Goal: Task Accomplishment & Management: Manage account settings

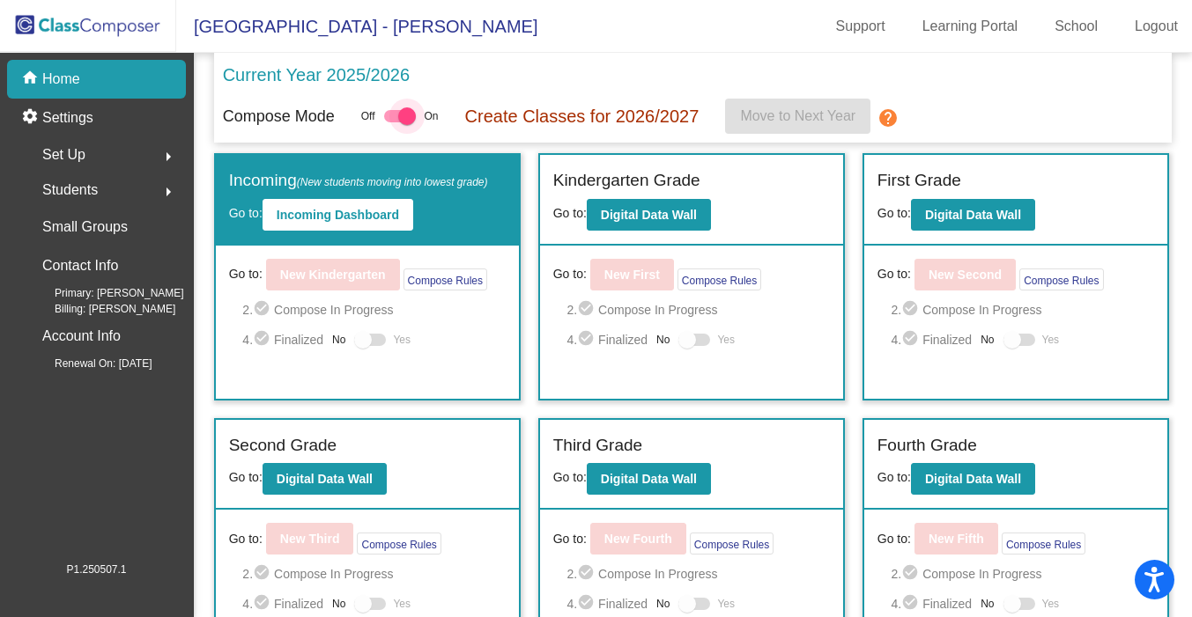
click at [397, 114] on div at bounding box center [400, 116] width 32 height 12
click at [393, 122] on input "checkbox" at bounding box center [392, 122] width 1 height 1
checkbox input "false"
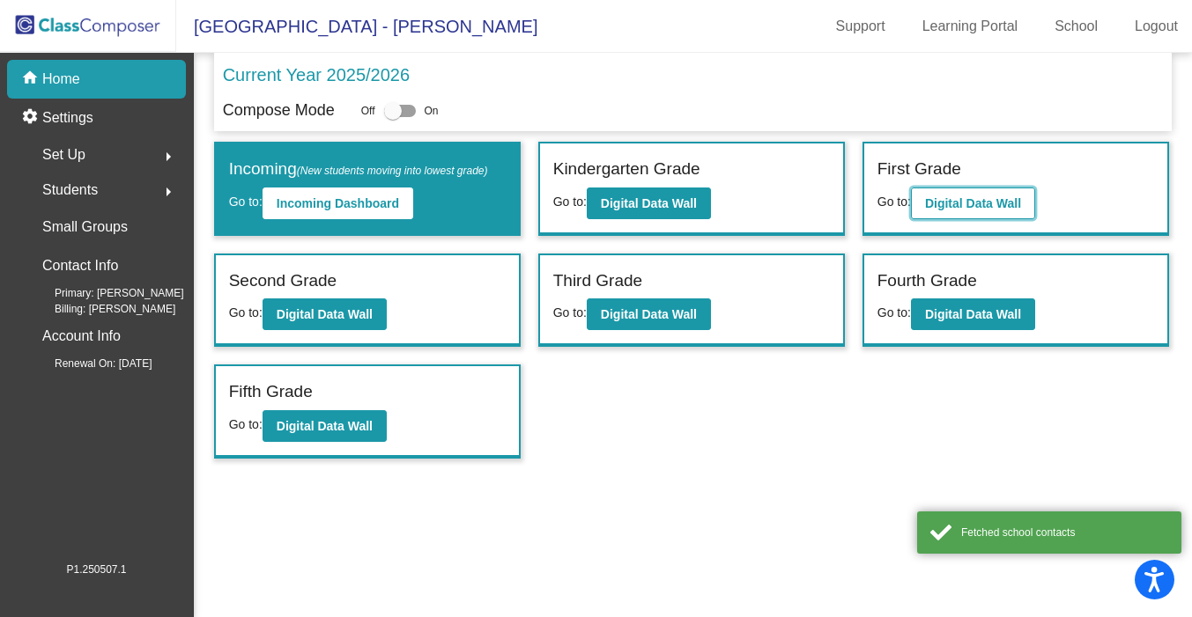
click at [964, 207] on b "Digital Data Wall" at bounding box center [973, 203] width 96 height 14
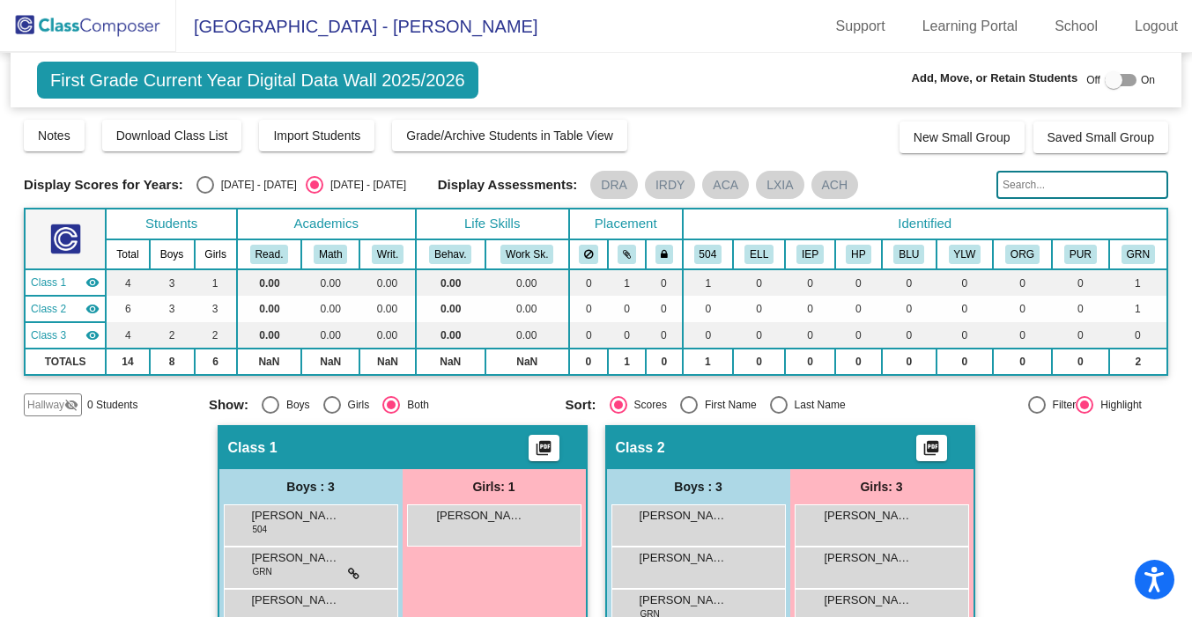
click at [80, 25] on img at bounding box center [88, 26] width 176 height 52
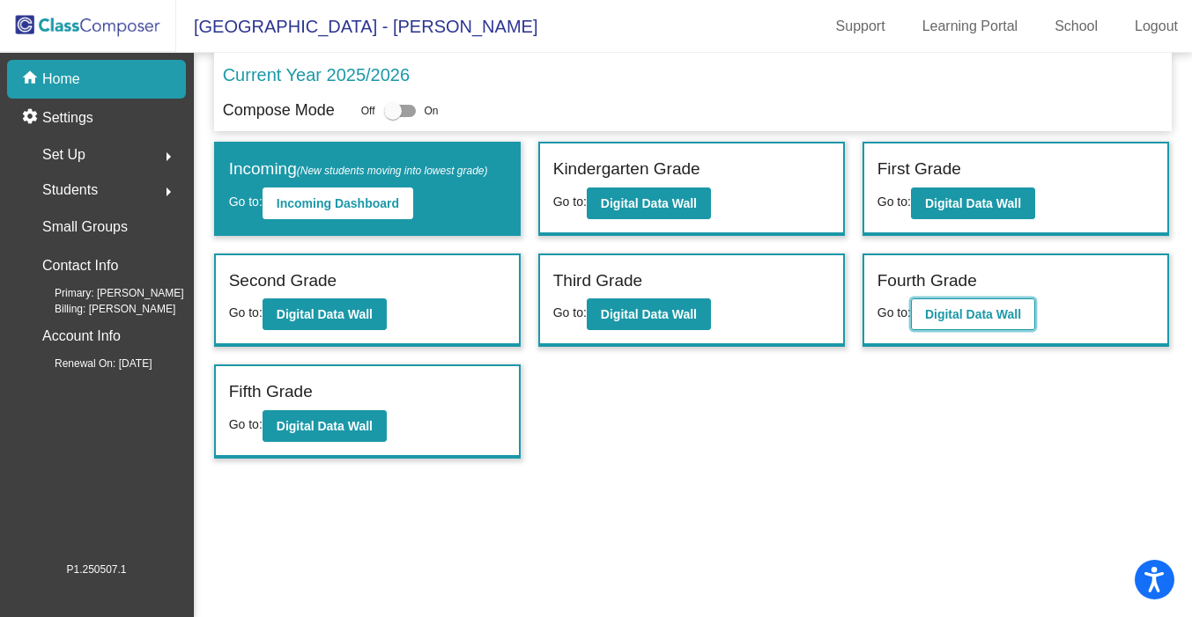
click at [980, 314] on b "Digital Data Wall" at bounding box center [973, 314] width 96 height 14
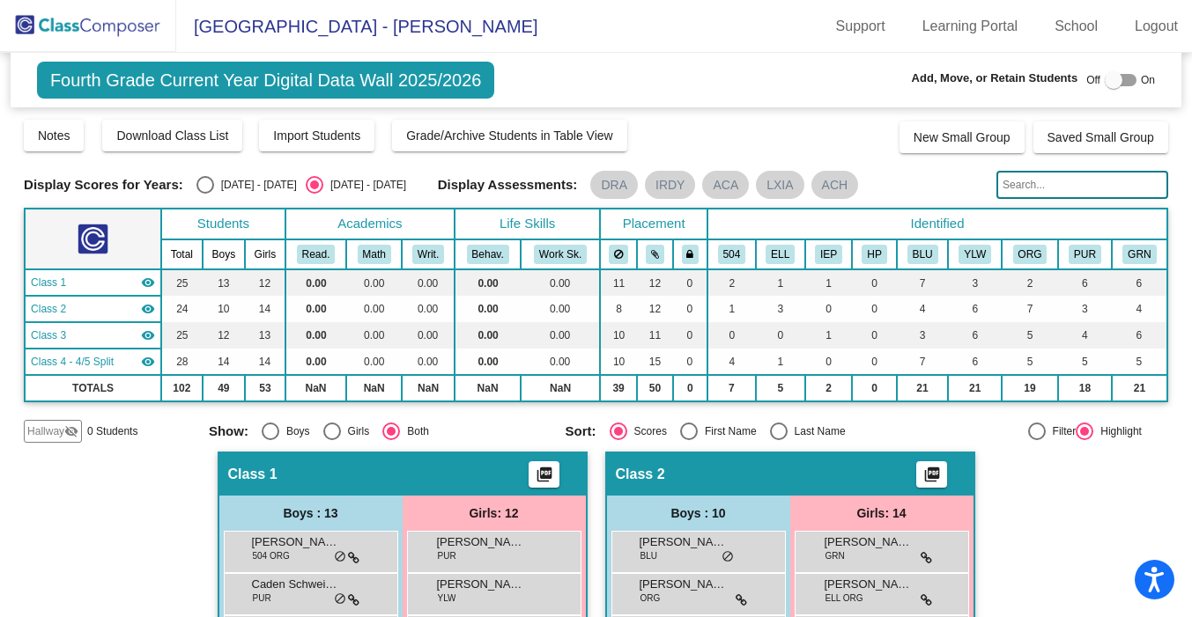
click at [91, 26] on img at bounding box center [88, 26] width 176 height 52
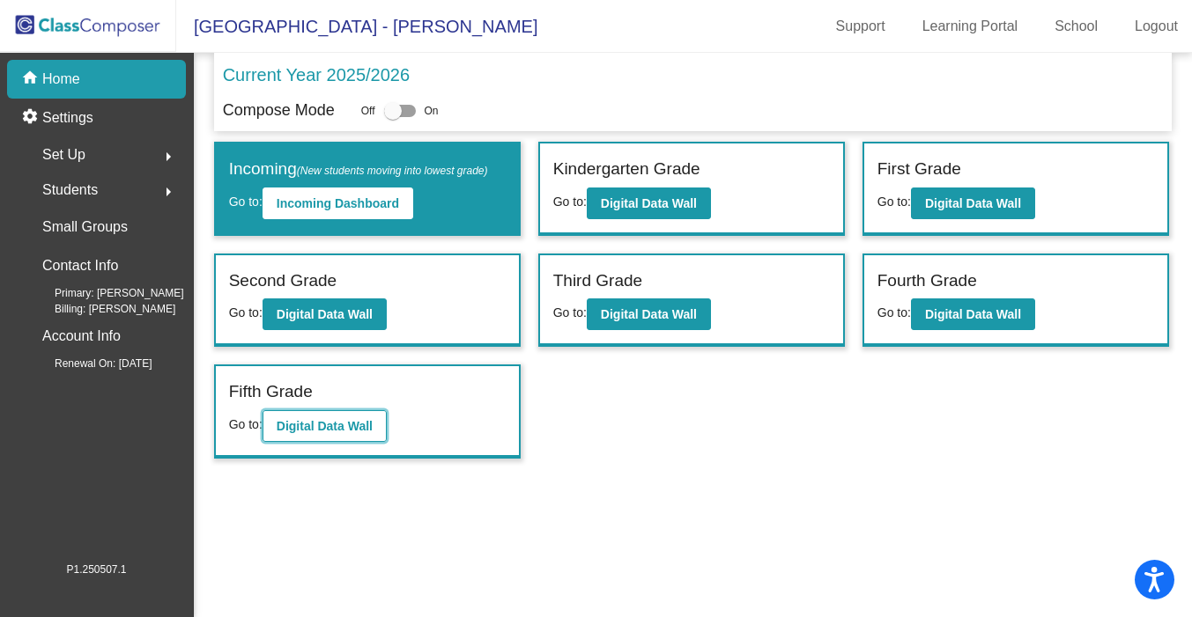
click at [341, 427] on b "Digital Data Wall" at bounding box center [325, 426] width 96 height 14
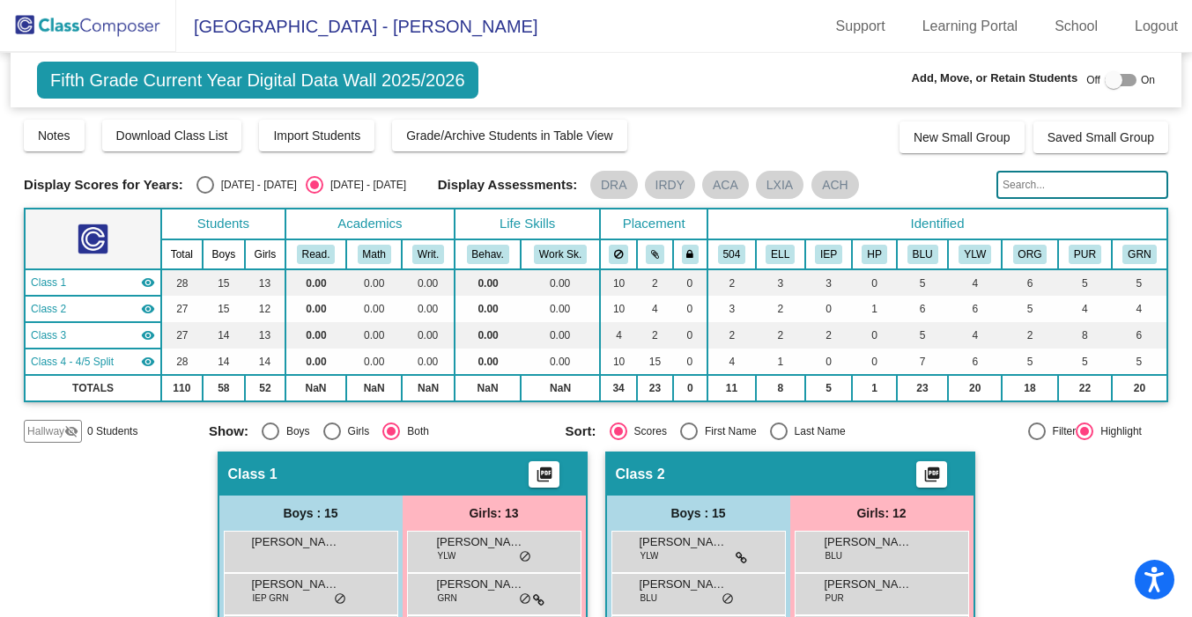
click at [89, 20] on img at bounding box center [88, 26] width 176 height 52
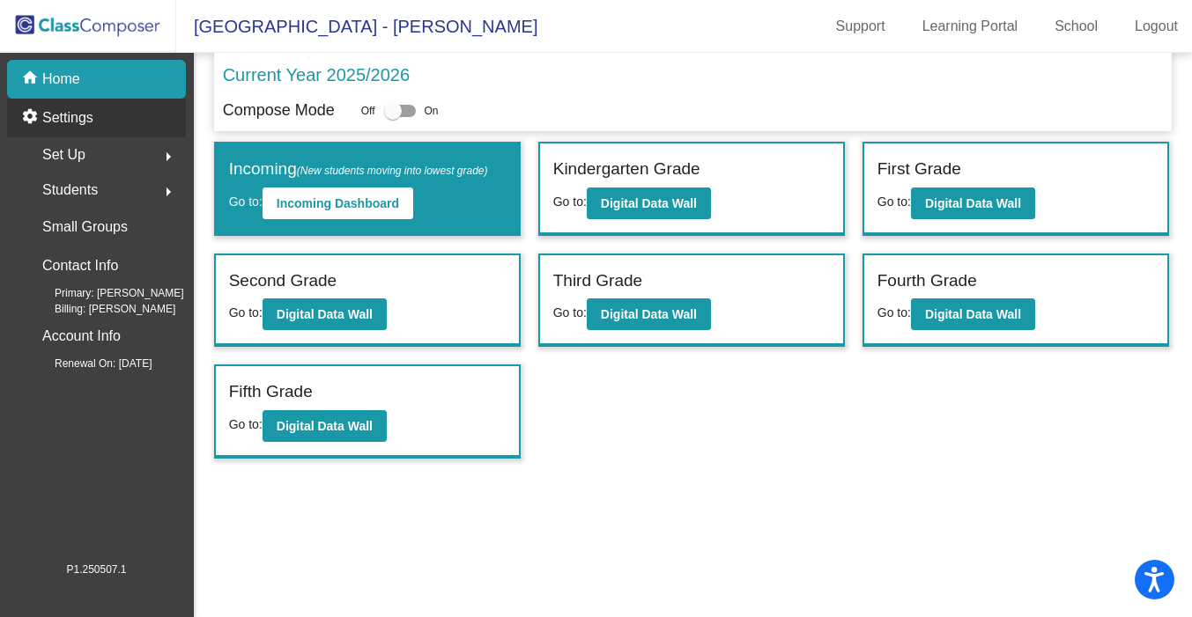
click at [77, 118] on p "Settings" at bounding box center [67, 117] width 51 height 21
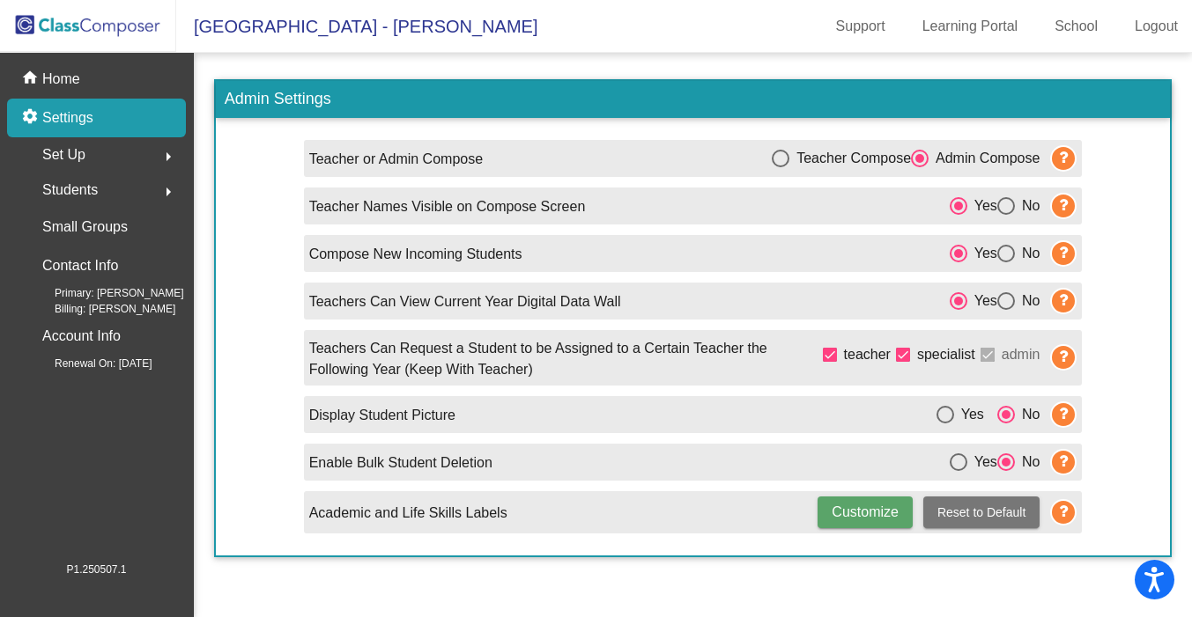
click at [71, 154] on span "Set Up" at bounding box center [63, 155] width 43 height 25
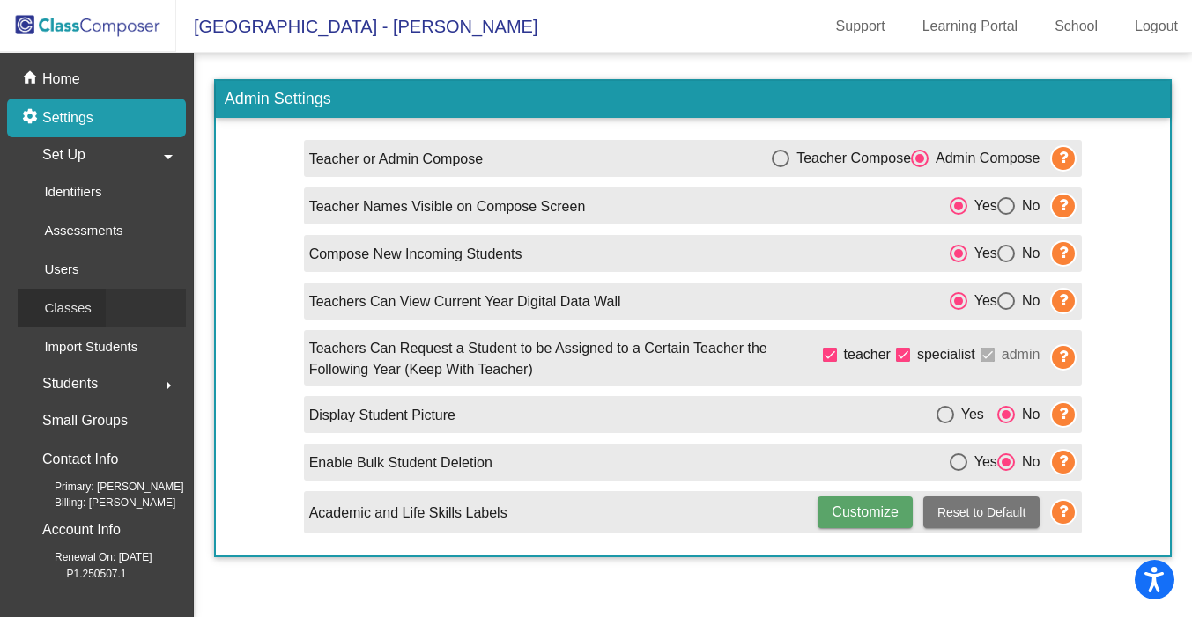
click at [75, 303] on p "Classes" at bounding box center [67, 308] width 47 height 21
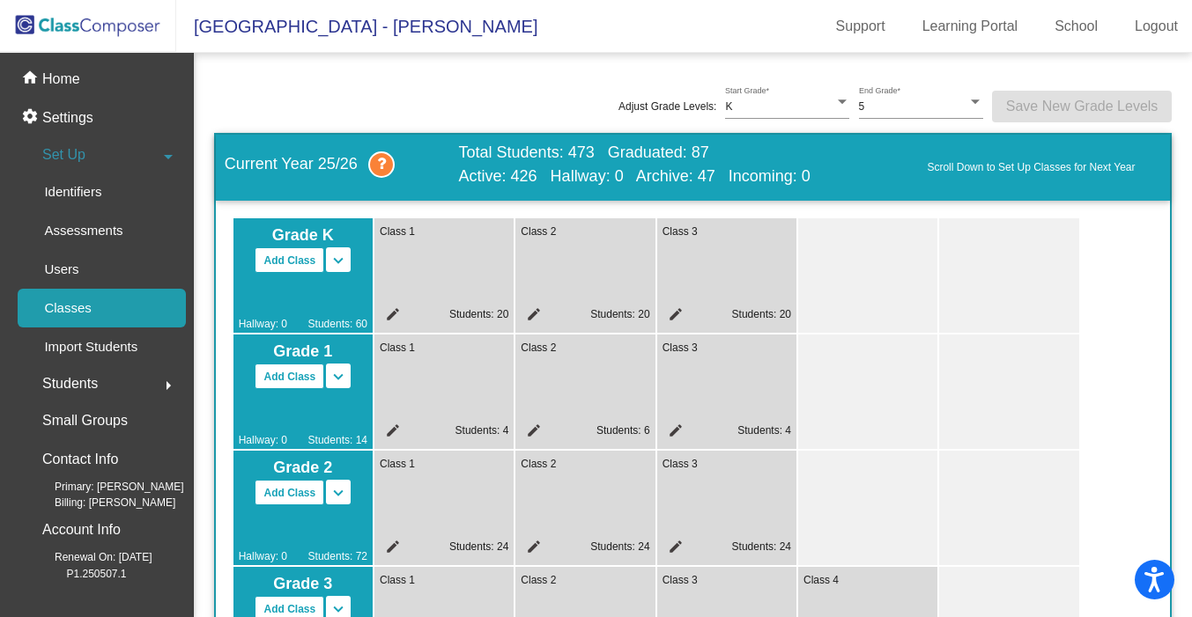
click at [394, 430] on mat-icon "edit" at bounding box center [390, 433] width 21 height 21
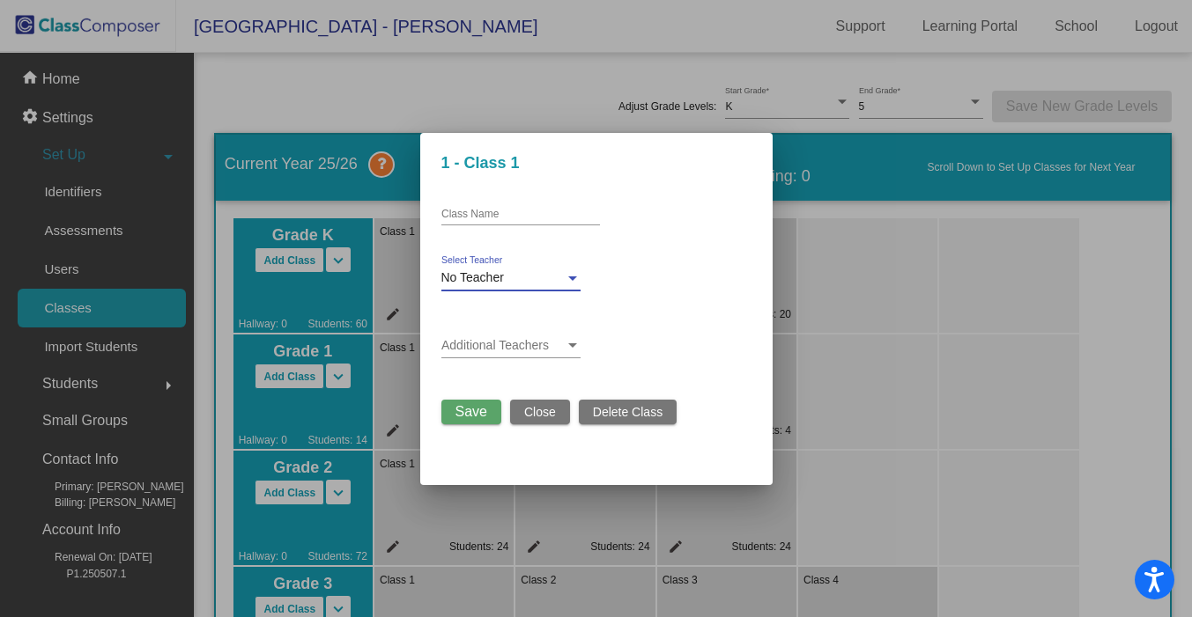
click at [569, 277] on div at bounding box center [572, 279] width 9 height 4
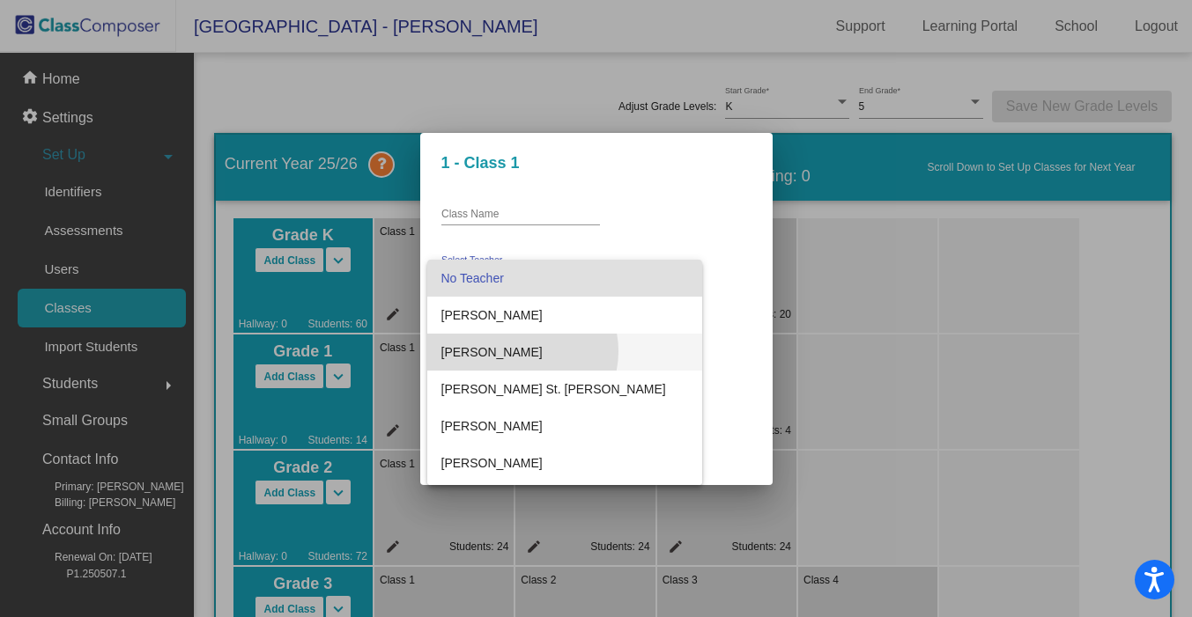
click at [521, 351] on span "Bridget Mercik" at bounding box center [564, 352] width 247 height 37
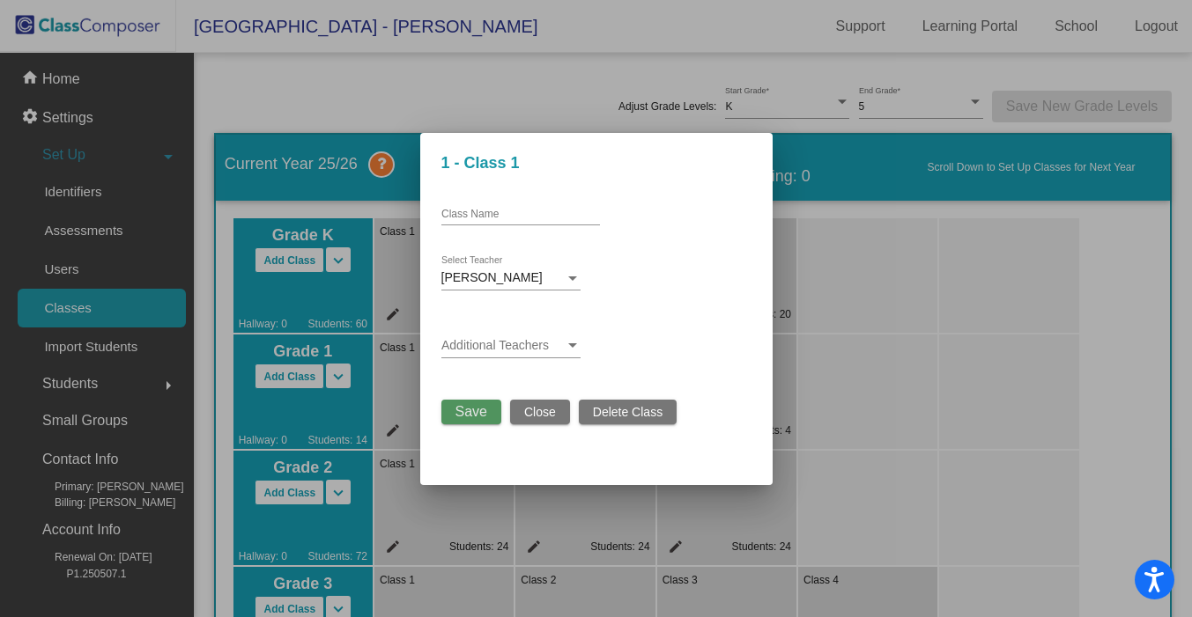
click at [477, 410] on span "Save" at bounding box center [471, 411] width 32 height 15
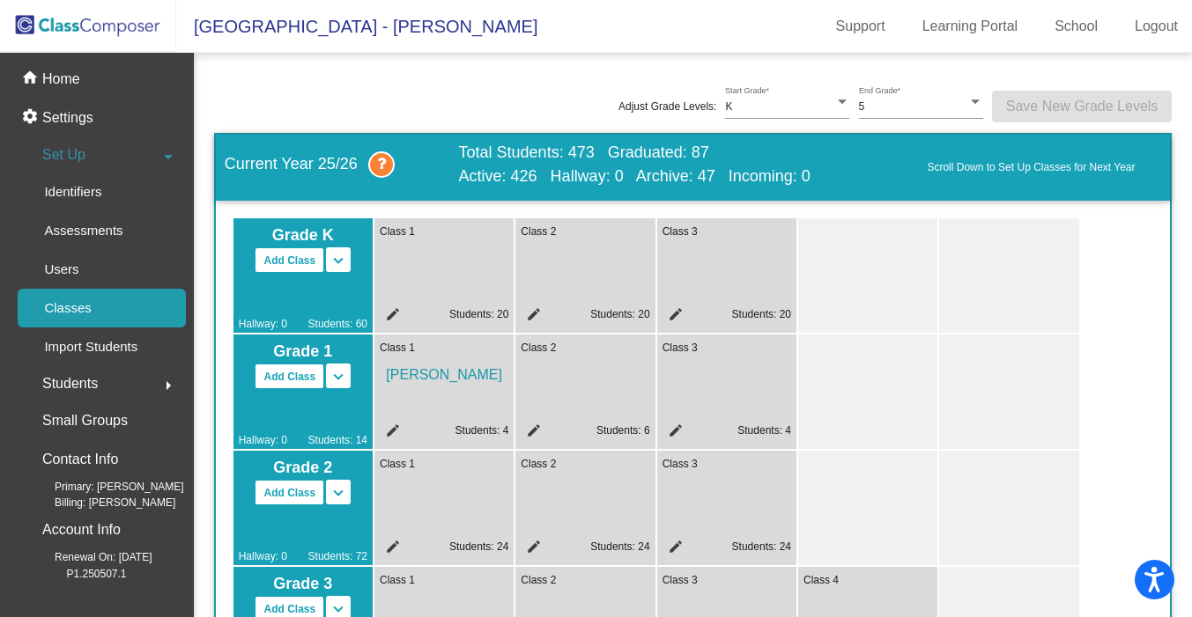
click at [538, 426] on mat-icon "edit" at bounding box center [530, 433] width 21 height 21
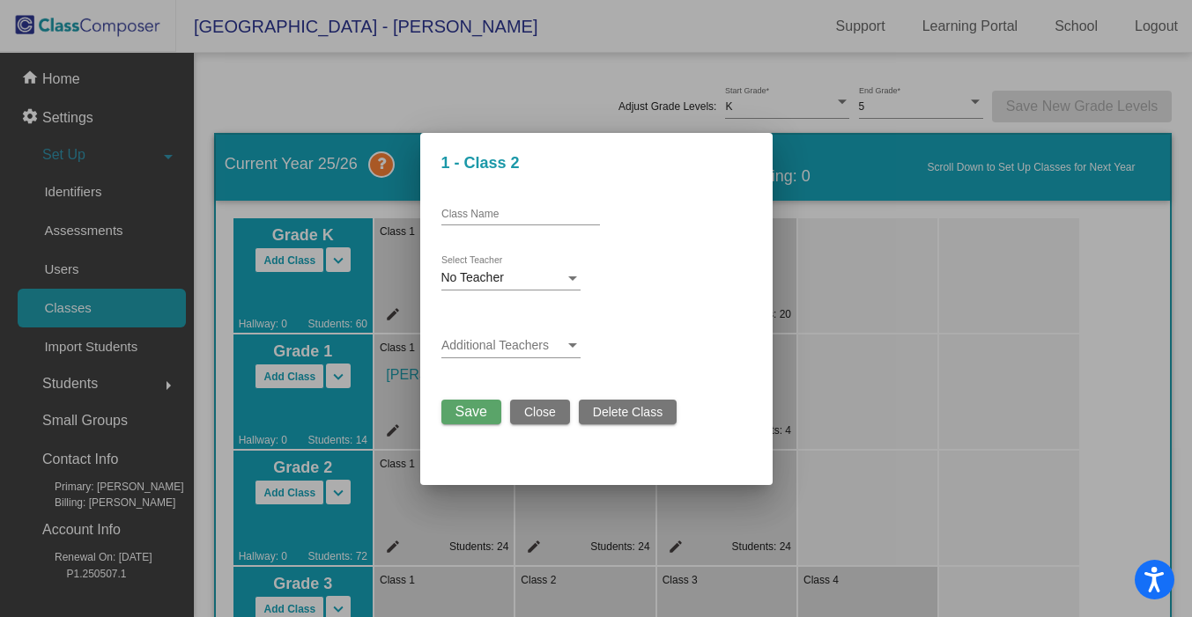
click at [521, 284] on div "No Teacher" at bounding box center [502, 278] width 123 height 14
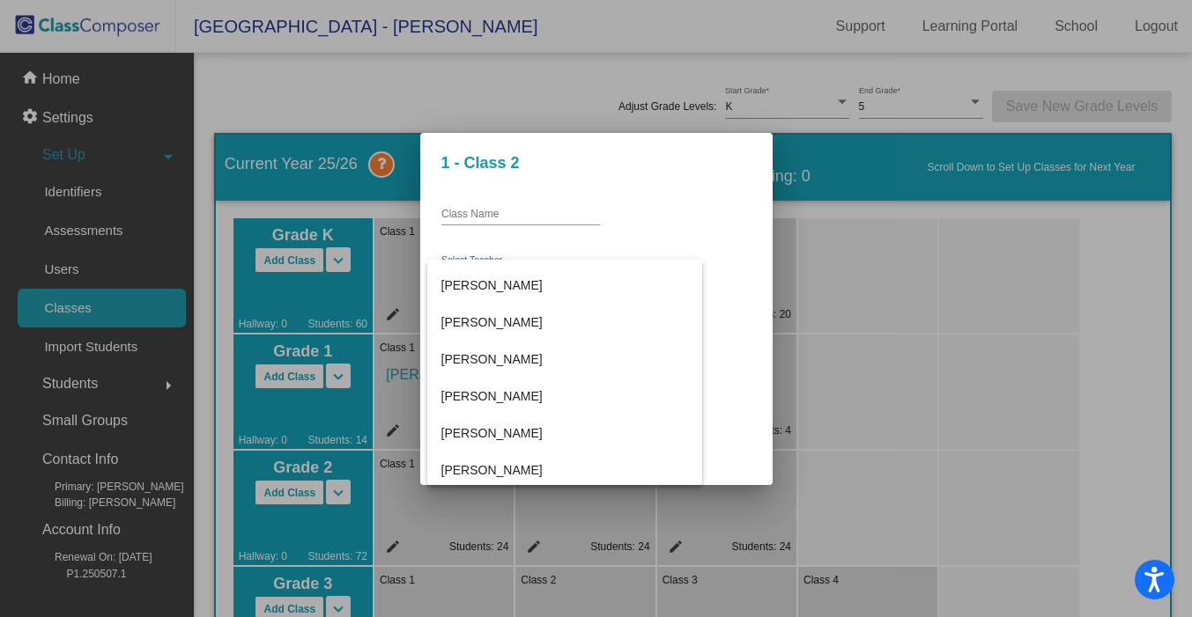
scroll to position [559, 0]
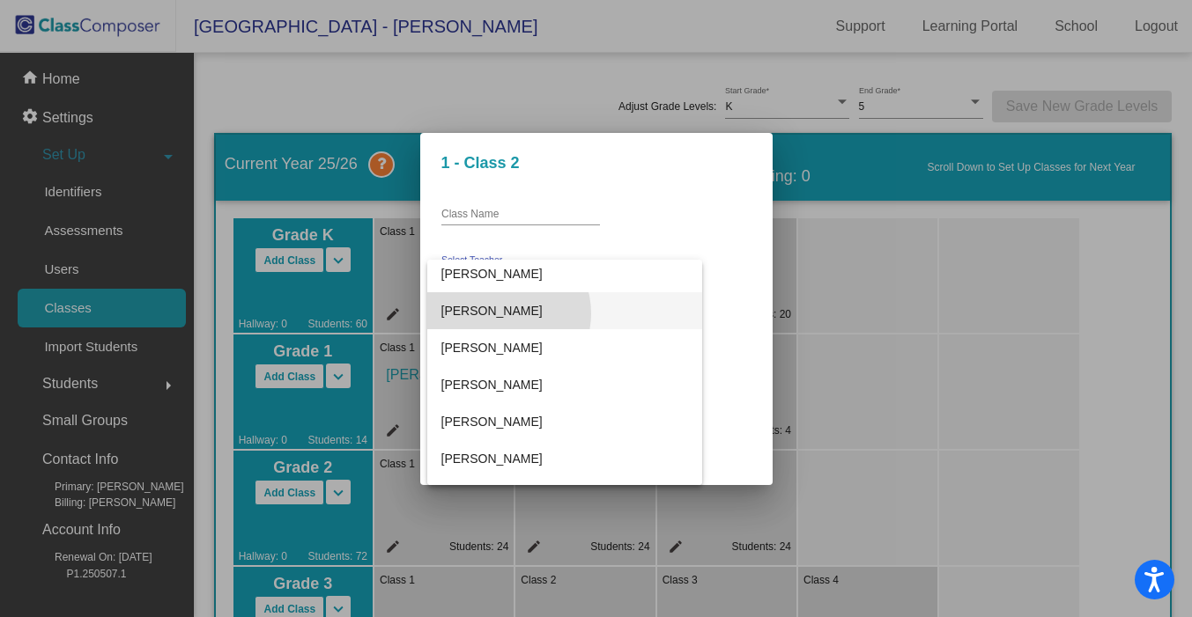
click at [507, 314] on span "Sharleen Maier" at bounding box center [564, 310] width 247 height 37
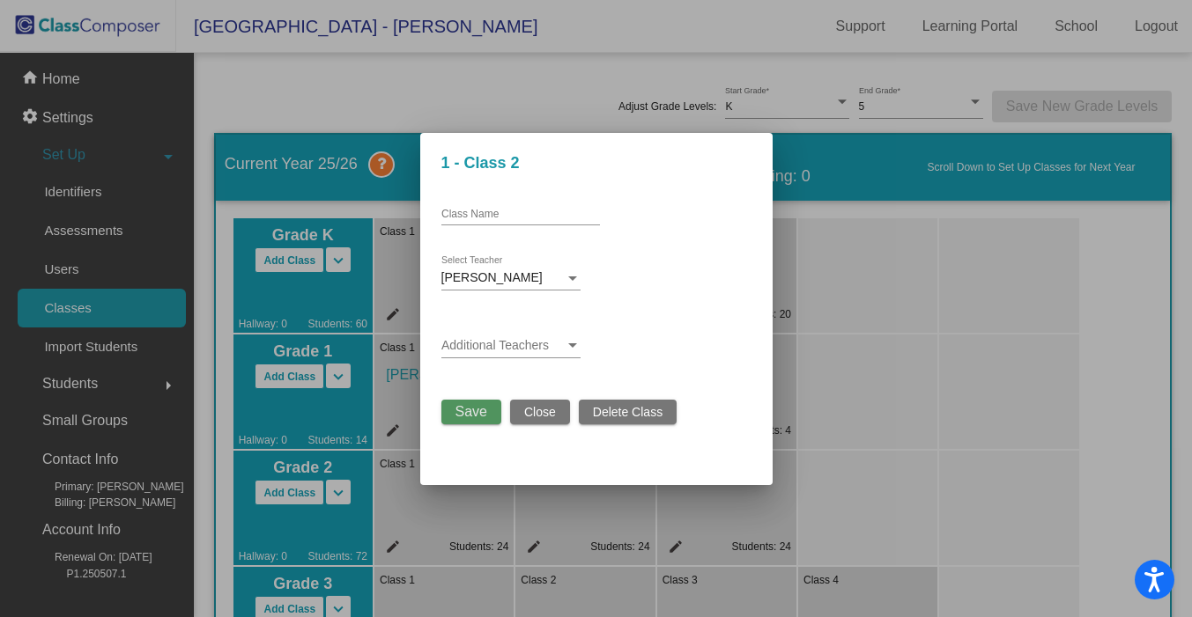
click at [461, 414] on span "Save" at bounding box center [471, 411] width 32 height 15
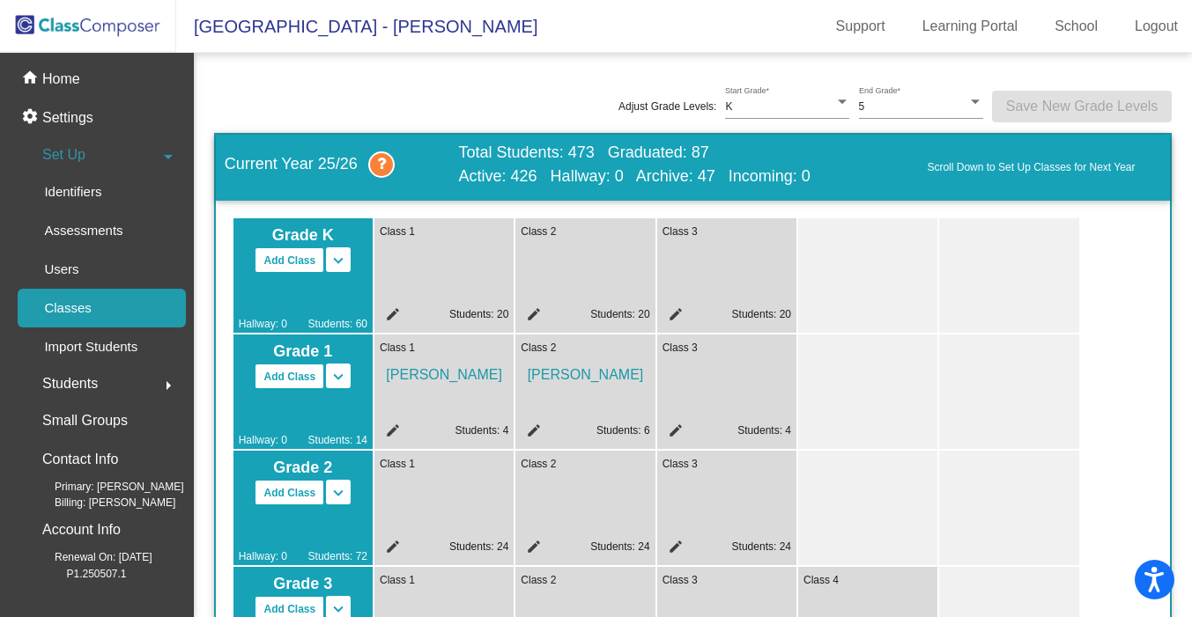
click at [670, 430] on mat-icon "edit" at bounding box center [672, 433] width 21 height 21
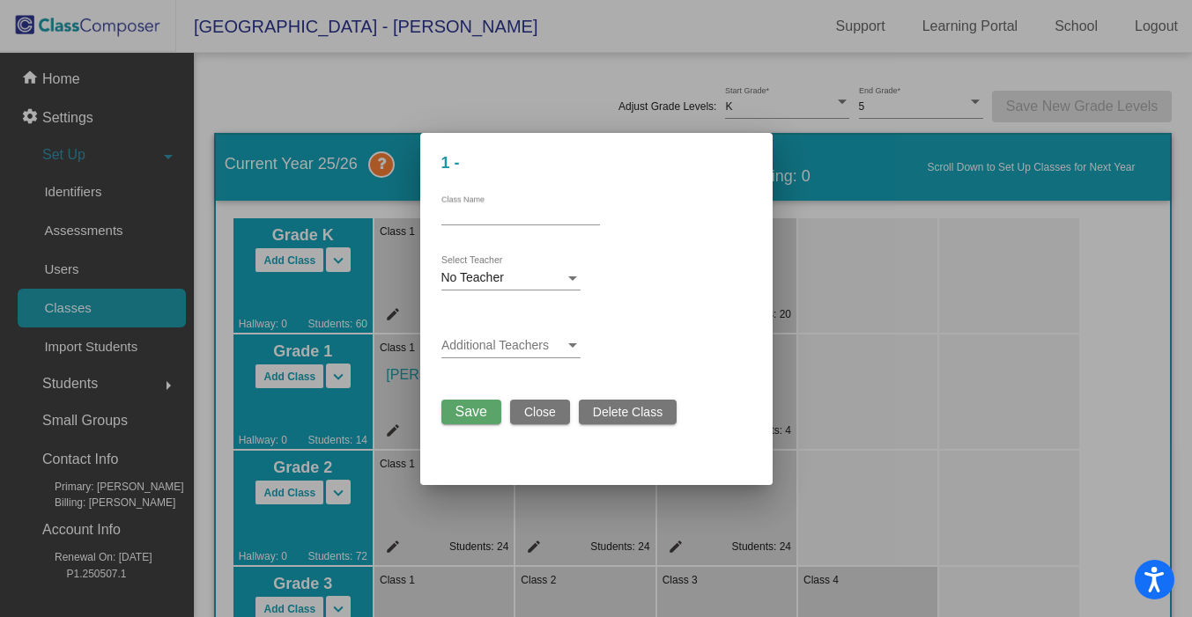
click at [494, 274] on span "No Teacher" at bounding box center [472, 277] width 63 height 14
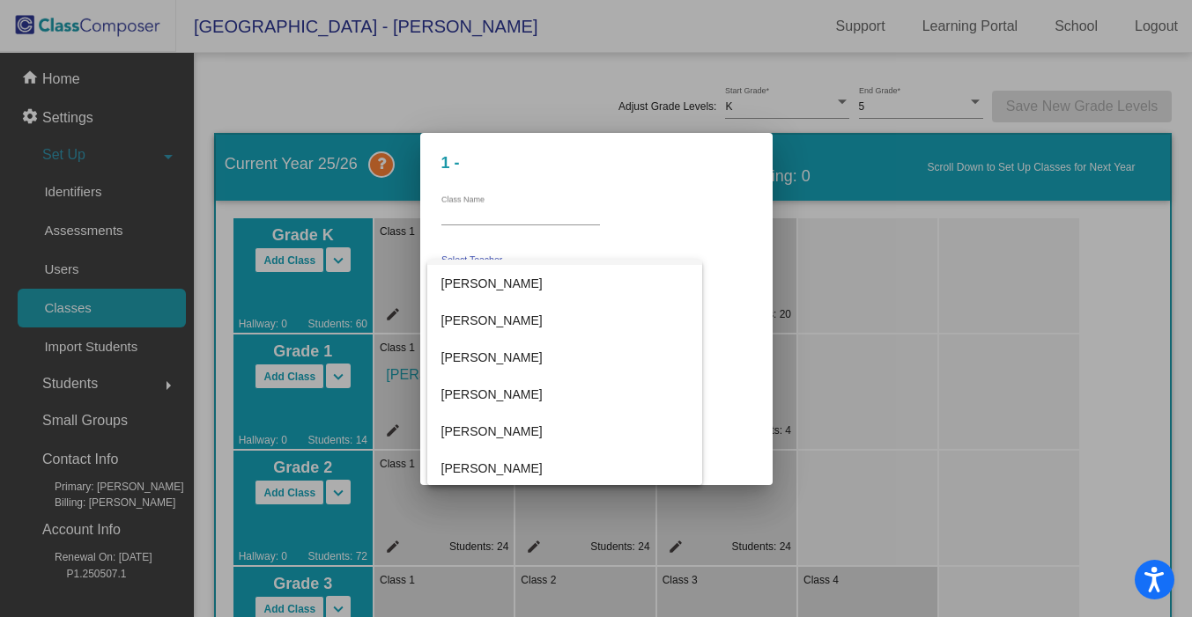
scroll to position [625, 0]
click at [492, 460] on span "Vicki Schubert" at bounding box center [564, 466] width 247 height 37
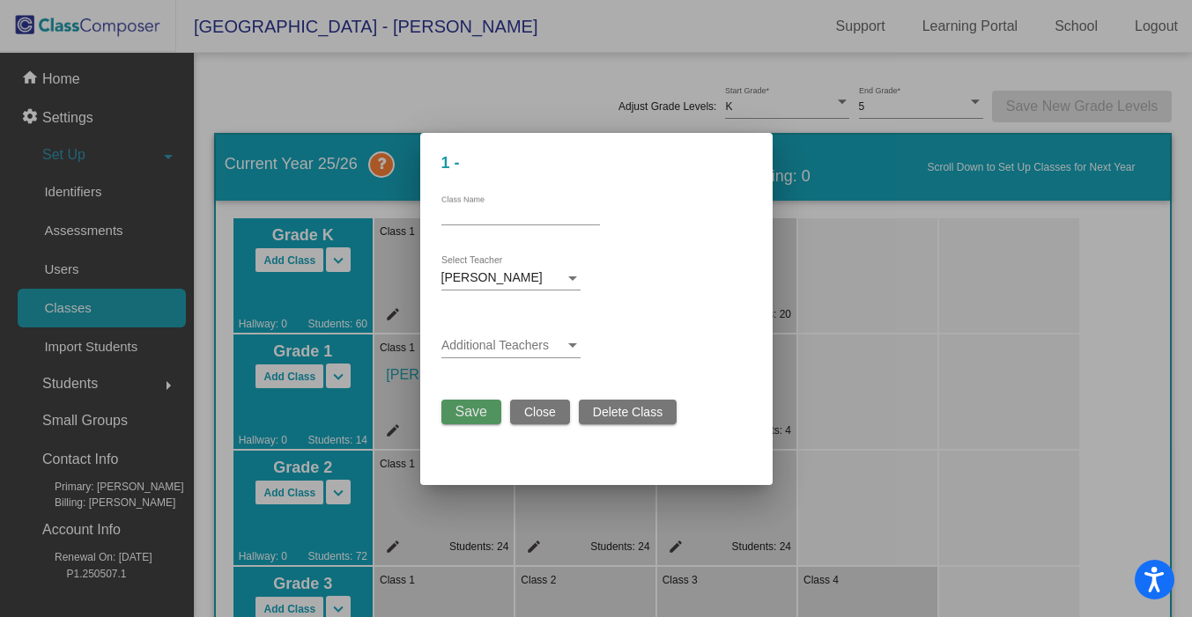
click at [481, 408] on span "Save" at bounding box center [471, 411] width 32 height 15
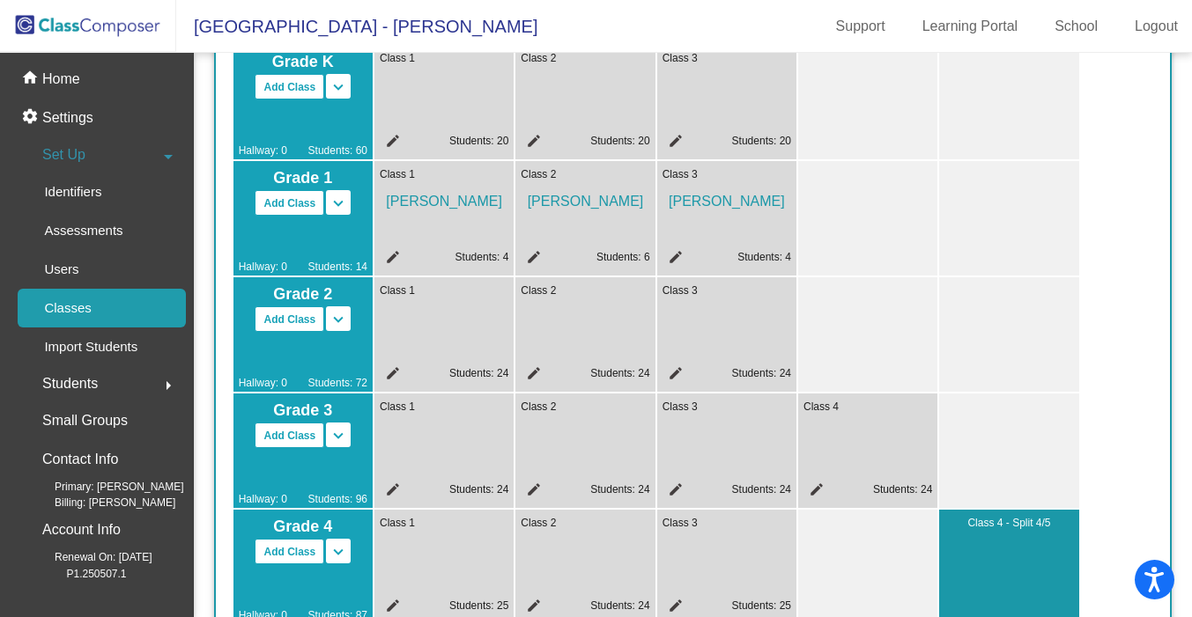
scroll to position [174, 0]
click at [394, 374] on mat-icon "edit" at bounding box center [390, 375] width 21 height 21
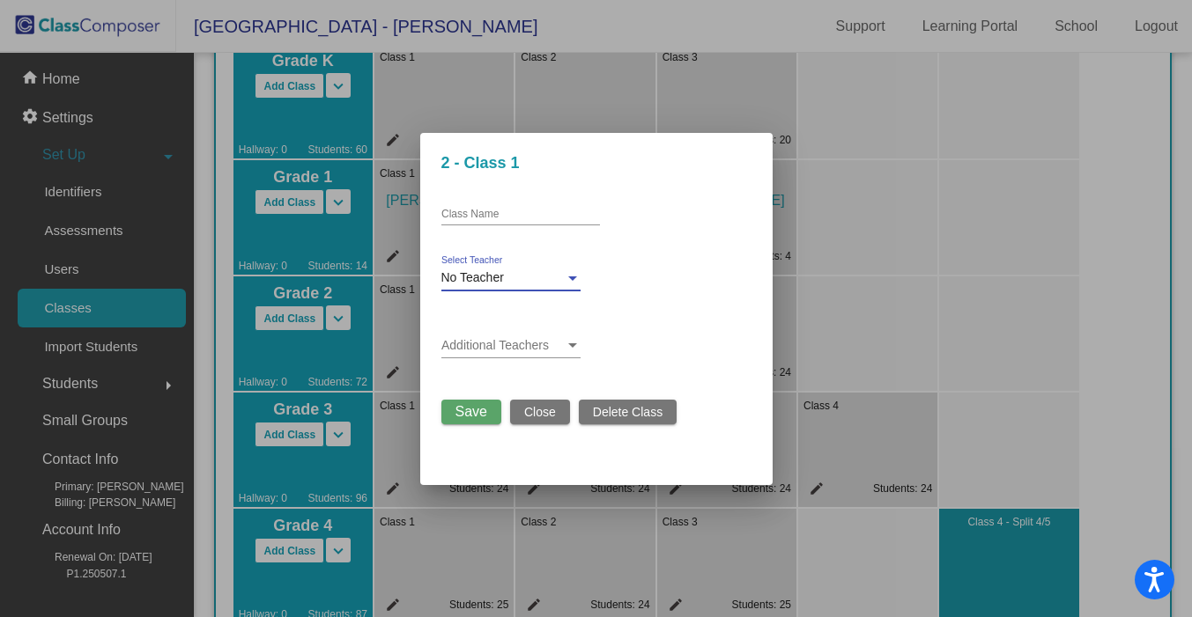
click at [485, 277] on span "No Teacher" at bounding box center [472, 277] width 63 height 14
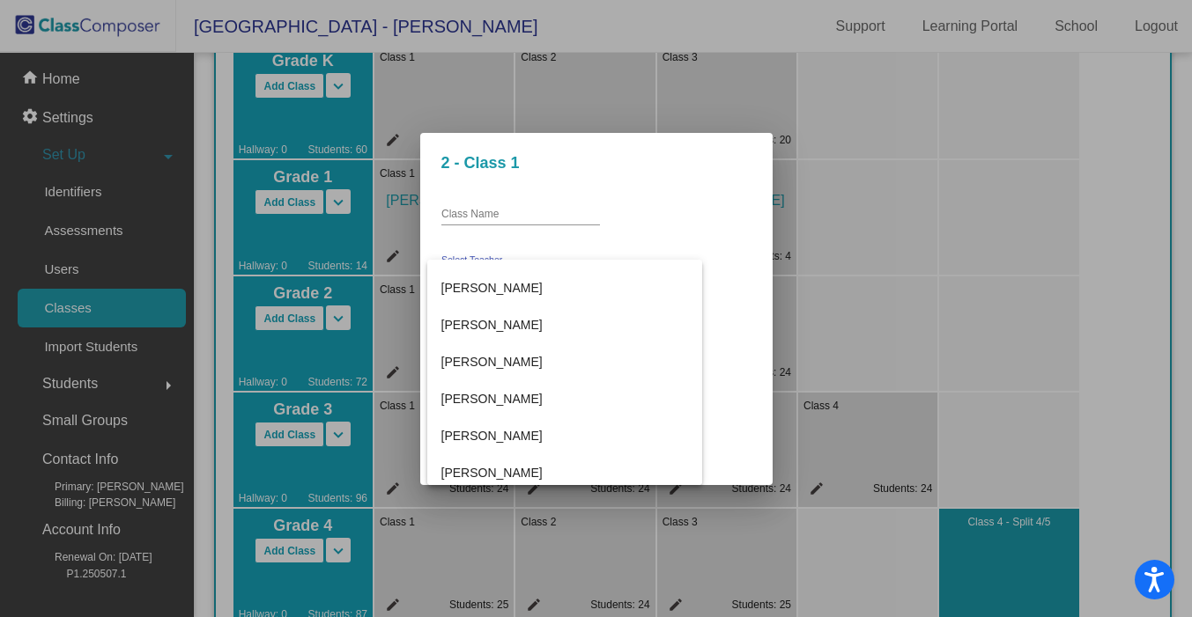
scroll to position [623, 0]
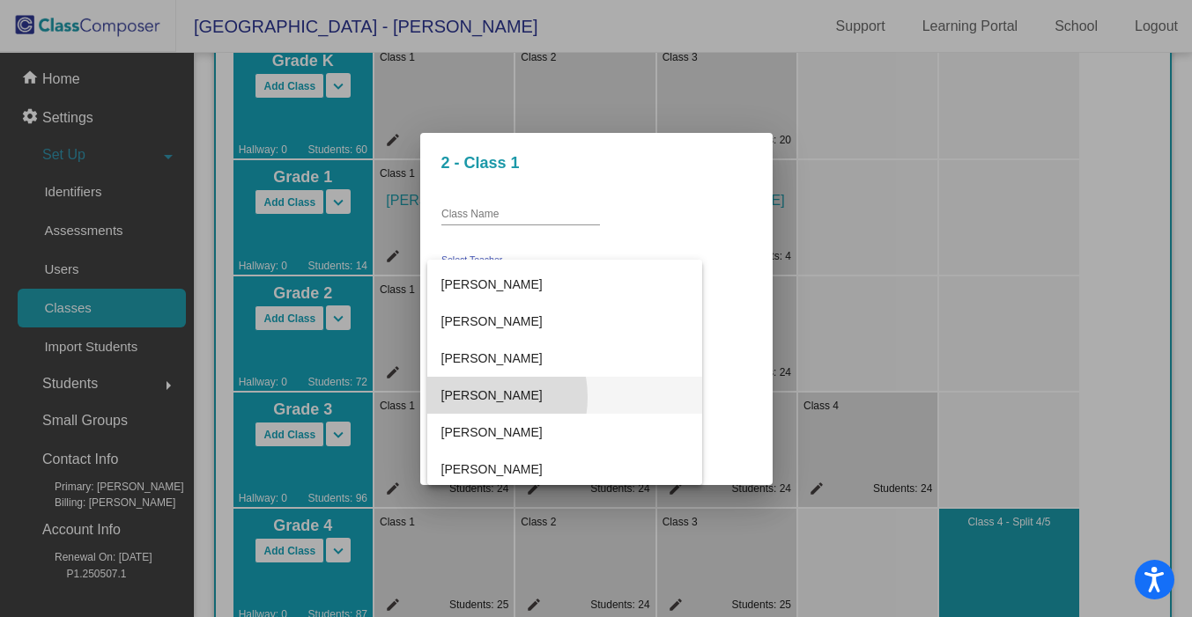
click at [470, 397] on span "Stephanie Young" at bounding box center [564, 395] width 247 height 37
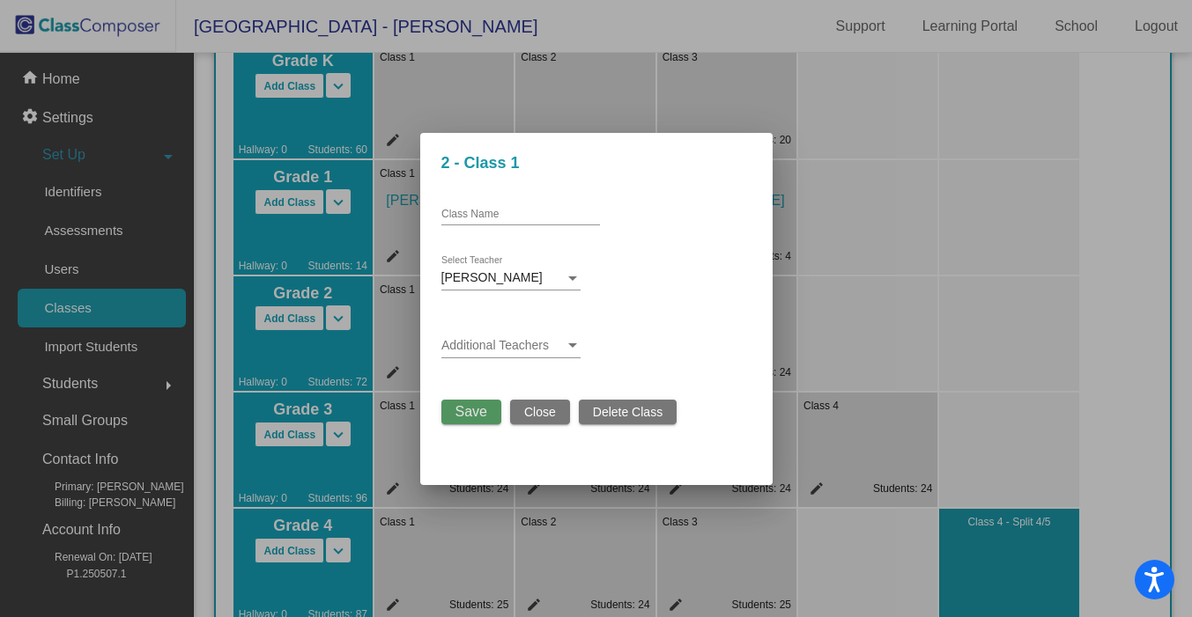
click at [478, 412] on span "Save" at bounding box center [471, 411] width 32 height 15
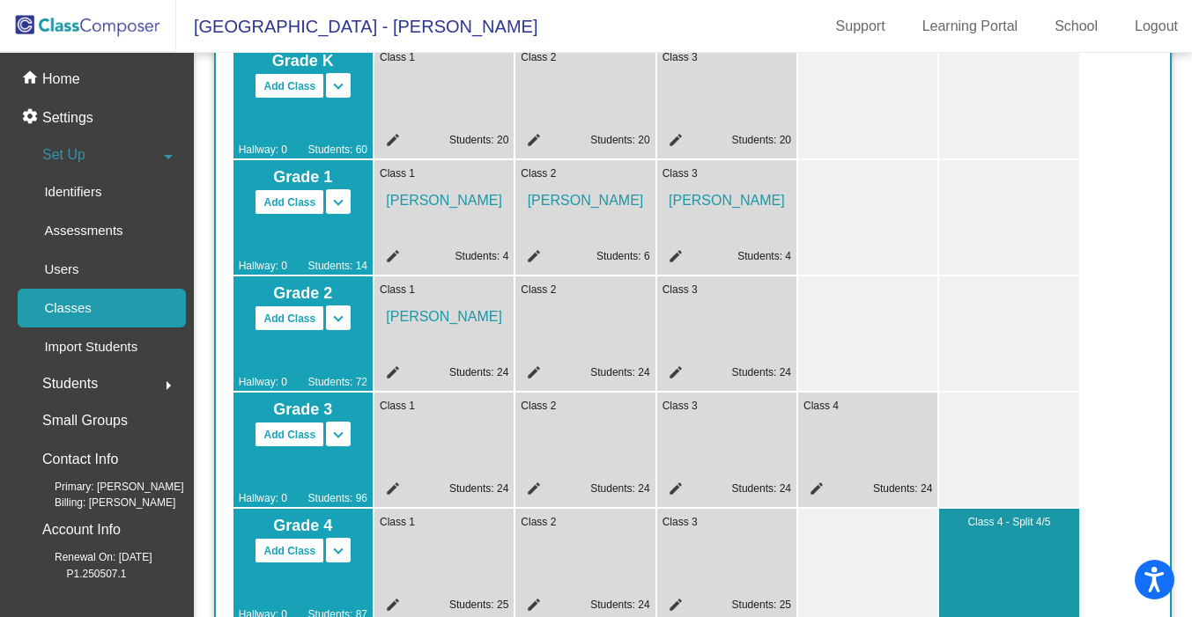
click at [535, 371] on mat-icon "edit" at bounding box center [530, 375] width 21 height 21
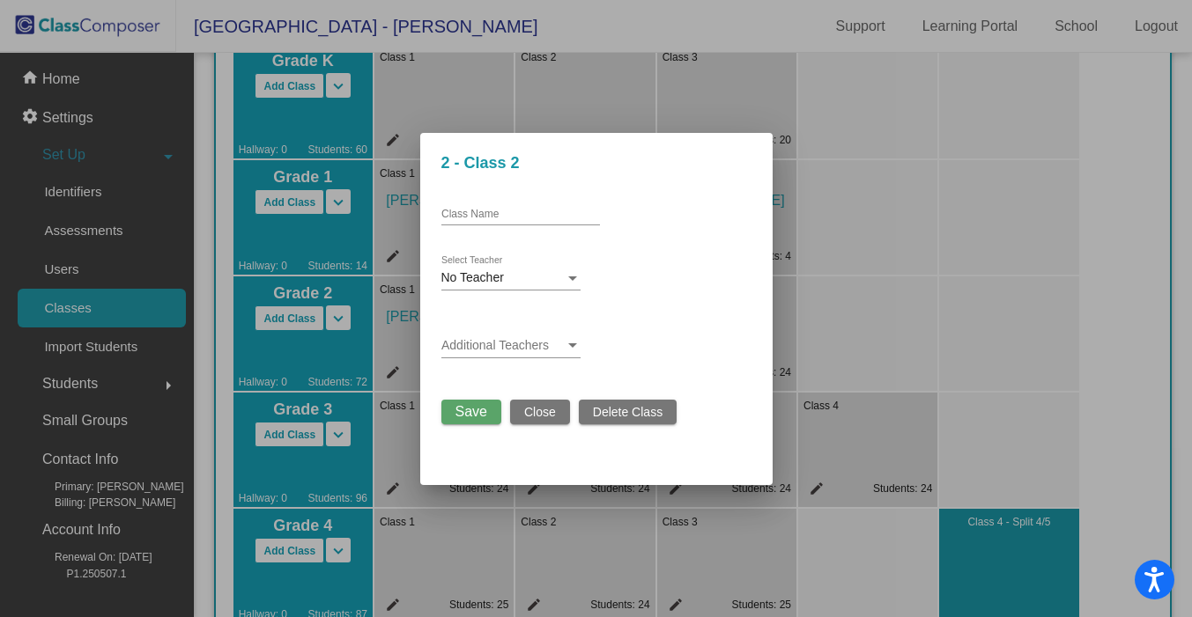
click at [507, 277] on div "No Teacher" at bounding box center [502, 278] width 123 height 14
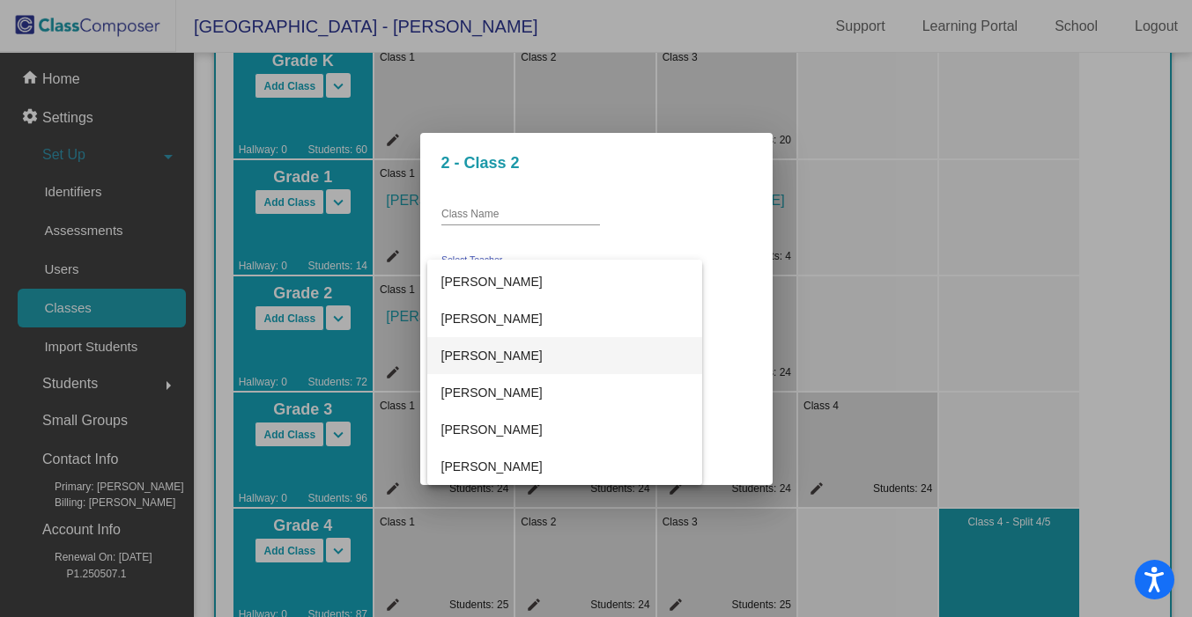
scroll to position [183, 0]
click at [501, 389] on span "Jamie Glanville" at bounding box center [564, 391] width 247 height 37
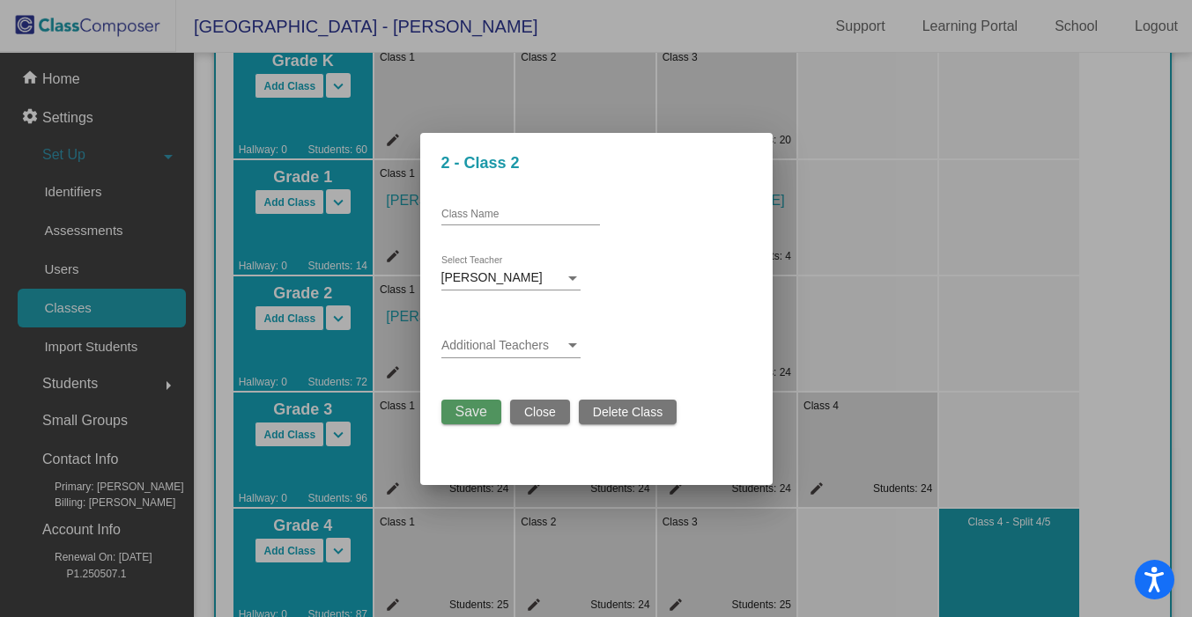
click at [481, 410] on span "Save" at bounding box center [471, 411] width 32 height 15
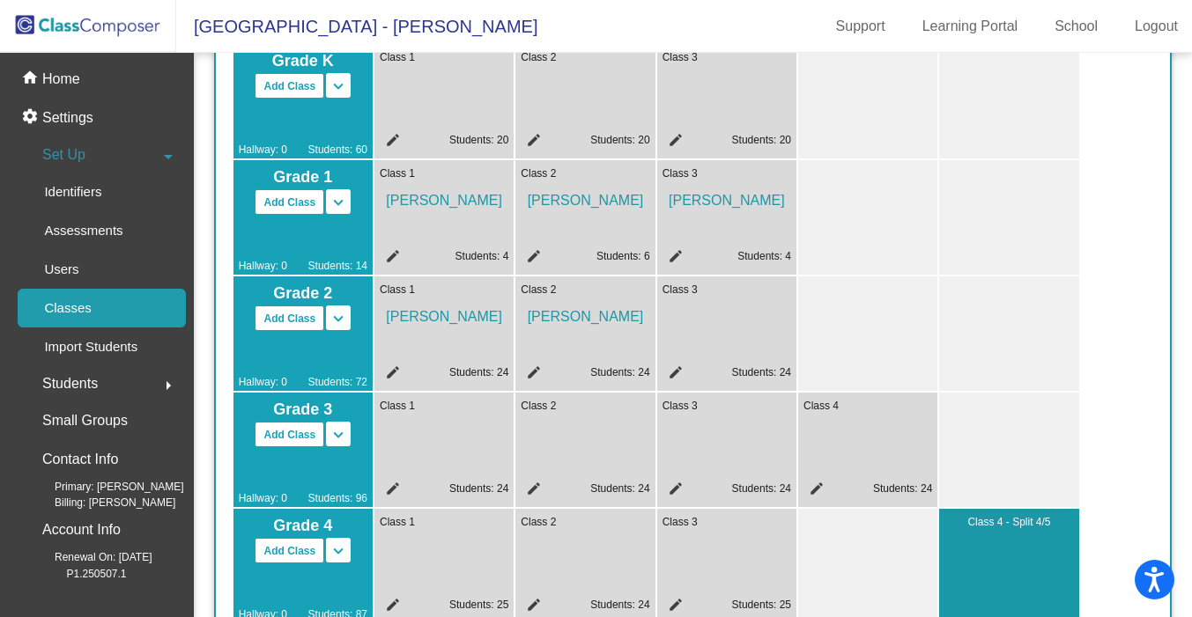
click at [672, 373] on mat-icon "edit" at bounding box center [672, 375] width 21 height 21
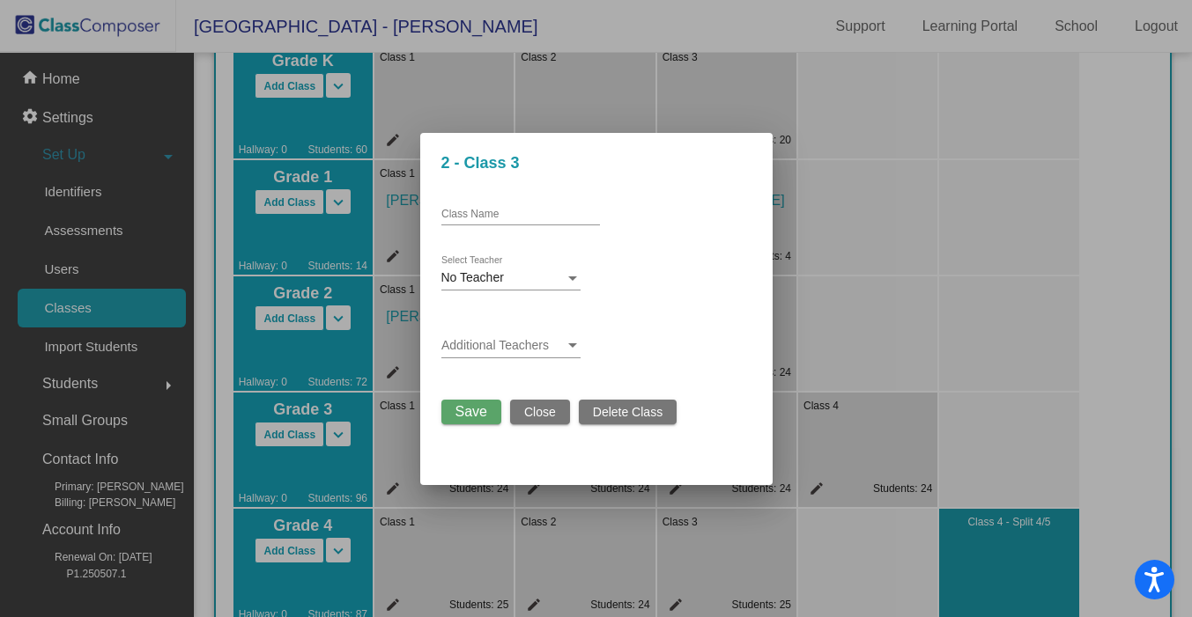
click at [497, 279] on span "No Teacher" at bounding box center [472, 277] width 63 height 14
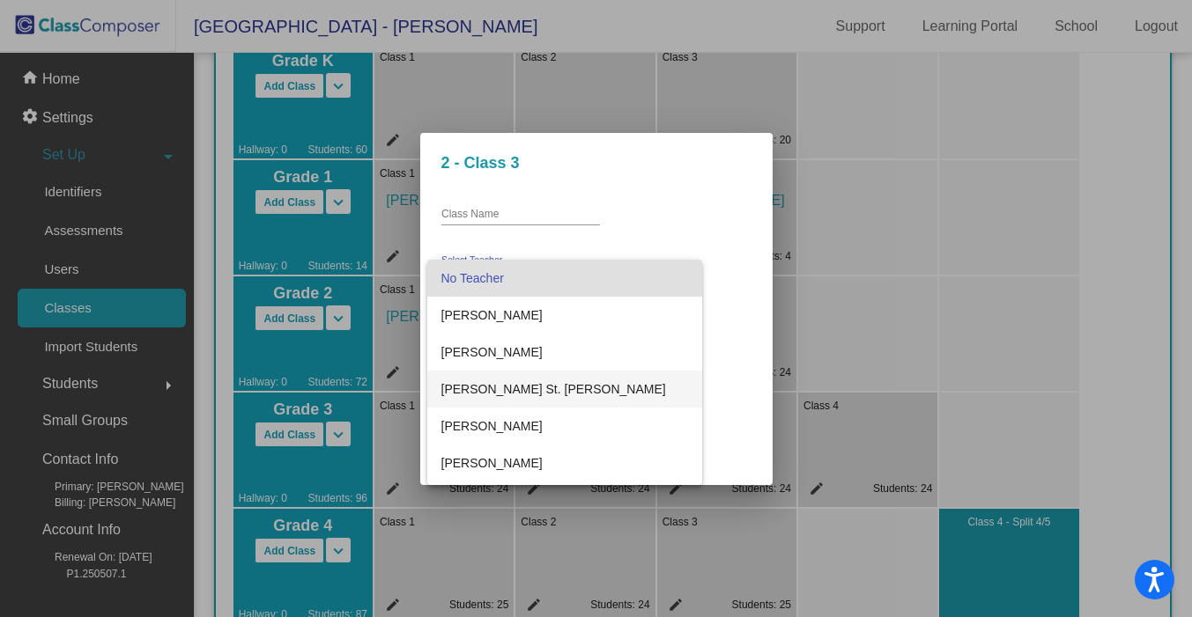
scroll to position [4, 0]
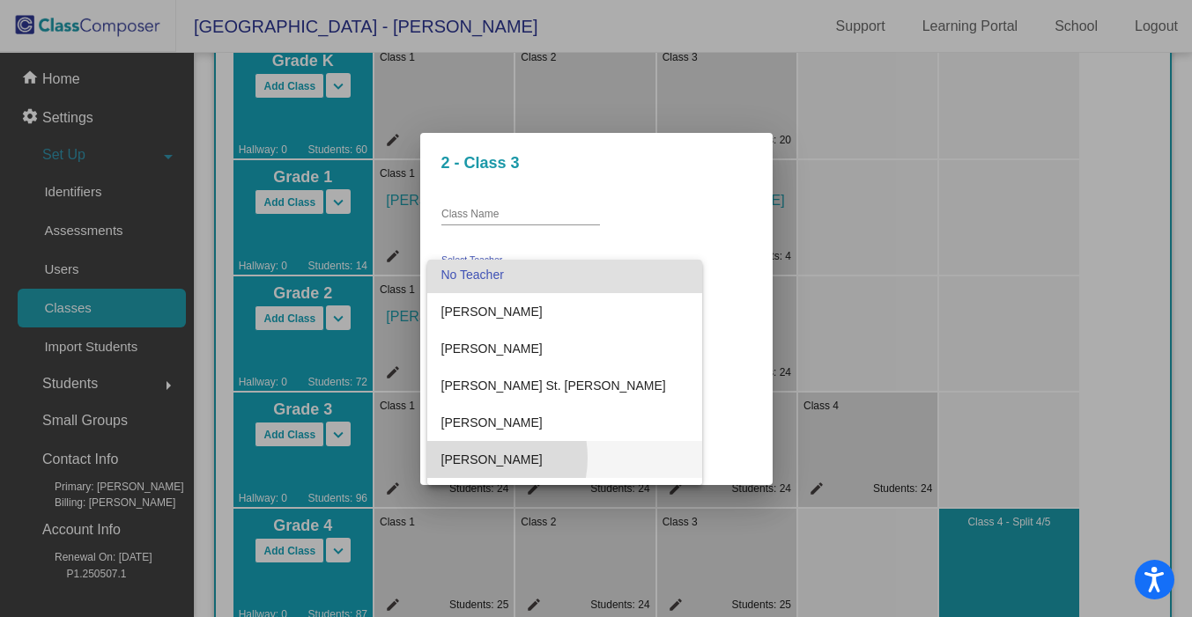
click at [473, 458] on span "Erin Scribner" at bounding box center [564, 459] width 247 height 37
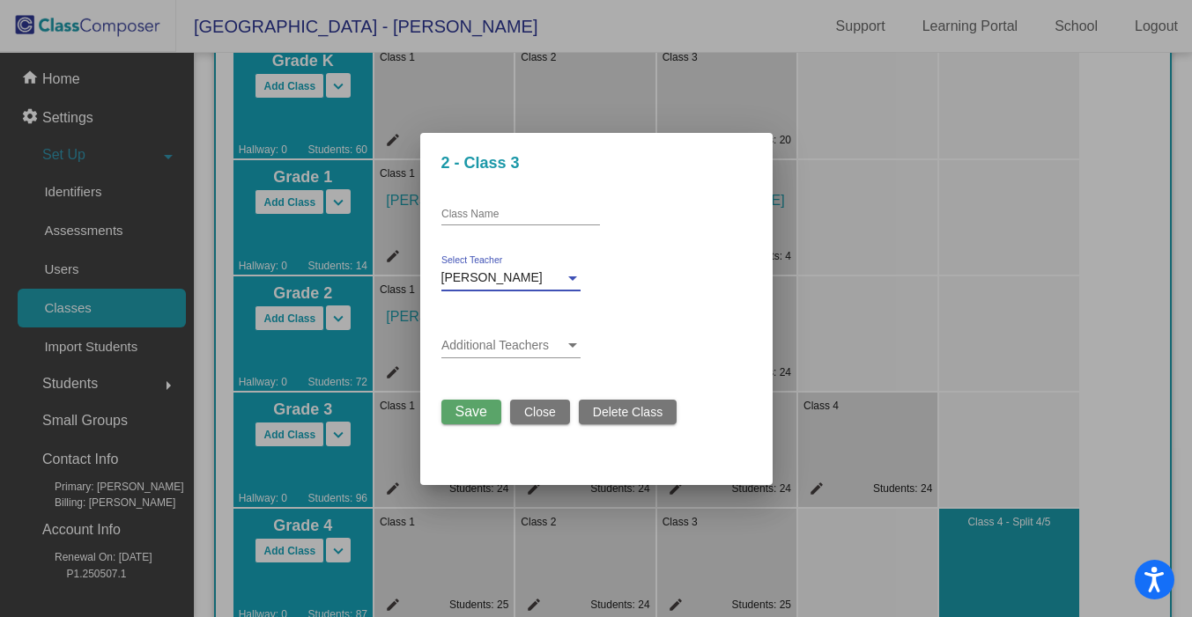
click at [478, 414] on span "Save" at bounding box center [471, 411] width 32 height 15
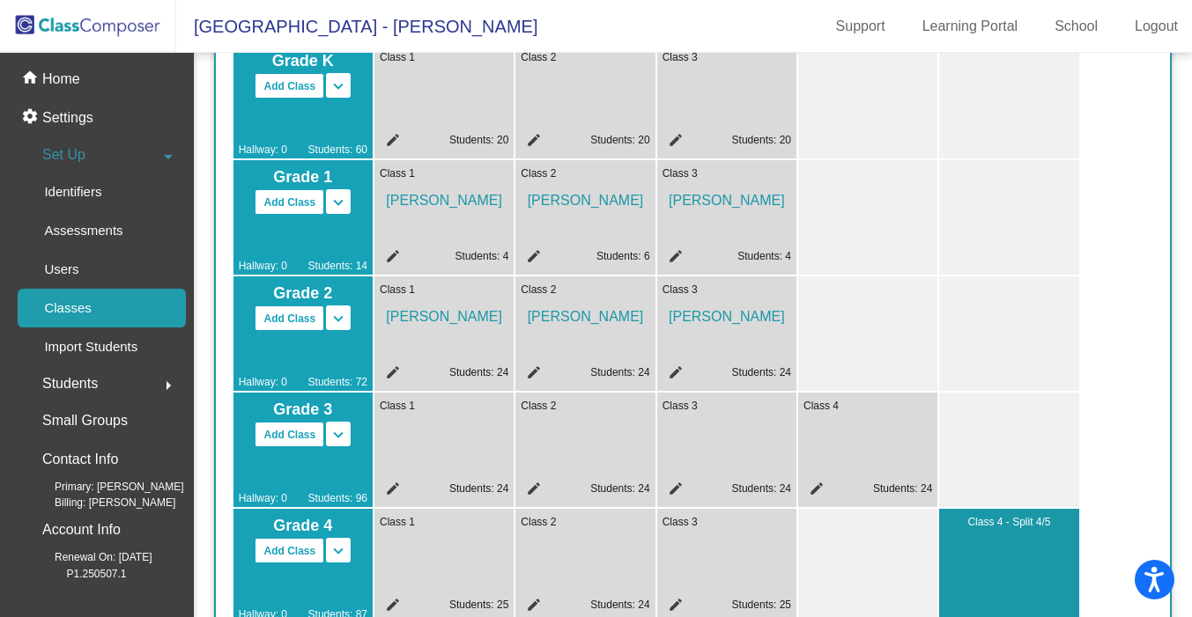
click at [395, 483] on mat-icon "edit" at bounding box center [390, 491] width 21 height 21
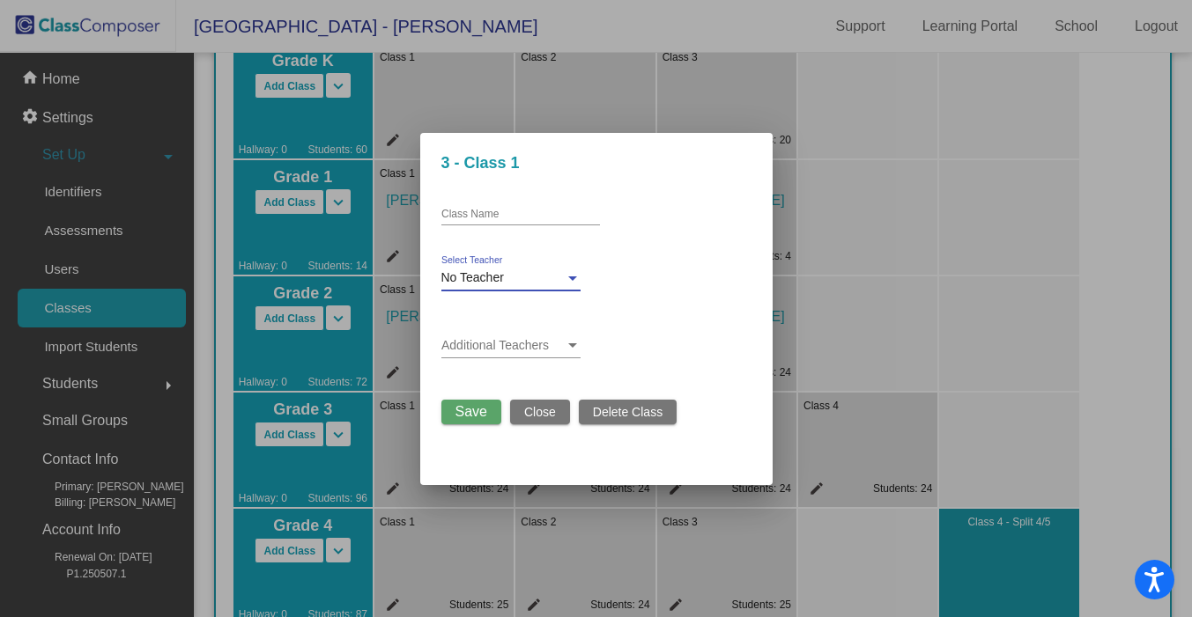
click at [557, 279] on div "No Teacher" at bounding box center [502, 278] width 123 height 14
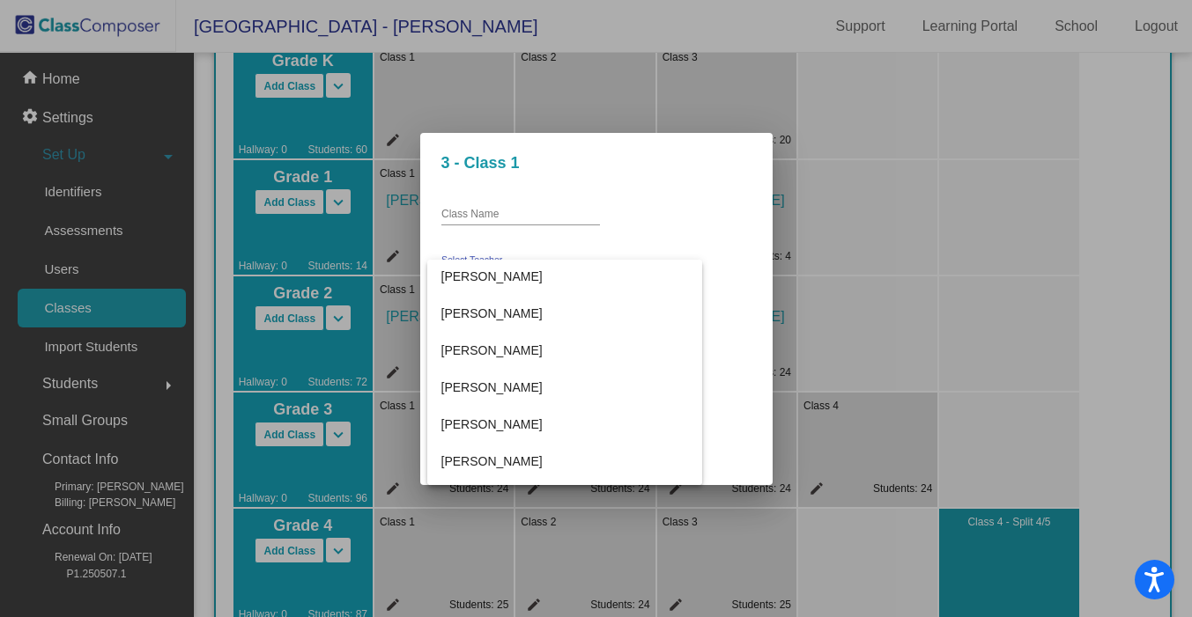
scroll to position [453, 0]
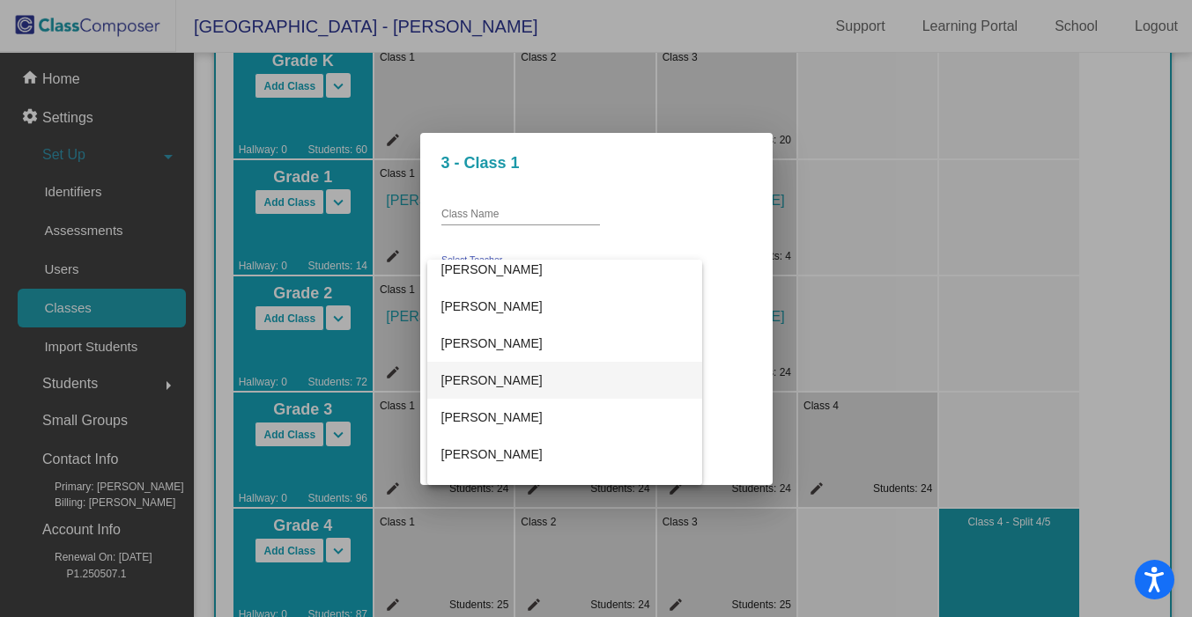
click at [483, 384] on span "Serena Brar" at bounding box center [564, 380] width 247 height 37
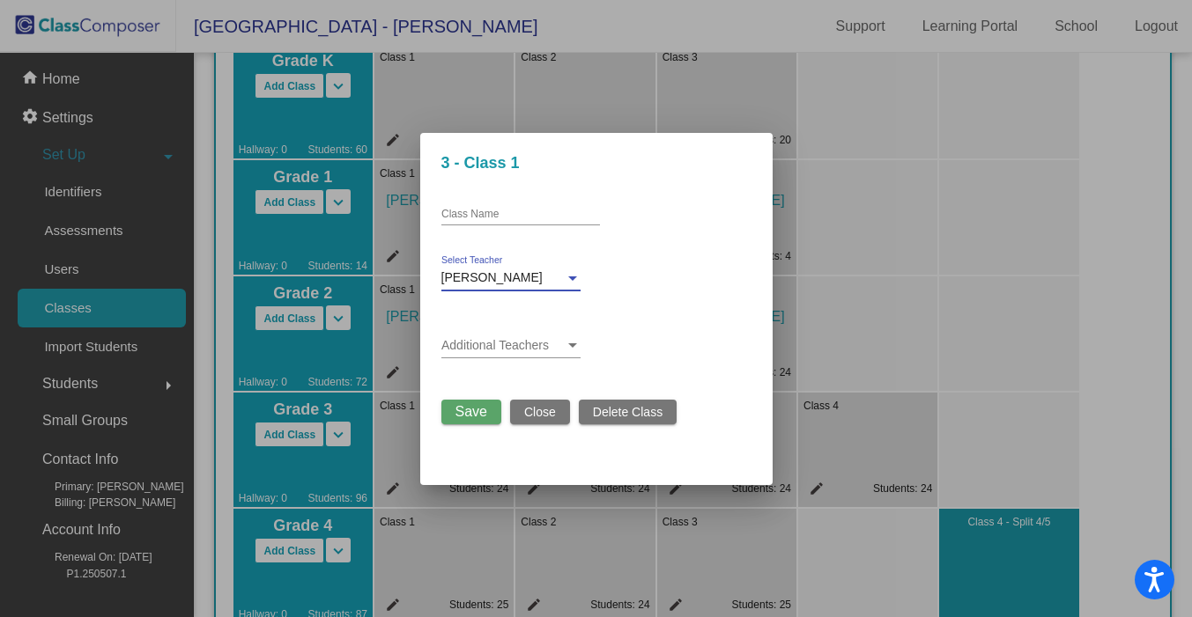
click at [477, 413] on span "Save" at bounding box center [471, 411] width 32 height 15
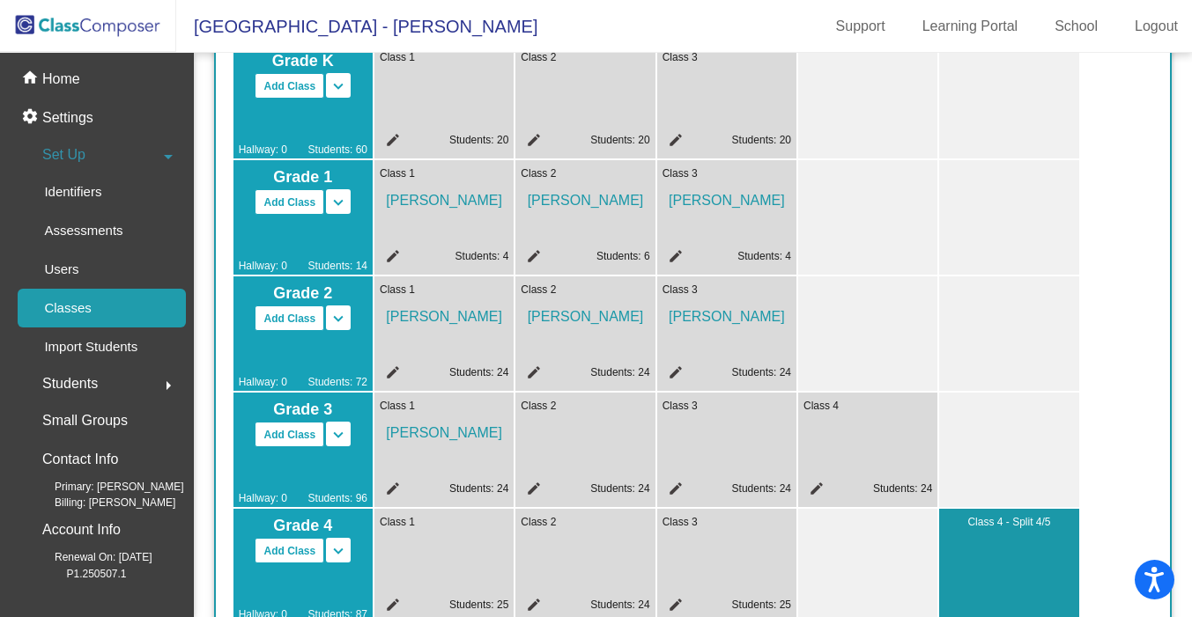
click at [535, 484] on mat-icon "edit" at bounding box center [530, 491] width 21 height 21
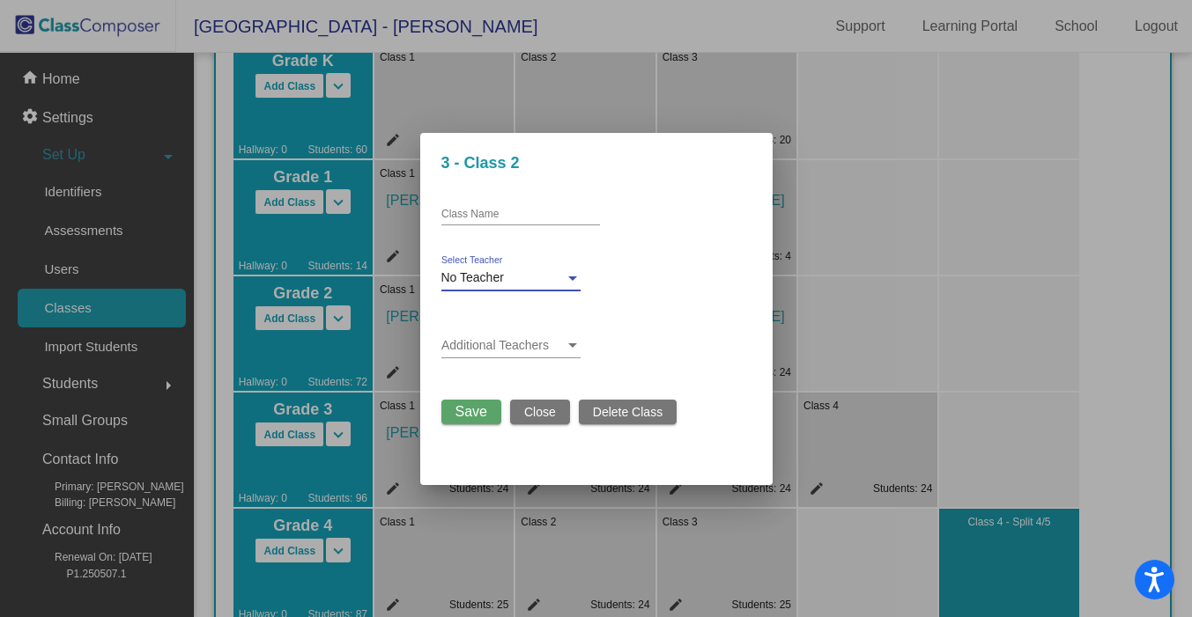
click at [491, 275] on span "No Teacher" at bounding box center [472, 277] width 63 height 14
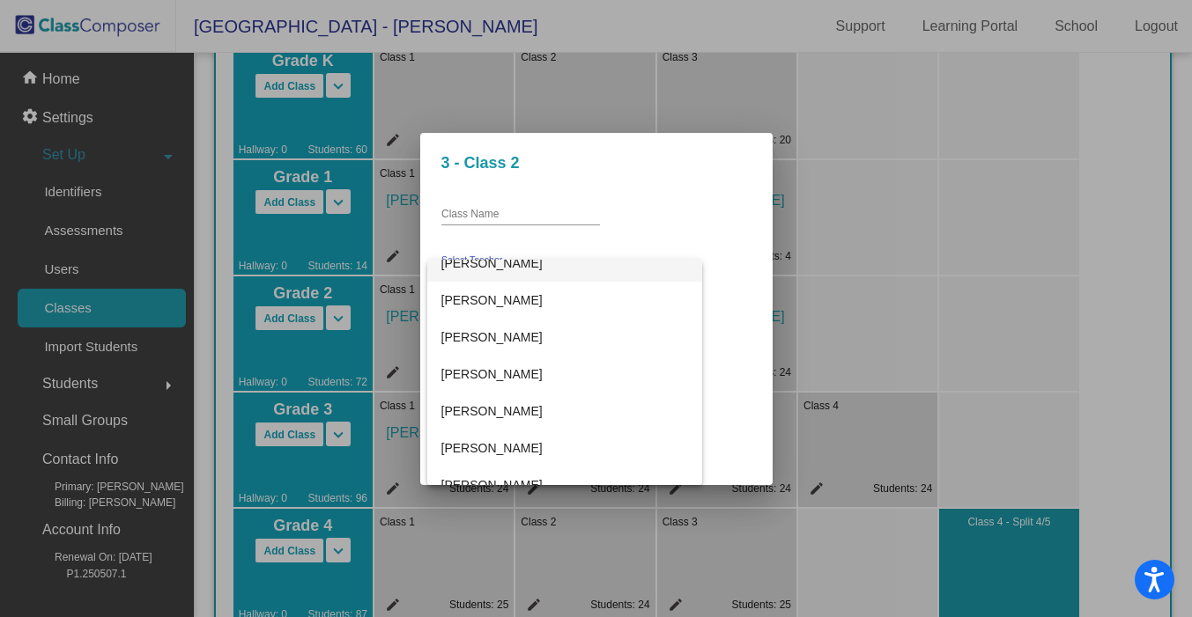
scroll to position [395, 0]
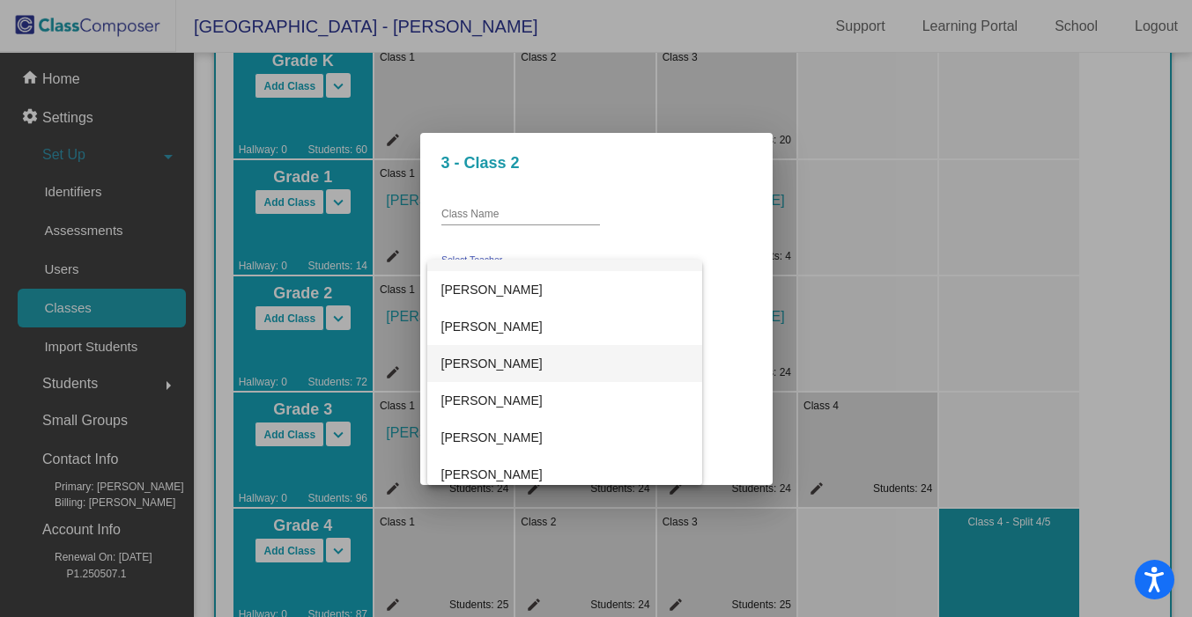
click at [479, 358] on span "Lucy Gorman" at bounding box center [564, 363] width 247 height 37
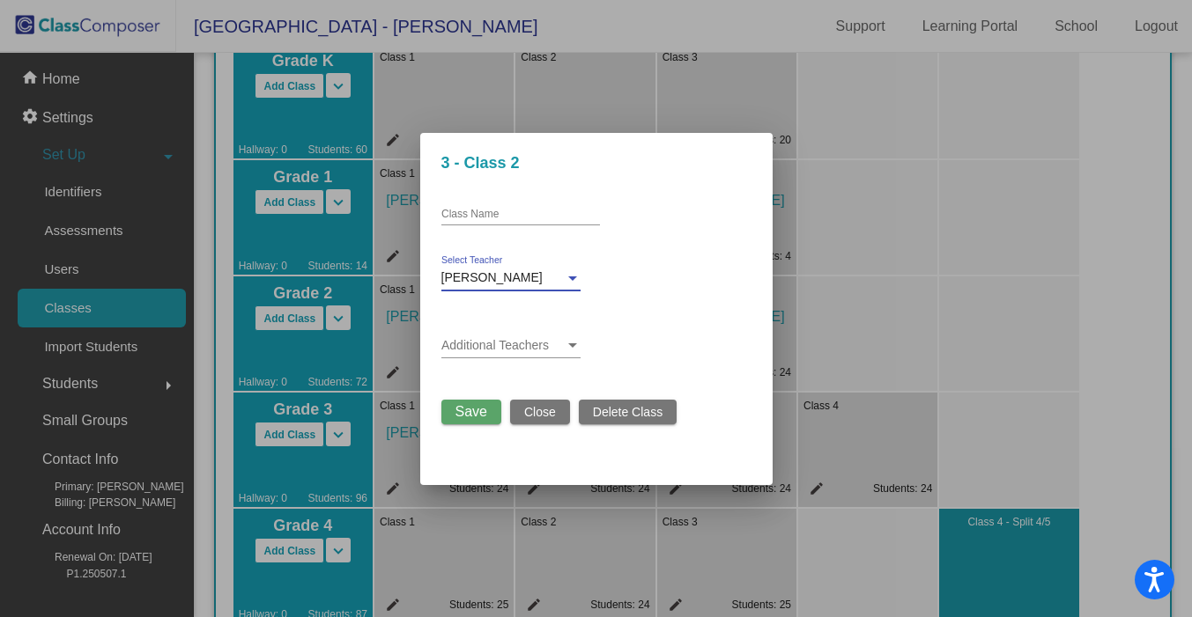
click at [468, 414] on span "Save" at bounding box center [471, 411] width 32 height 15
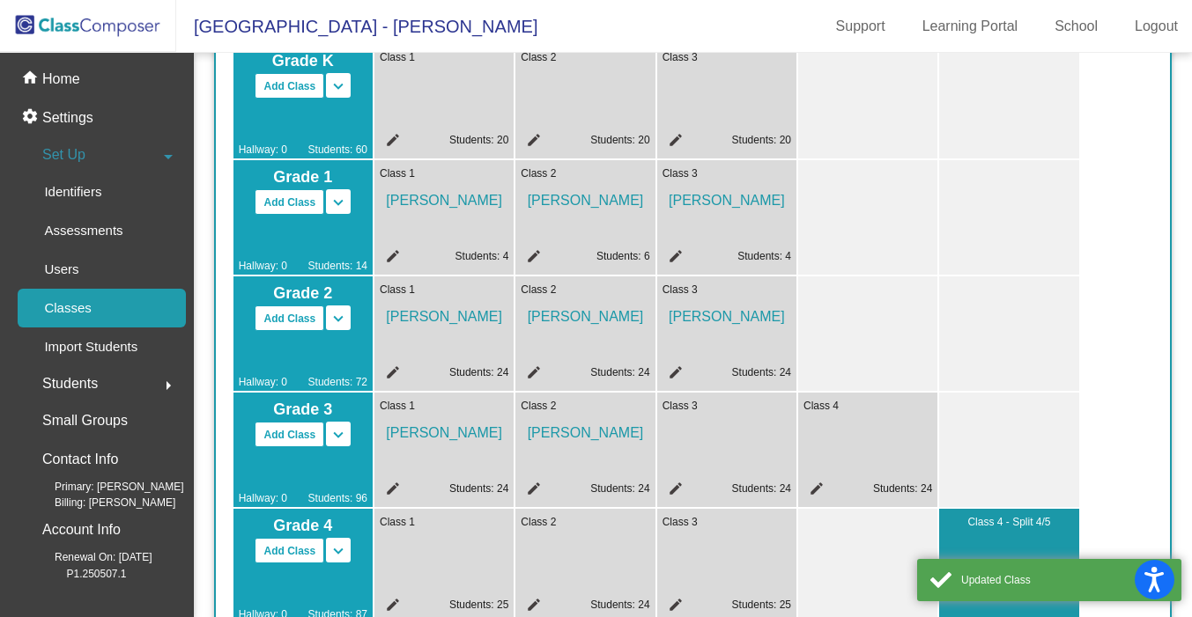
click at [677, 491] on mat-icon "edit" at bounding box center [672, 491] width 21 height 21
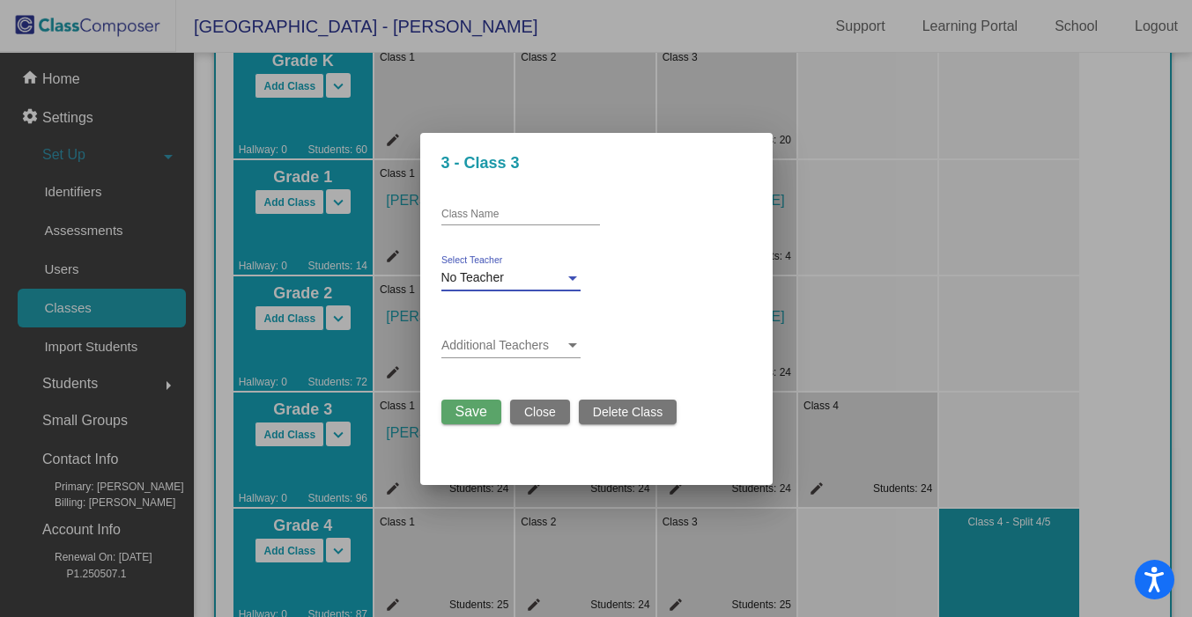
click at [493, 274] on span "No Teacher" at bounding box center [472, 277] width 63 height 14
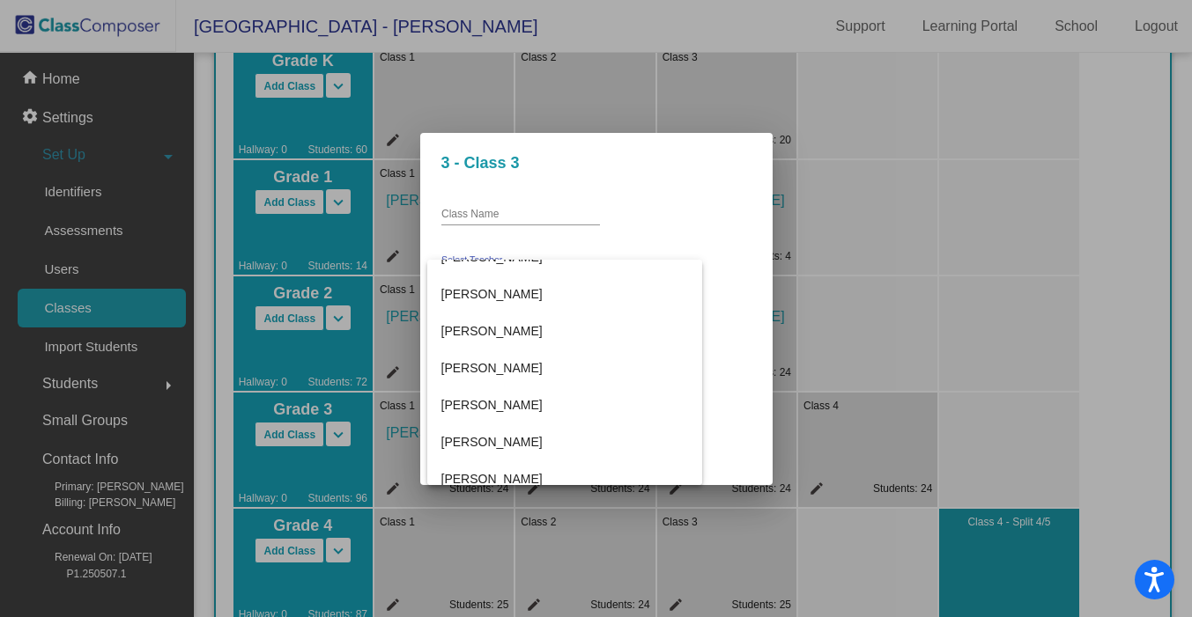
scroll to position [625, 0]
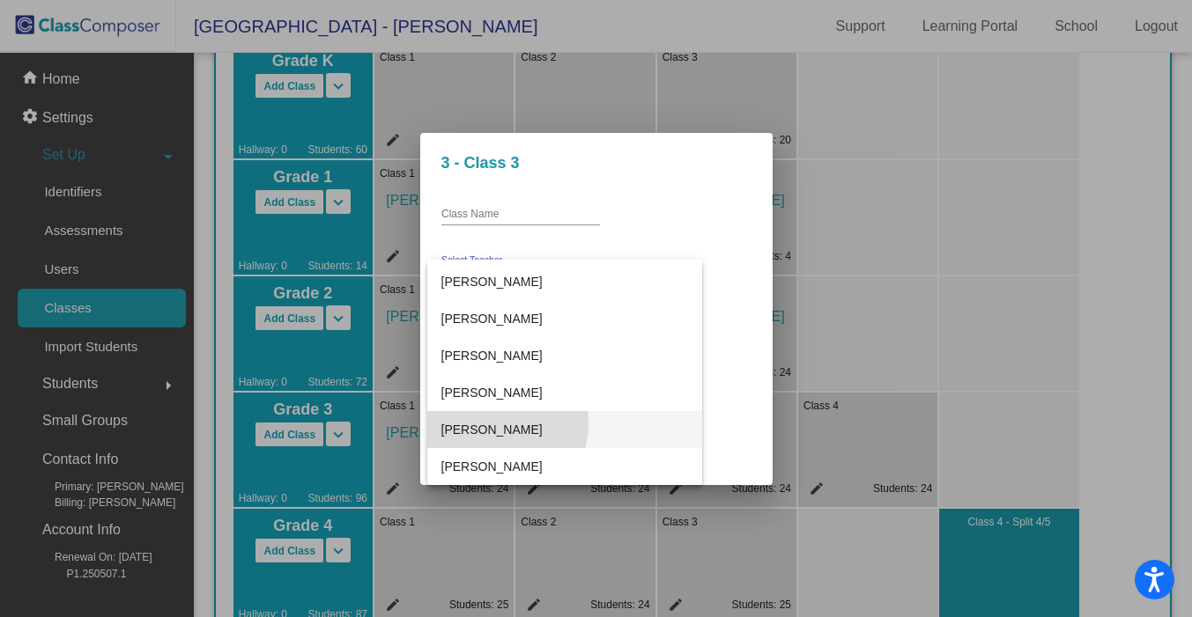
click at [490, 424] on span "Tassia Babalis" at bounding box center [564, 429] width 247 height 37
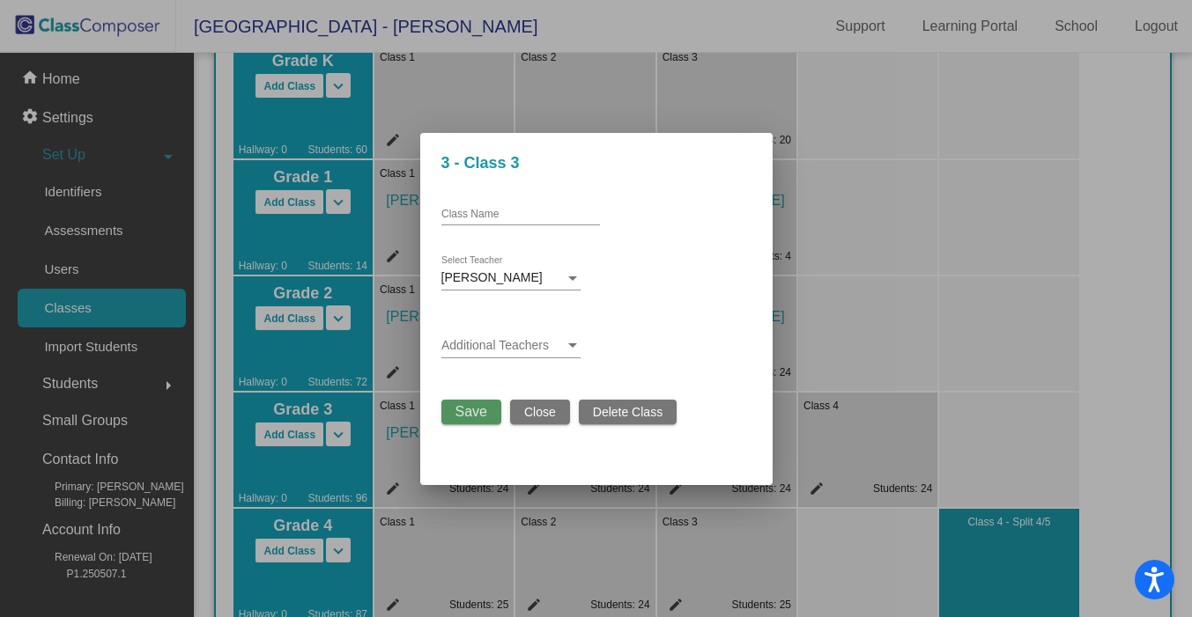
click at [475, 412] on span "Save" at bounding box center [471, 411] width 32 height 15
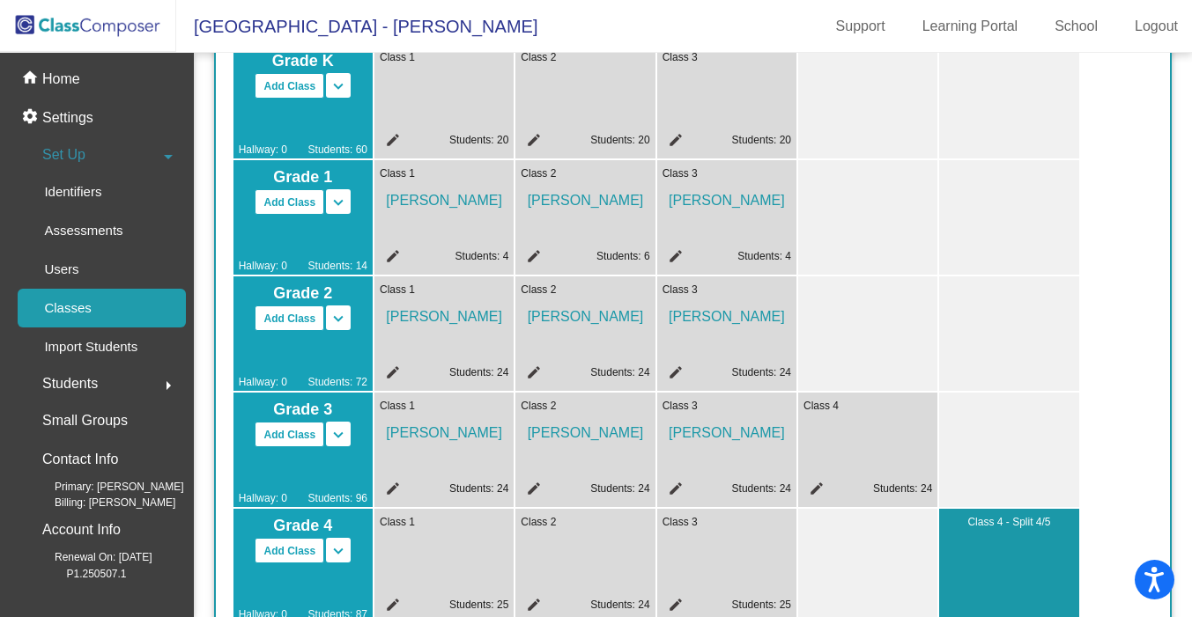
click at [815, 491] on mat-icon "edit" at bounding box center [813, 491] width 21 height 21
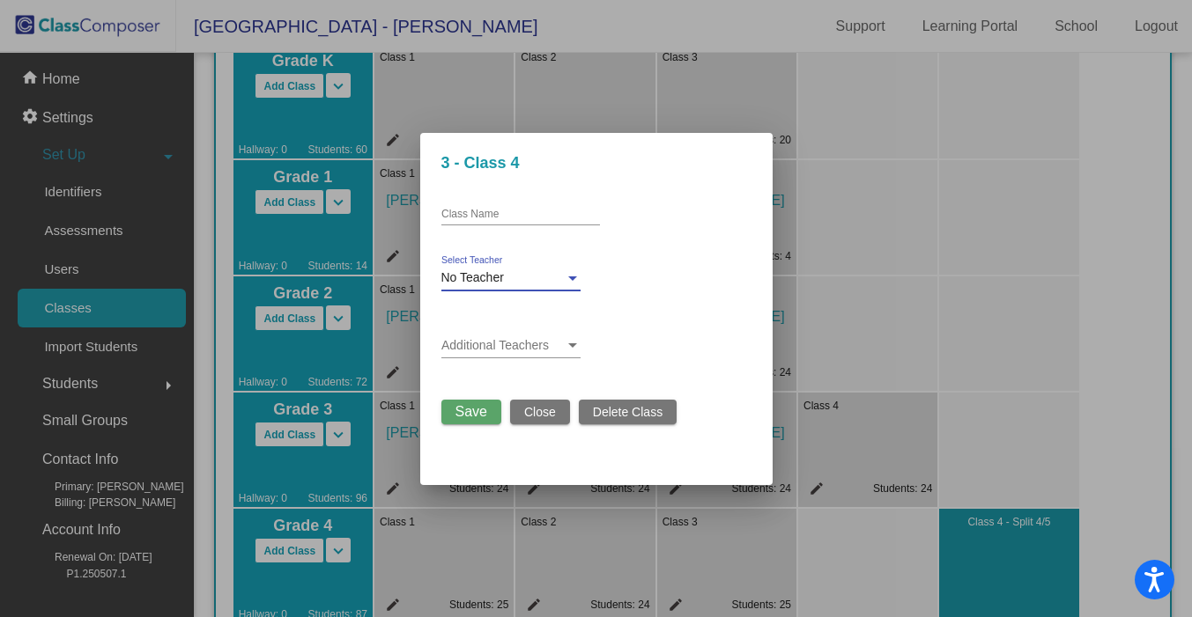
click at [492, 279] on span "No Teacher" at bounding box center [472, 277] width 63 height 14
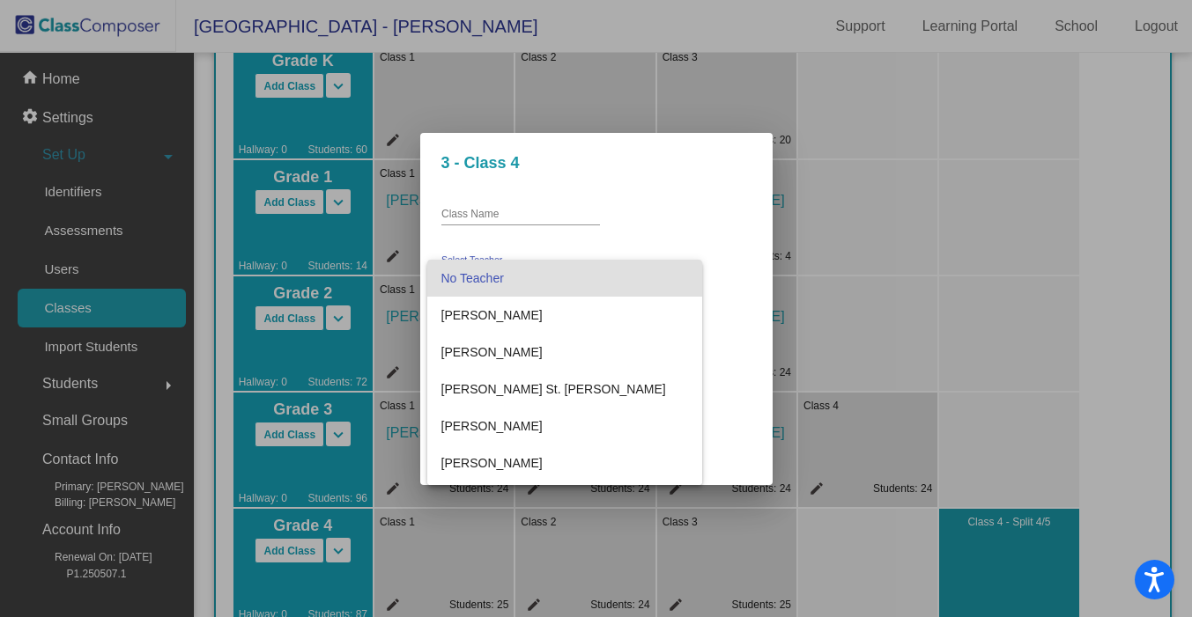
scroll to position [4, 0]
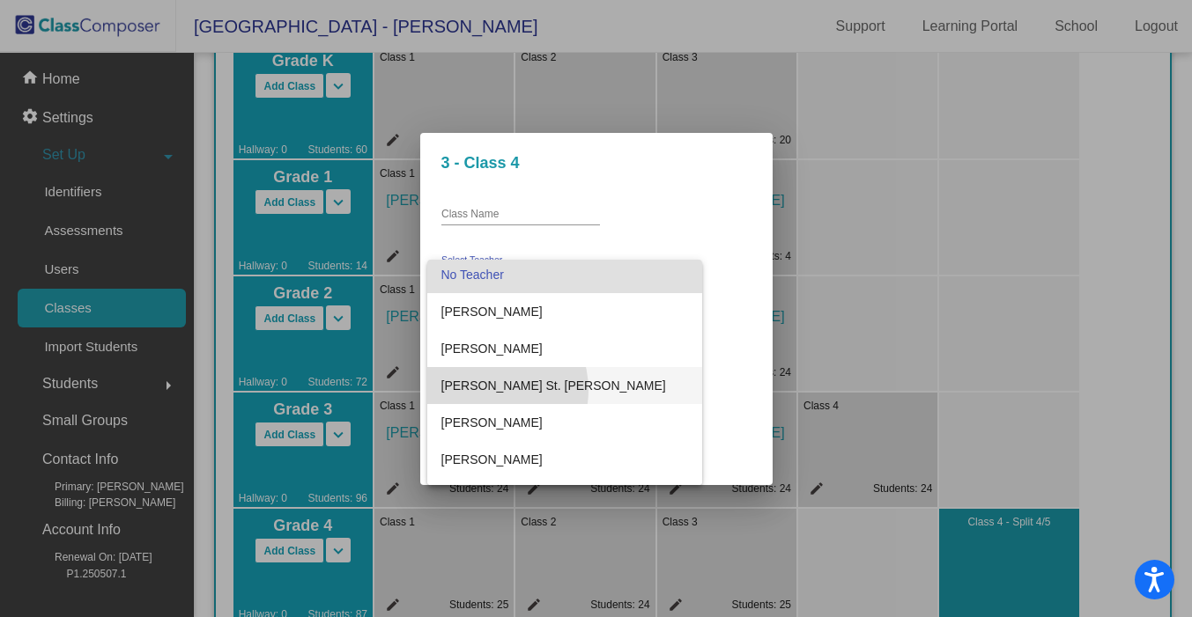
click at [487, 390] on span "Colleen St. Denis" at bounding box center [564, 385] width 247 height 37
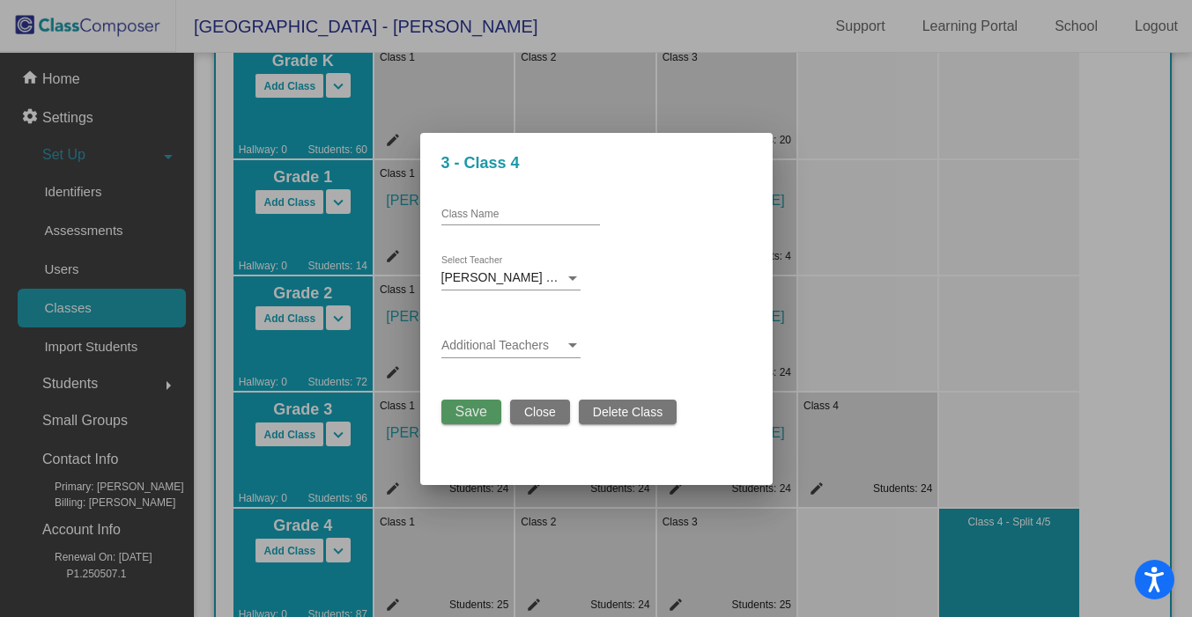
click at [469, 411] on span "Save" at bounding box center [471, 411] width 32 height 15
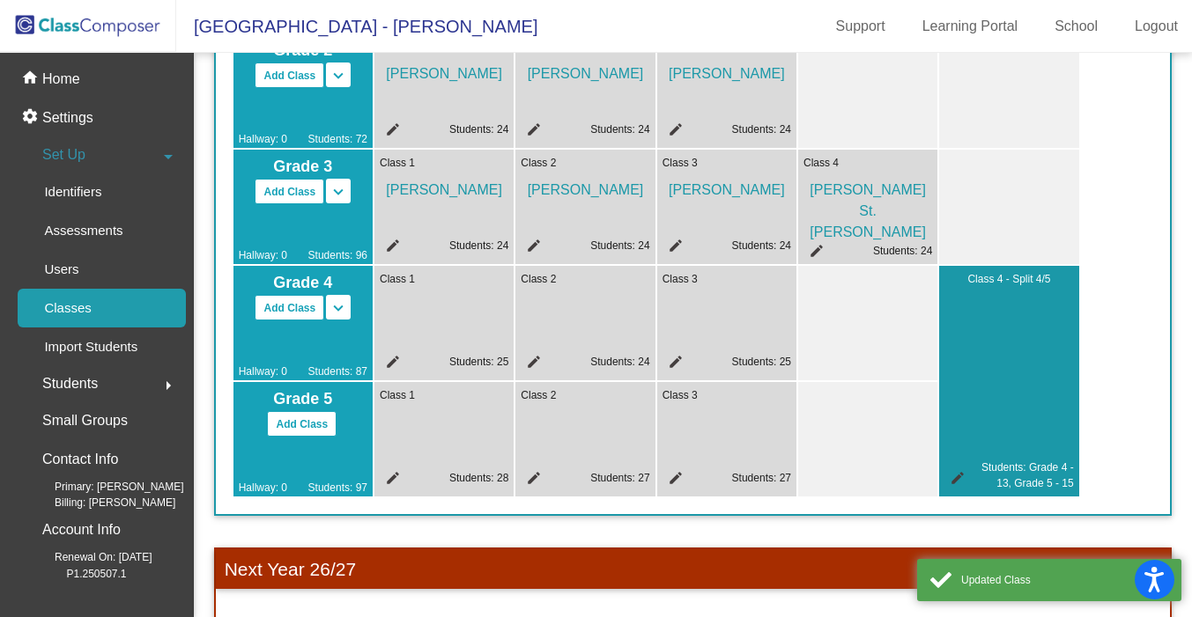
scroll to position [421, 0]
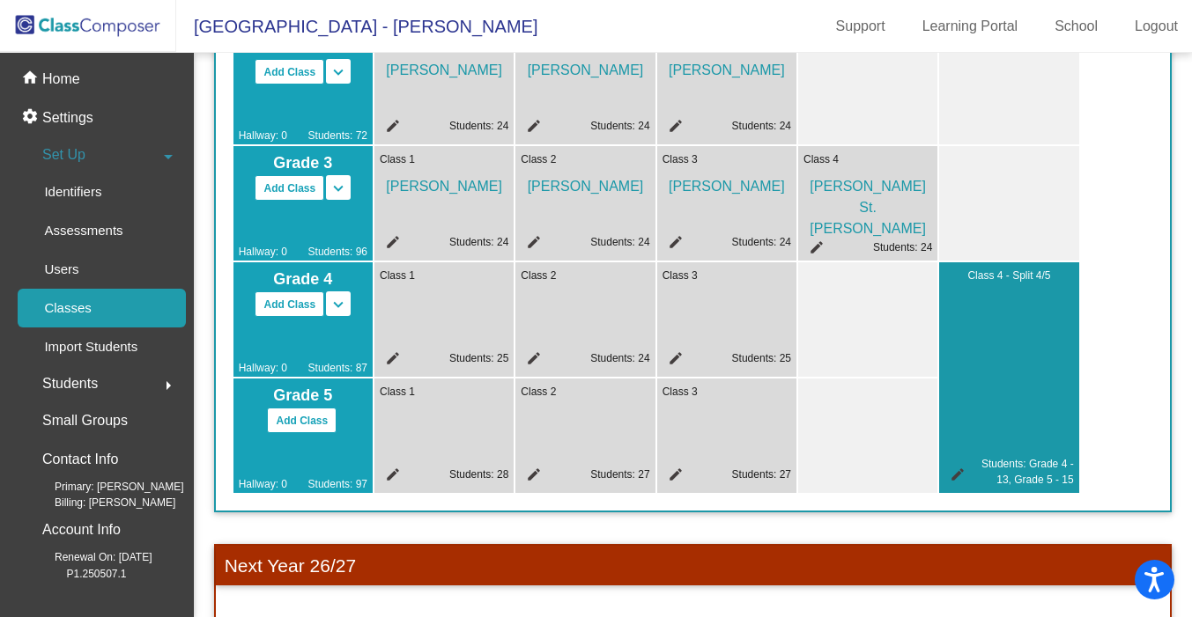
click at [392, 357] on mat-icon "edit" at bounding box center [390, 361] width 21 height 21
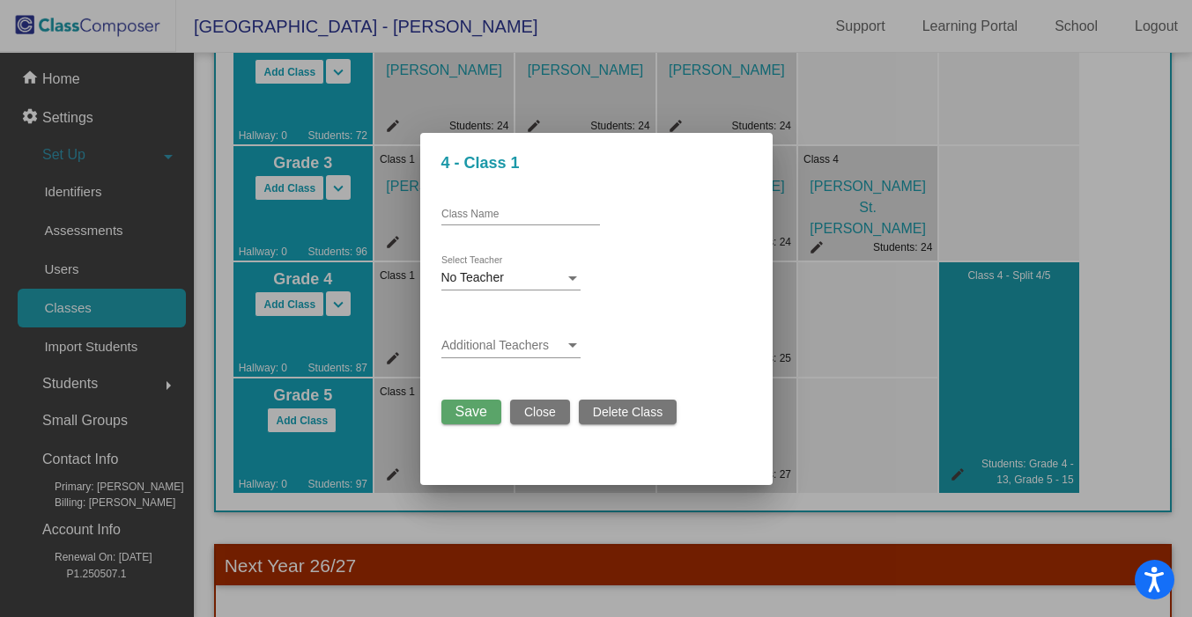
click at [480, 277] on span "No Teacher" at bounding box center [472, 277] width 63 height 14
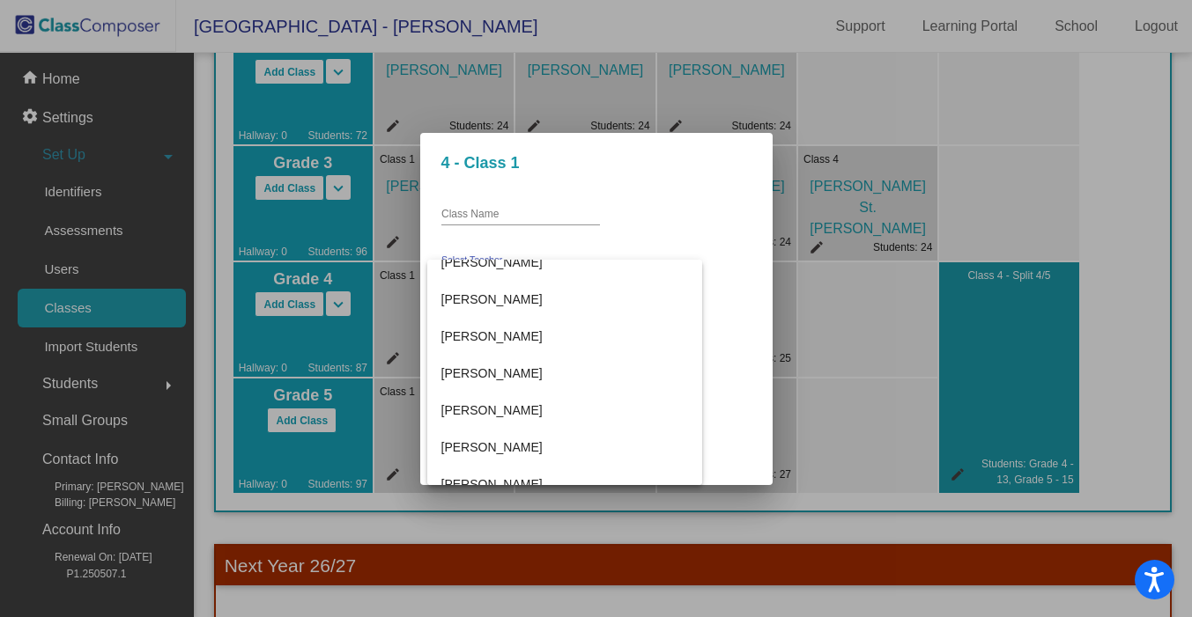
scroll to position [354, 0]
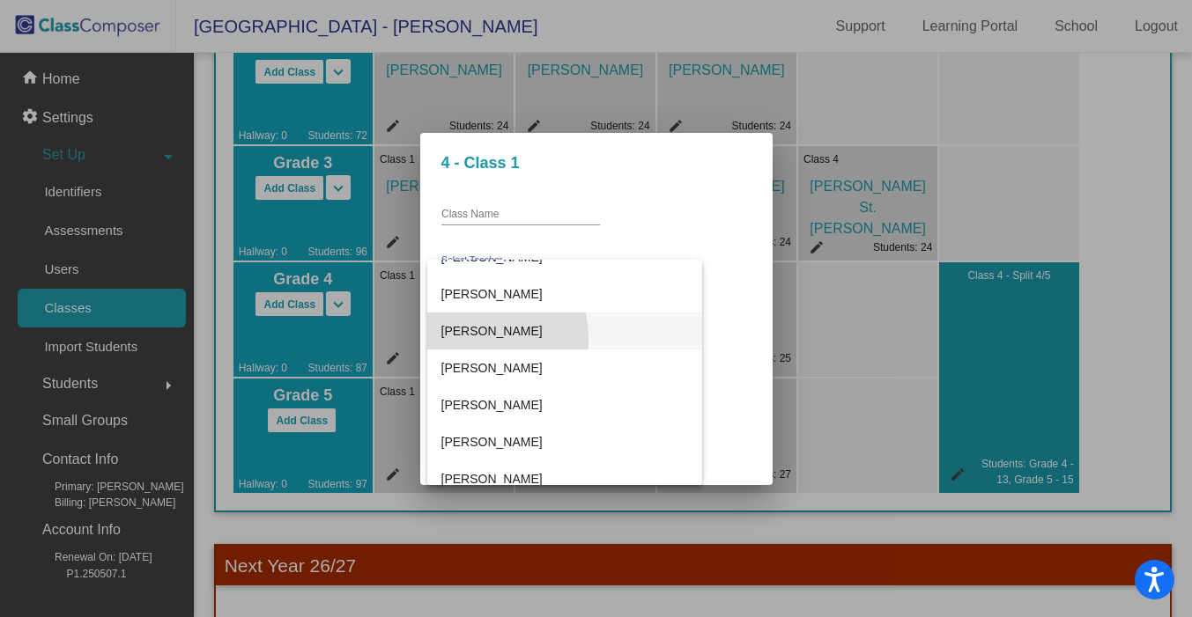
click at [459, 339] on span "Libby Craig" at bounding box center [564, 331] width 247 height 37
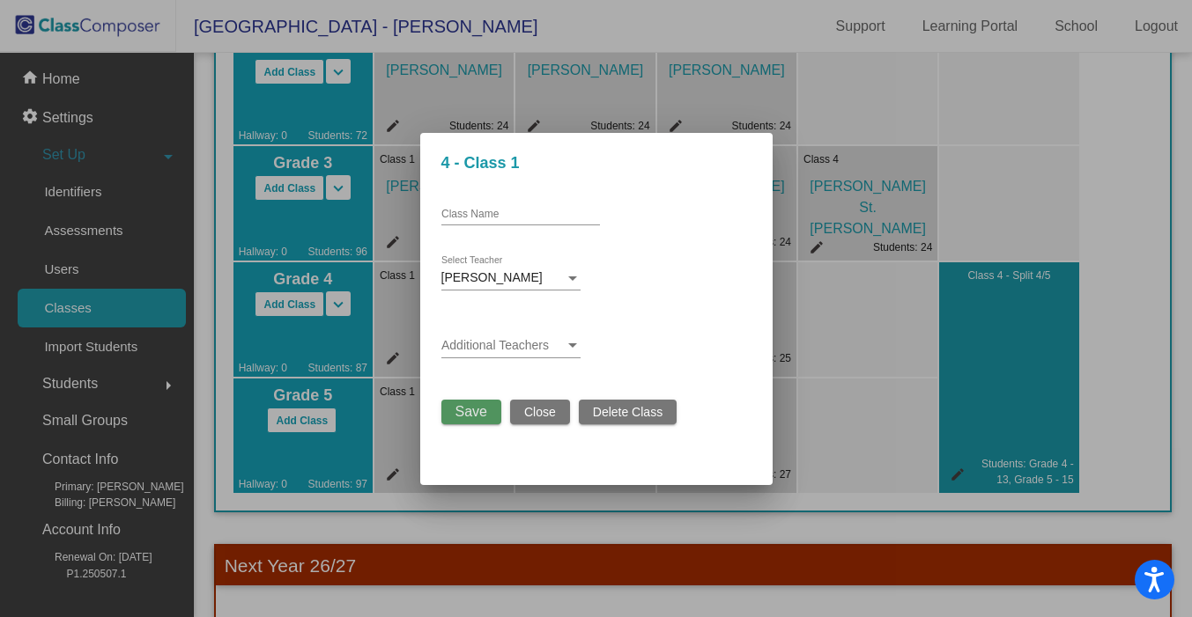
click at [475, 410] on span "Save" at bounding box center [471, 411] width 32 height 15
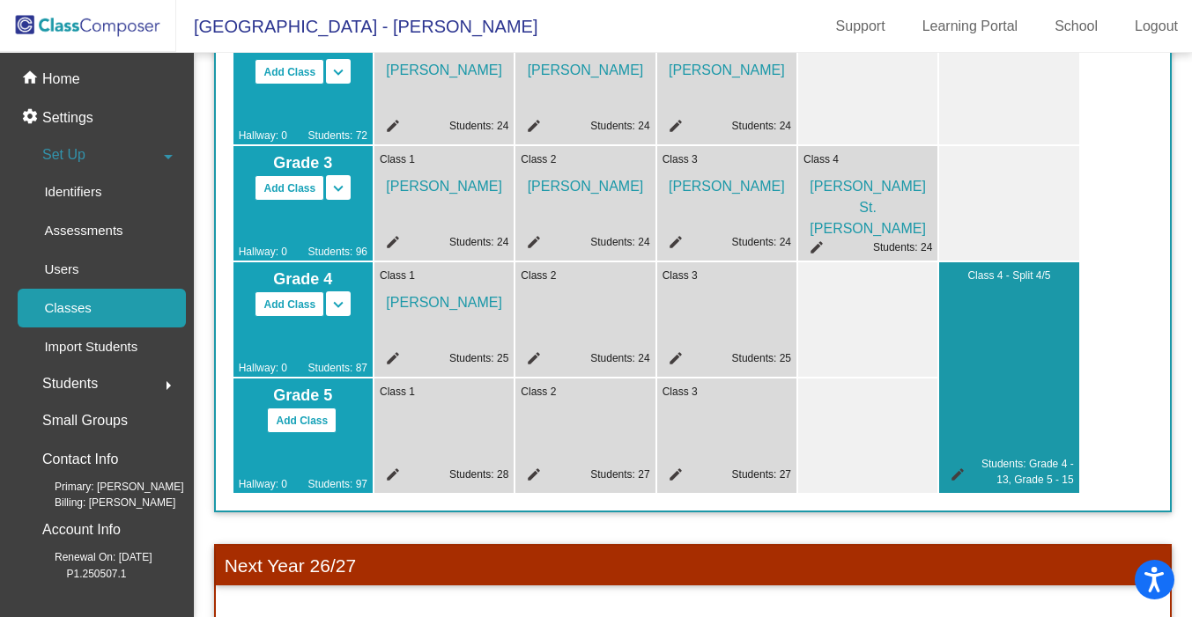
click at [536, 356] on mat-icon "edit" at bounding box center [530, 361] width 21 height 21
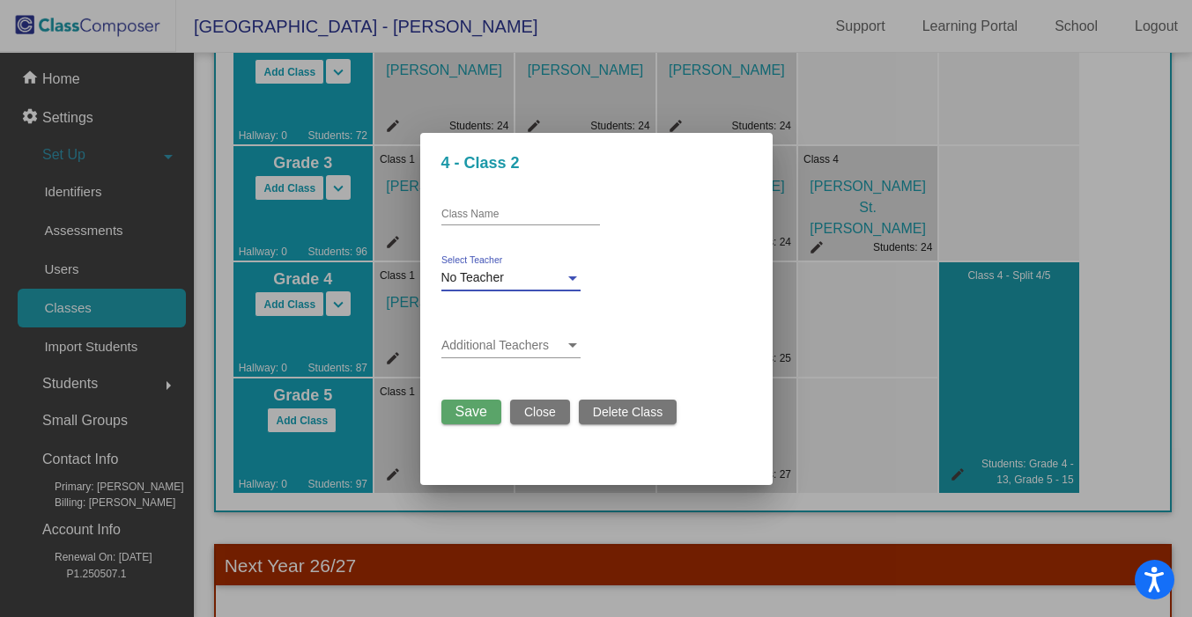
click at [505, 281] on div "No Teacher" at bounding box center [502, 278] width 123 height 14
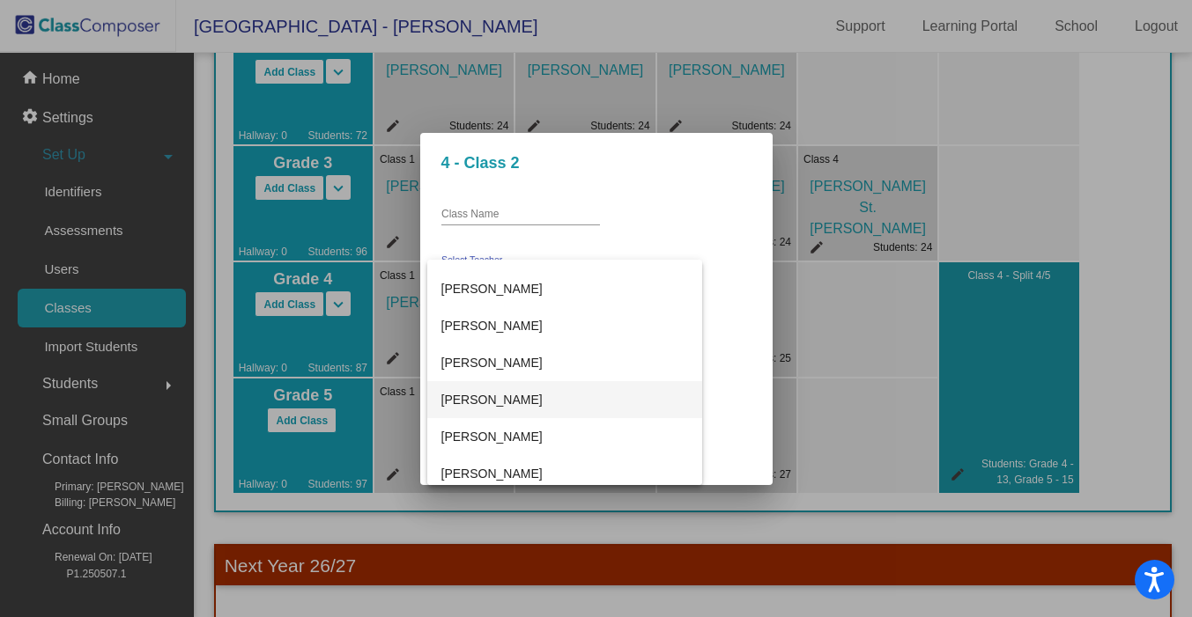
scroll to position [316, 0]
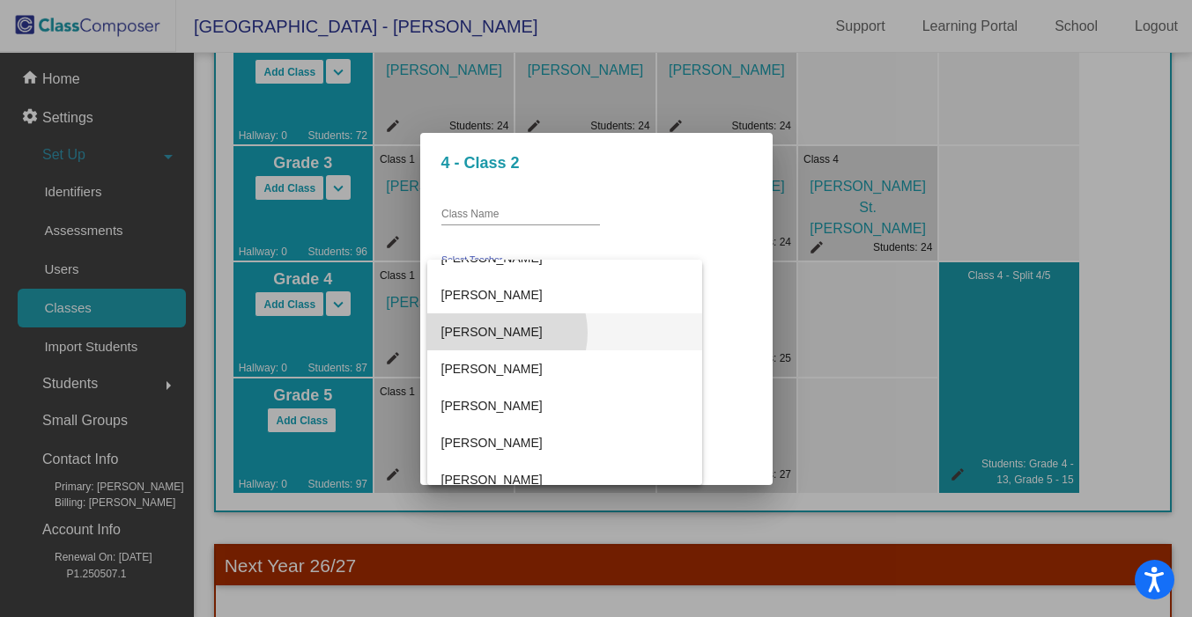
click at [498, 333] on span "Krissy Adams" at bounding box center [564, 332] width 247 height 37
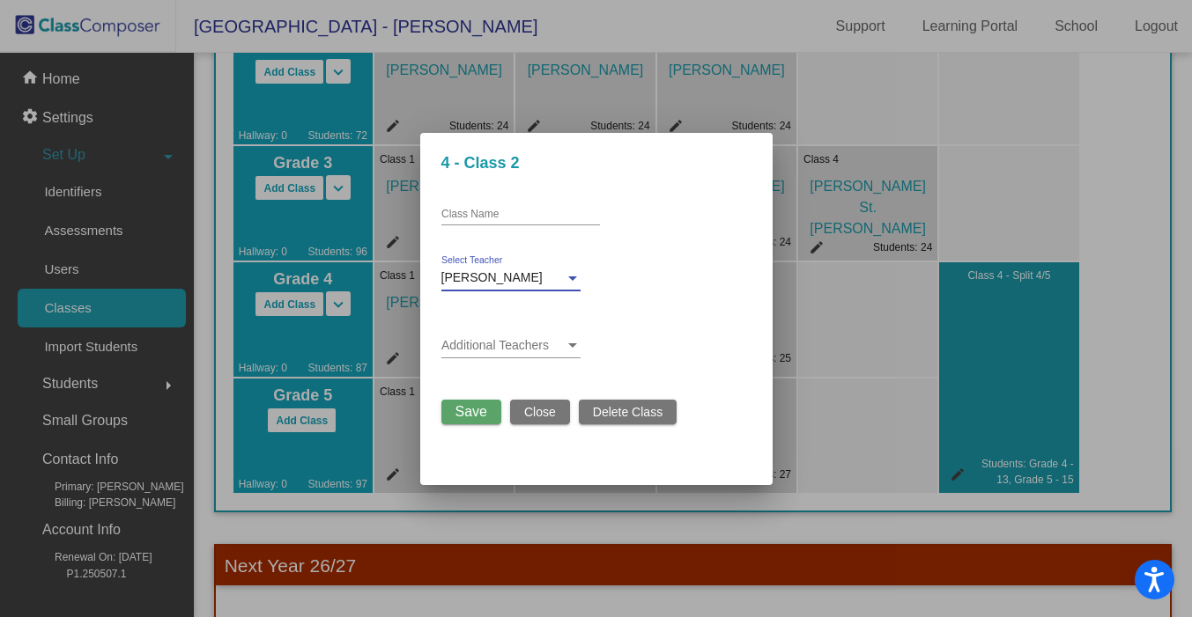
click at [481, 414] on span "Save" at bounding box center [471, 411] width 32 height 15
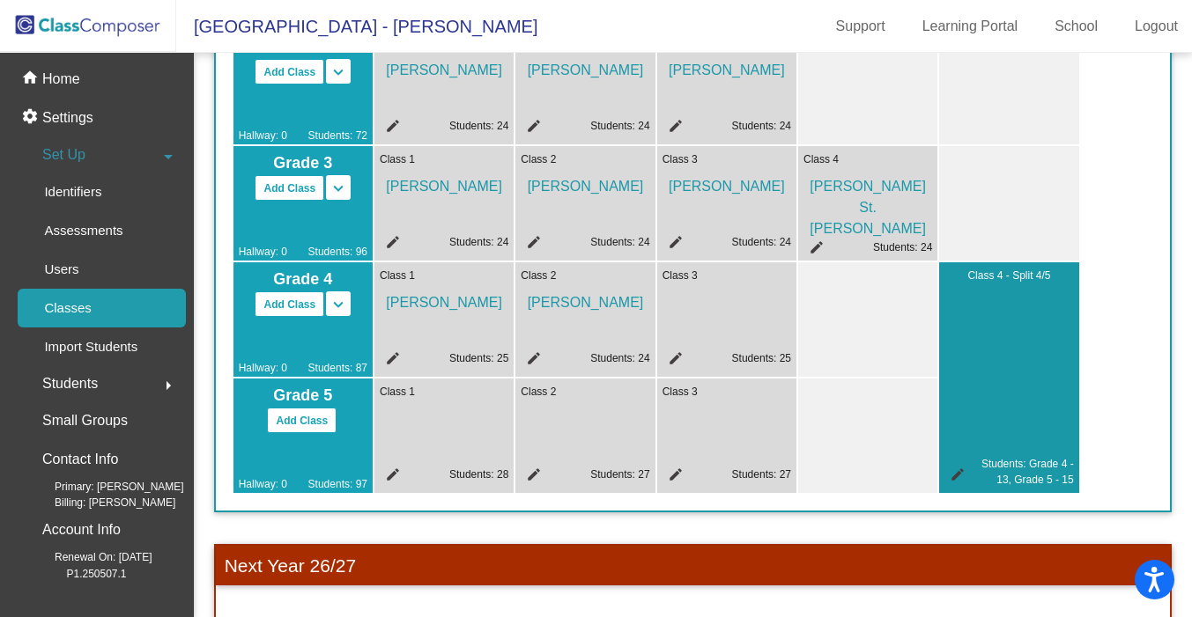
click at [674, 358] on mat-icon "edit" at bounding box center [672, 361] width 21 height 21
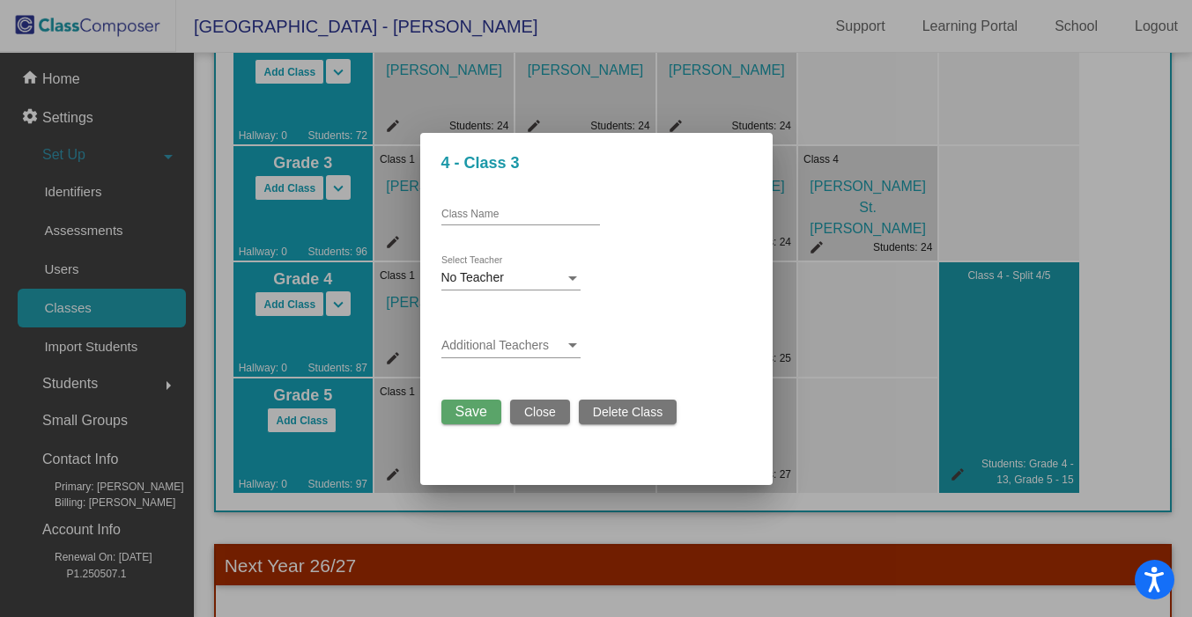
click at [535, 272] on div "No Teacher" at bounding box center [502, 278] width 123 height 14
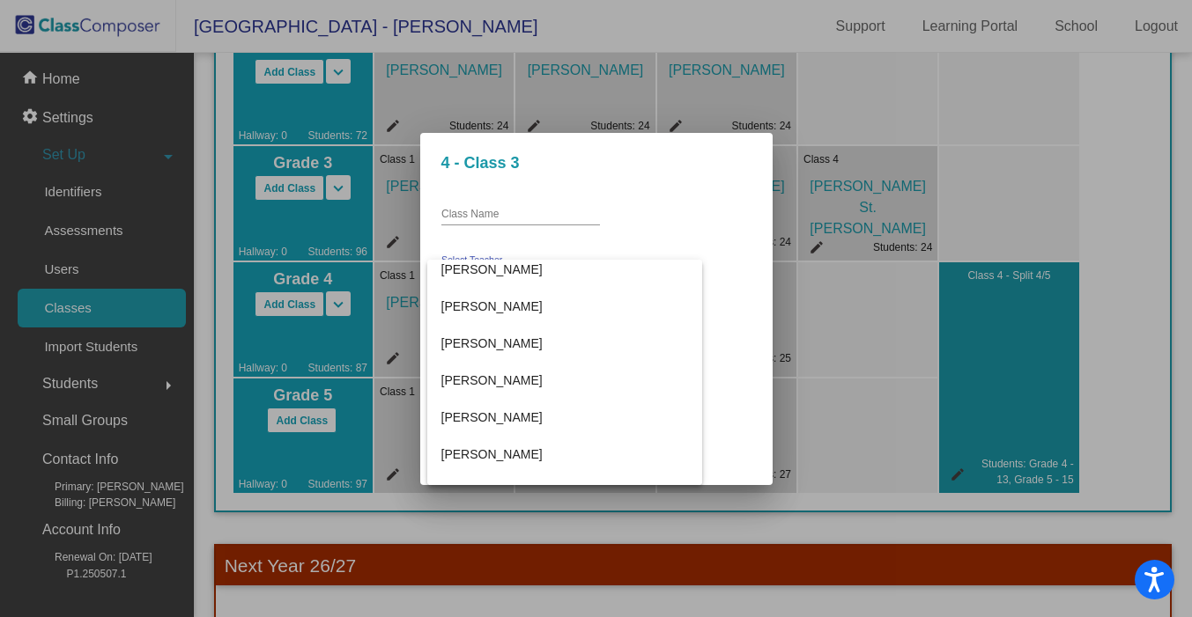
scroll to position [427, 0]
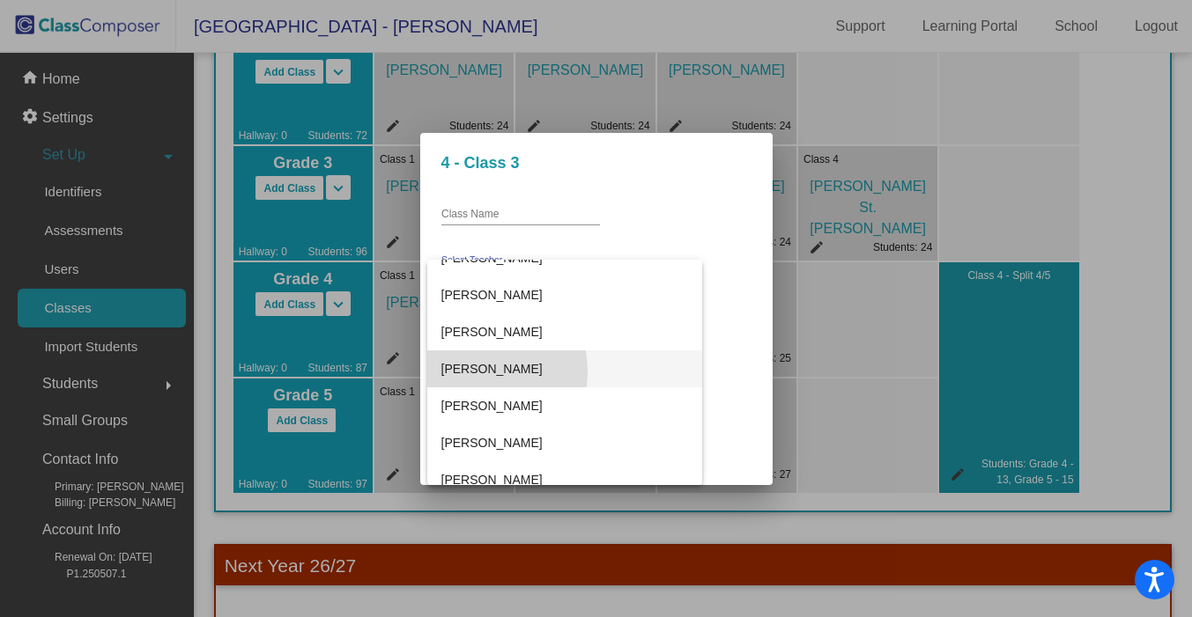
click at [476, 372] on span "Matt Smith" at bounding box center [564, 369] width 247 height 37
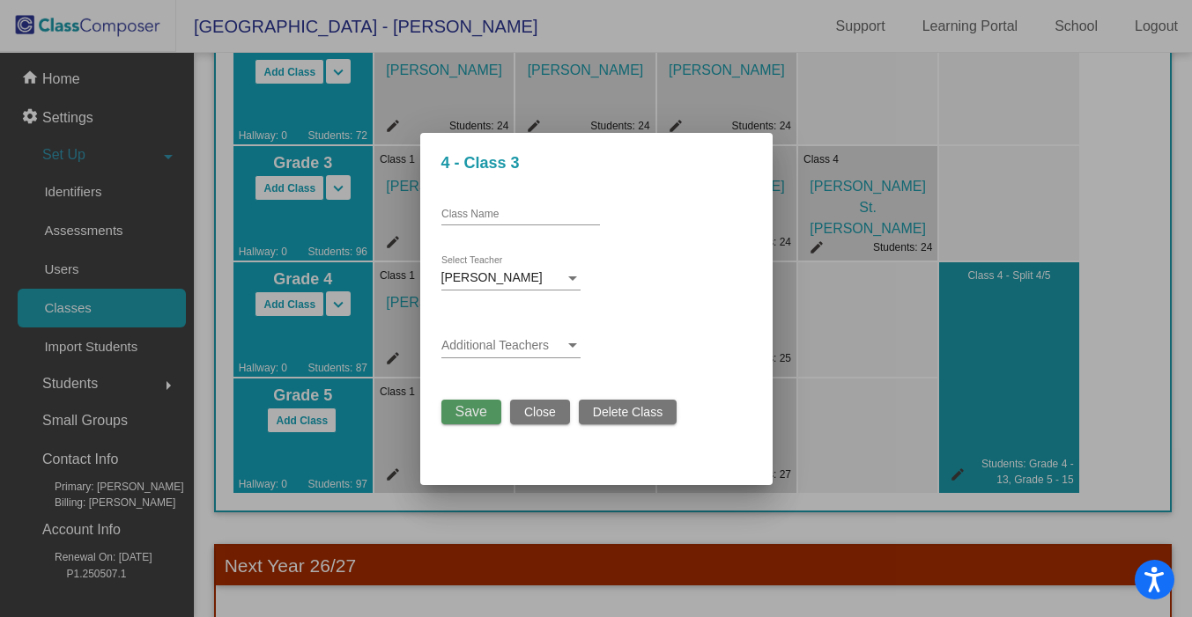
click at [474, 412] on span "Save" at bounding box center [471, 411] width 32 height 15
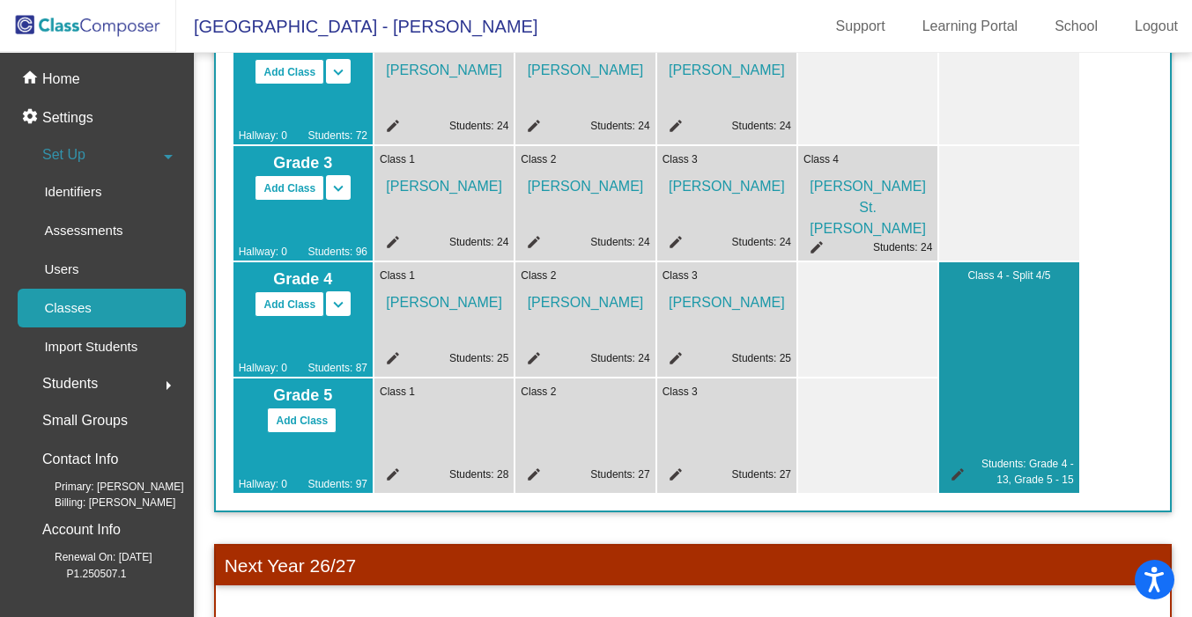
click at [956, 470] on mat-icon "edit" at bounding box center [954, 477] width 21 height 21
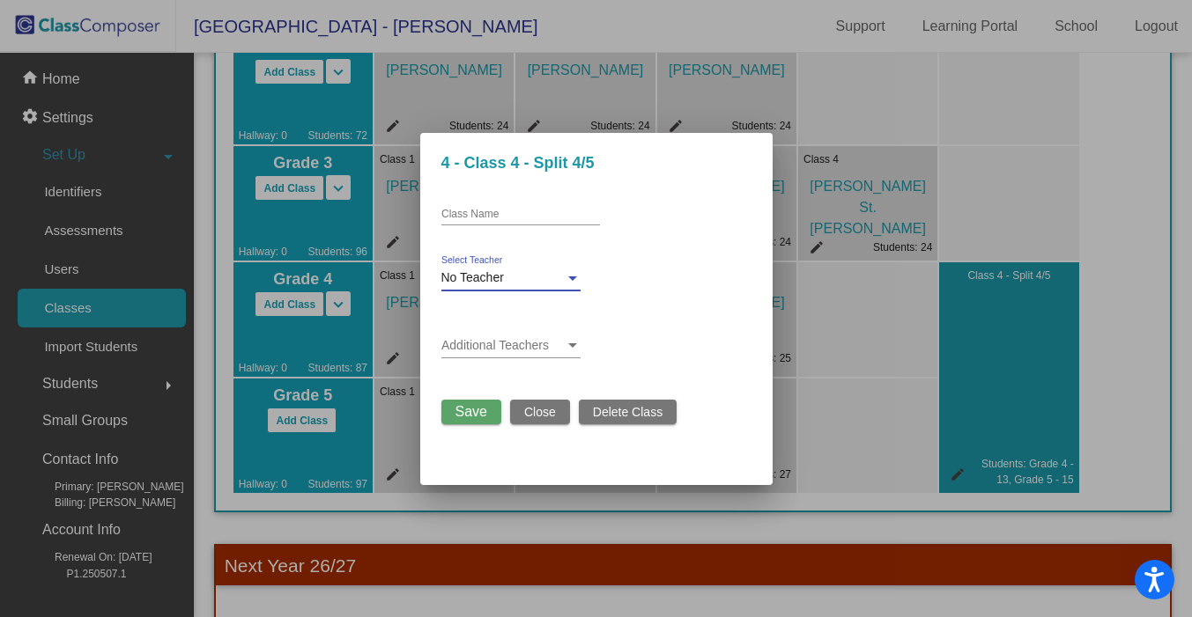
click at [494, 277] on span "No Teacher" at bounding box center [472, 277] width 63 height 14
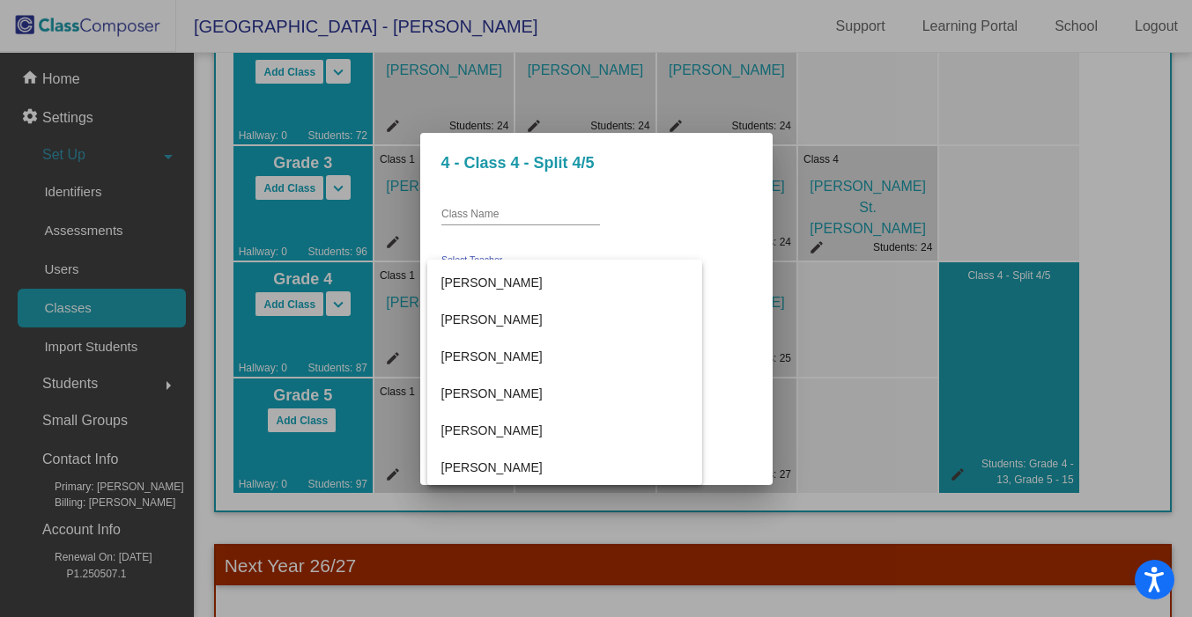
scroll to position [625, 0]
click at [486, 325] on span "Shelly Maselli" at bounding box center [564, 318] width 247 height 37
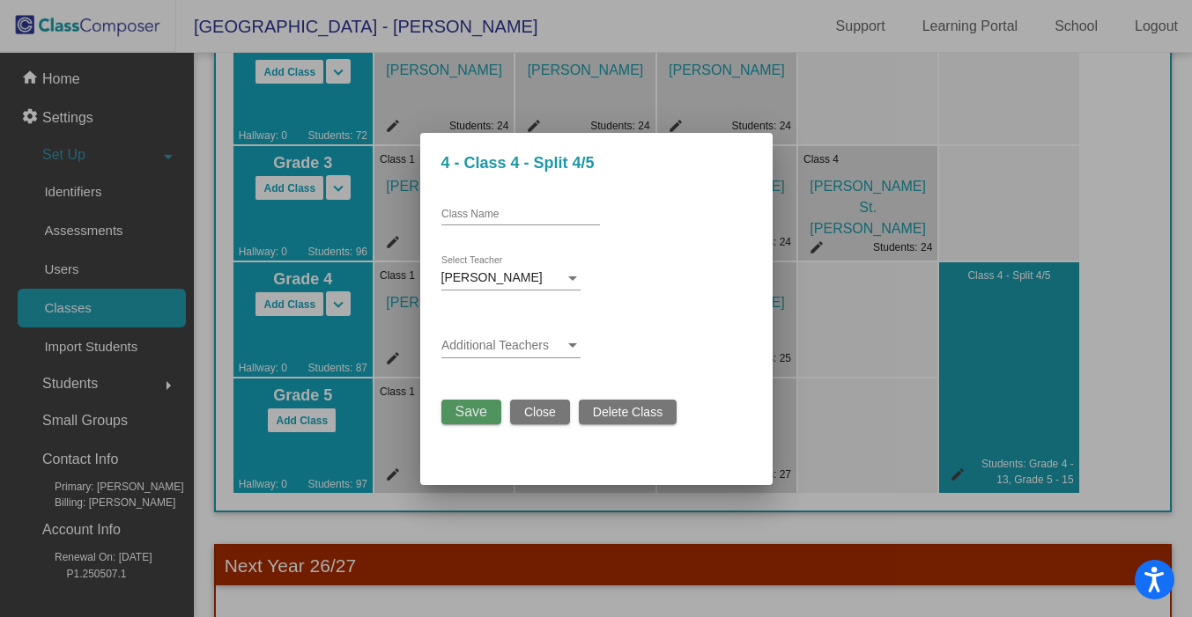
click at [478, 410] on span "Save" at bounding box center [471, 411] width 32 height 15
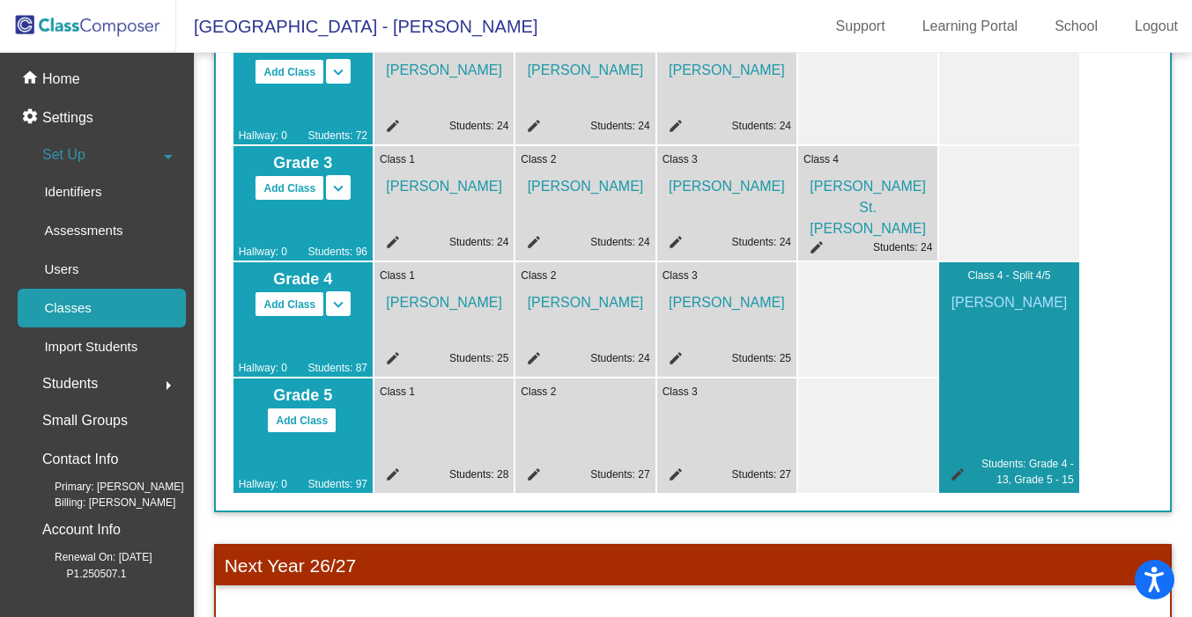
click at [396, 469] on mat-icon "edit" at bounding box center [390, 477] width 21 height 21
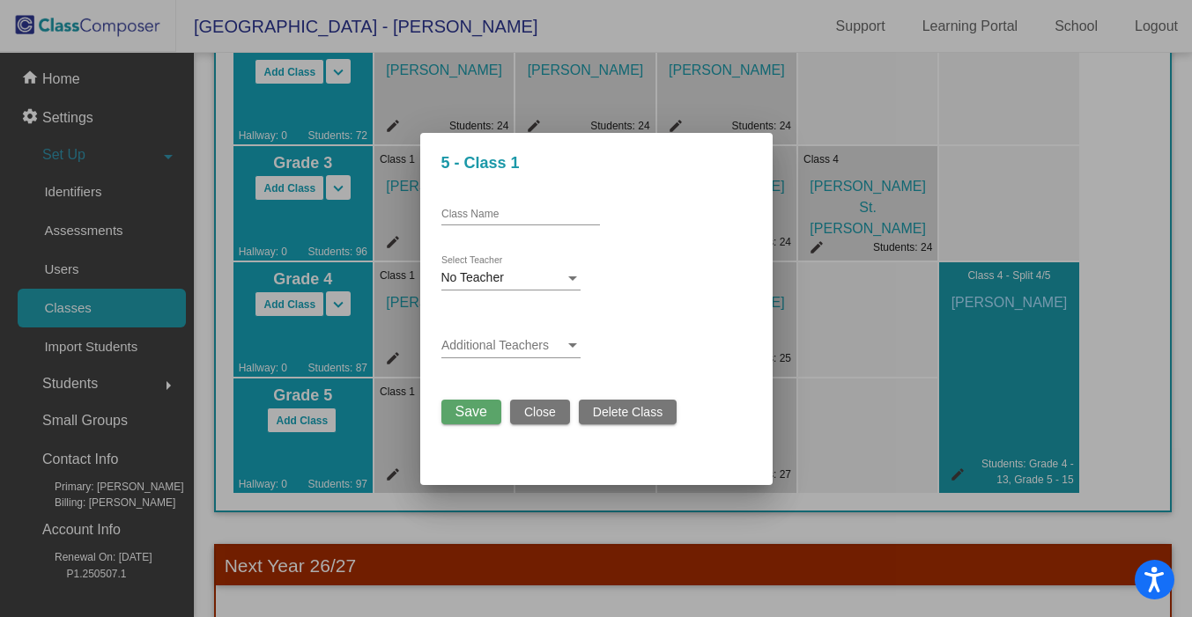
click at [489, 277] on span "No Teacher" at bounding box center [472, 277] width 63 height 14
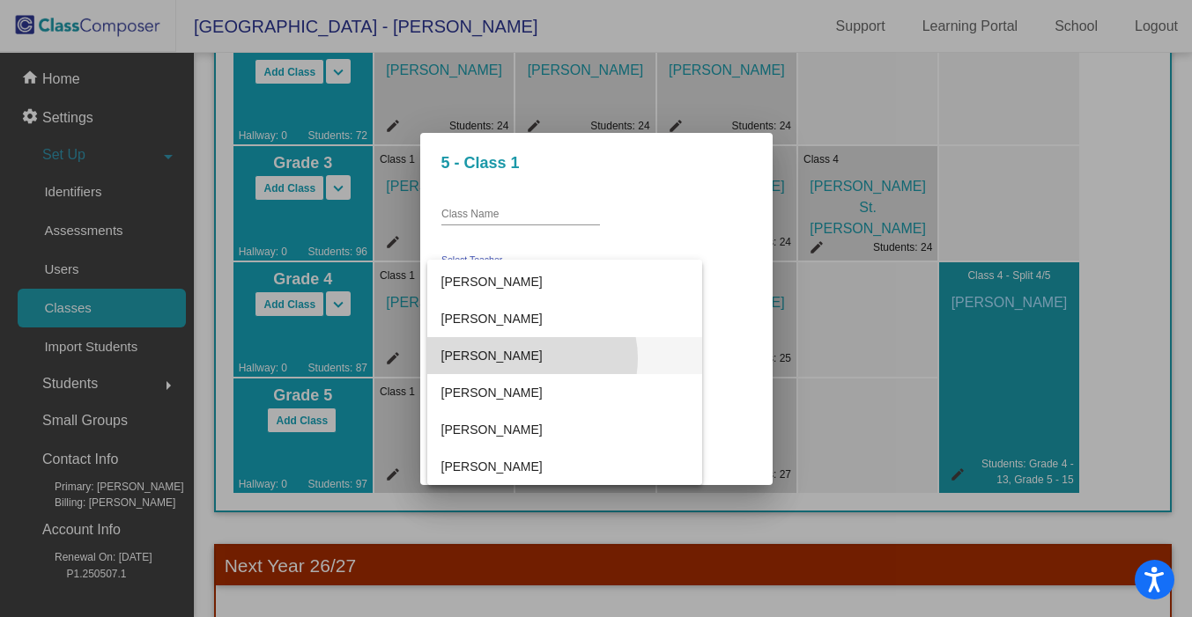
click at [531, 358] on span "Sophie Richards" at bounding box center [564, 355] width 247 height 37
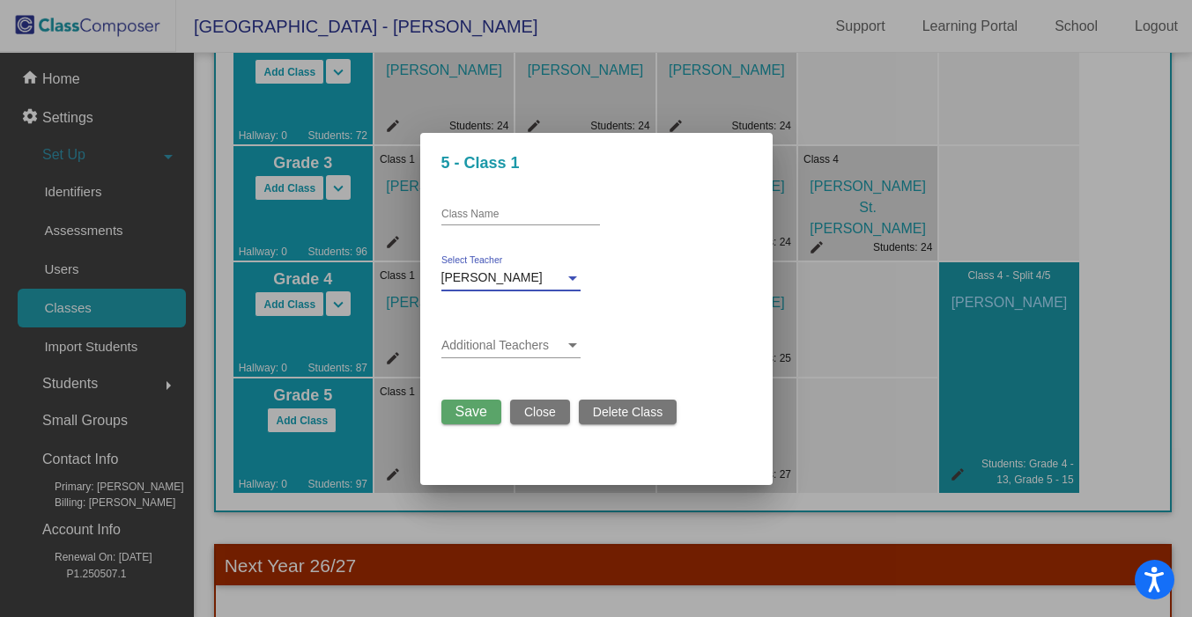
click at [478, 411] on span "Save" at bounding box center [471, 411] width 32 height 15
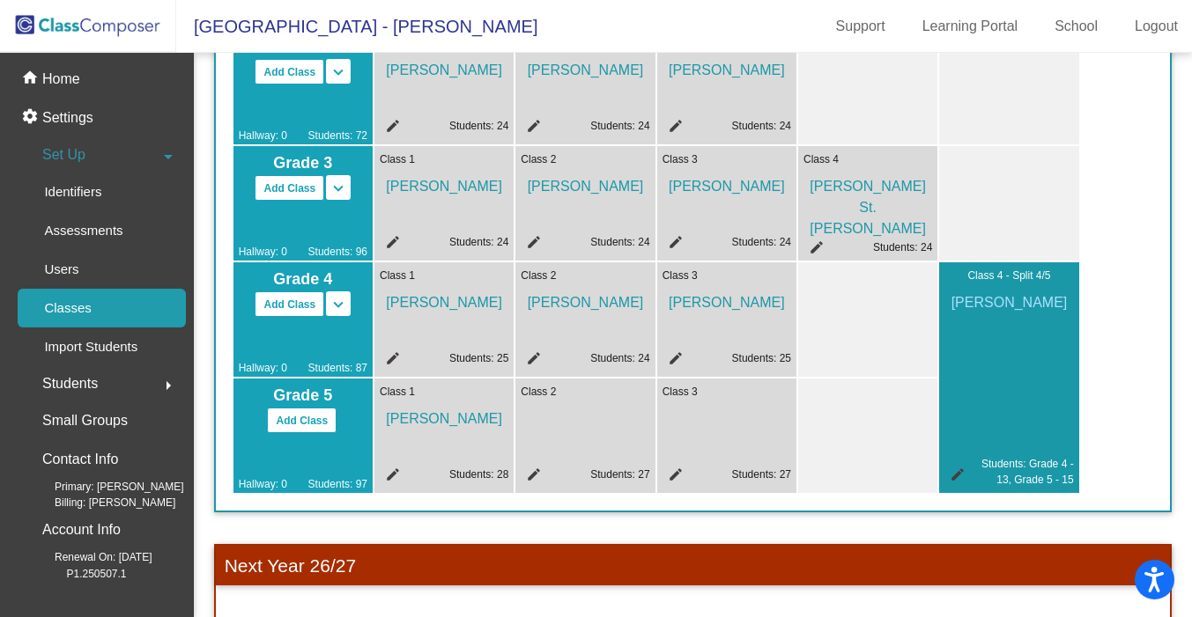
click at [533, 470] on mat-icon "edit" at bounding box center [530, 477] width 21 height 21
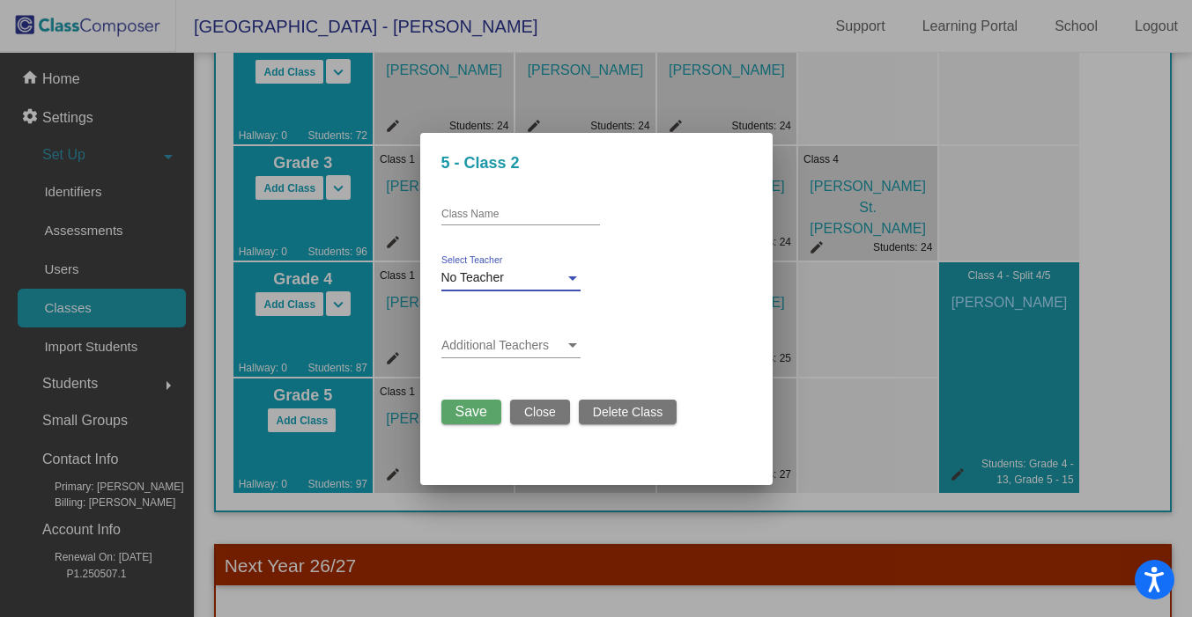
click at [485, 277] on span "No Teacher" at bounding box center [472, 277] width 63 height 14
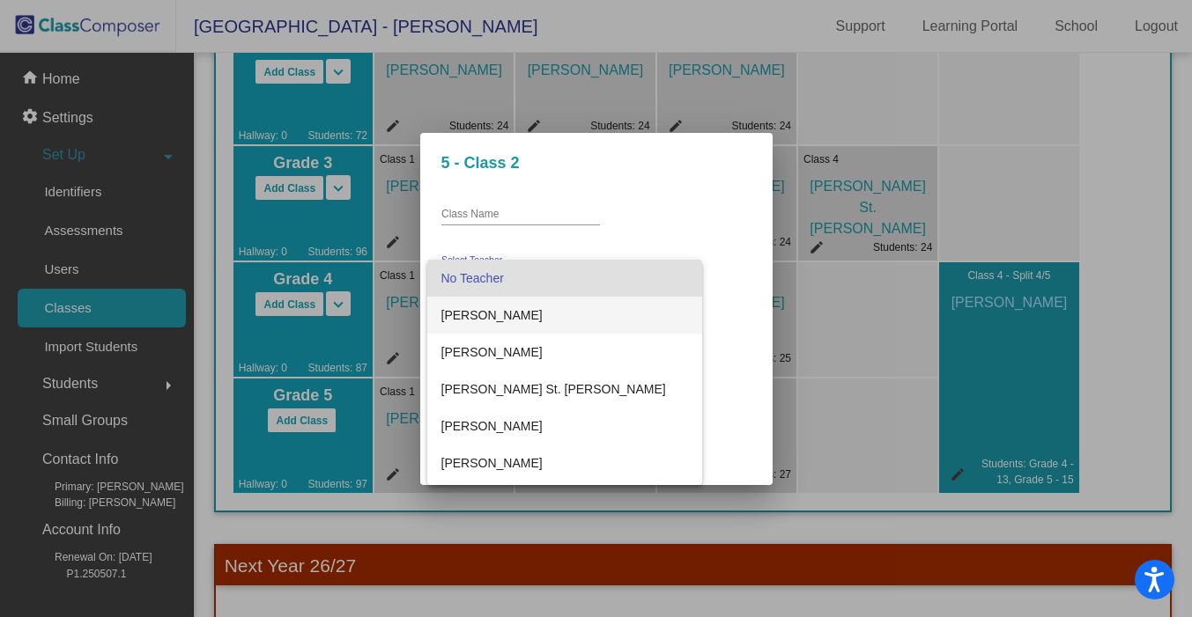
click at [502, 319] on span "Alex Lee" at bounding box center [564, 315] width 247 height 37
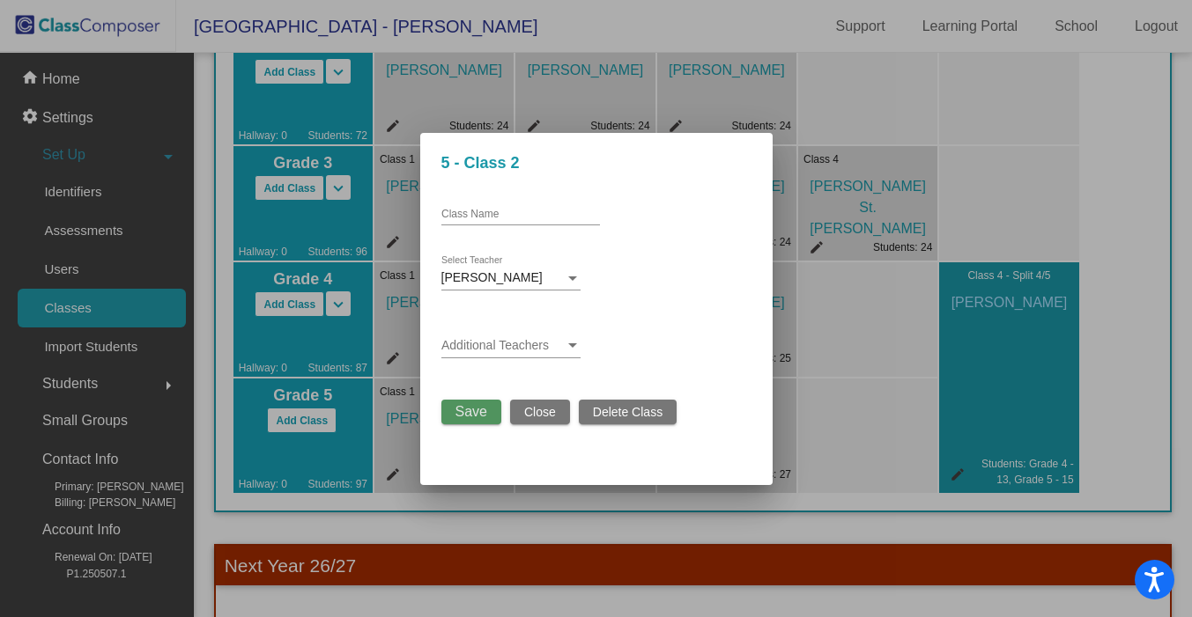
click at [466, 409] on span "Save" at bounding box center [471, 411] width 32 height 15
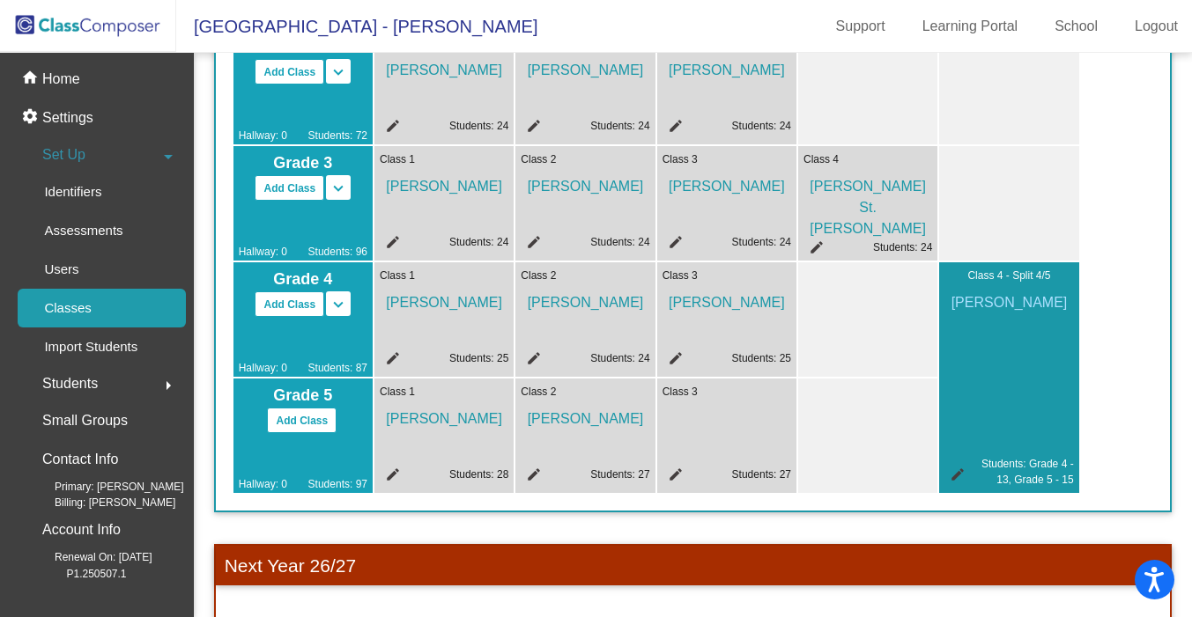
click at [678, 471] on mat-icon "edit" at bounding box center [672, 477] width 21 height 21
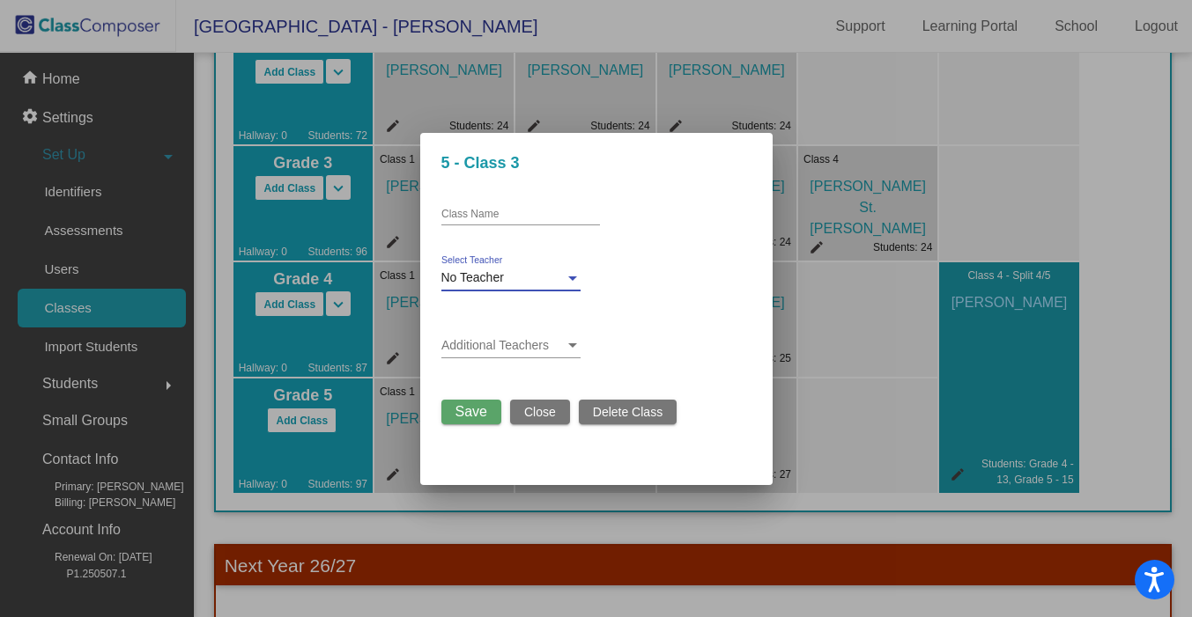
click at [490, 275] on span "No Teacher" at bounding box center [472, 277] width 63 height 14
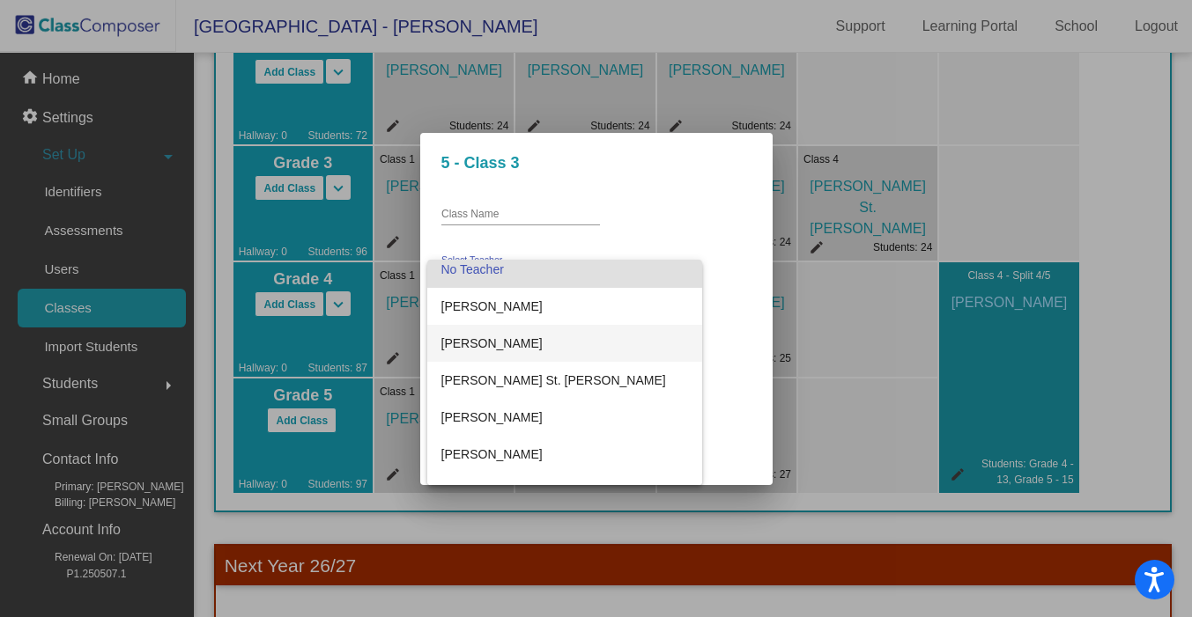
scroll to position [11, 0]
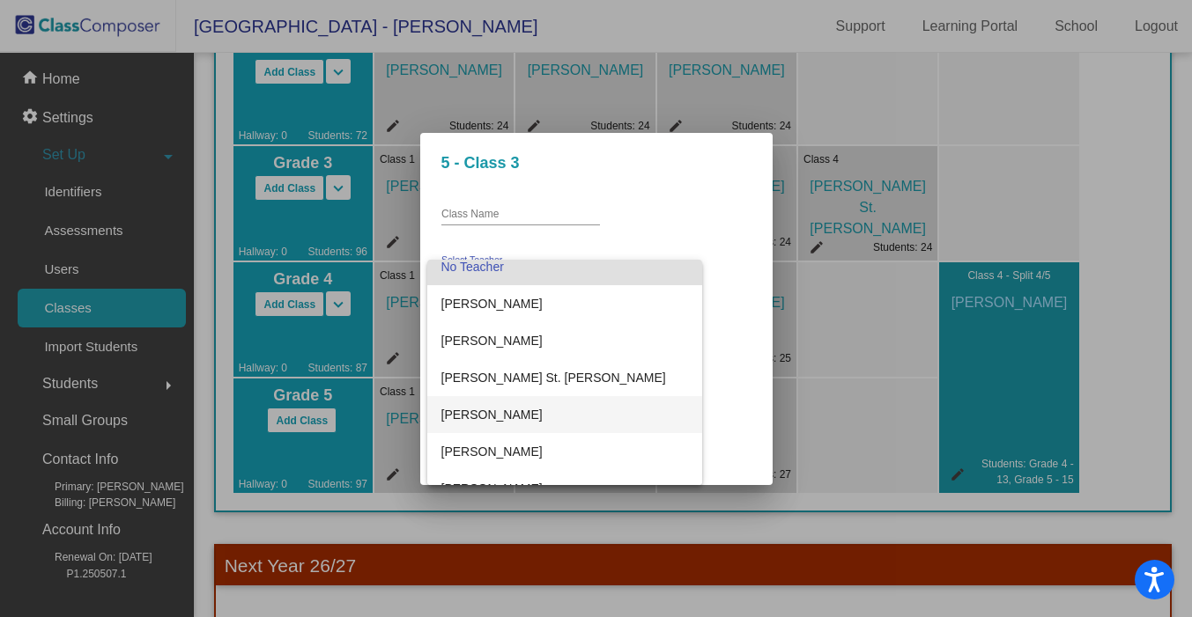
click at [480, 410] on span "Eric McGee" at bounding box center [564, 414] width 247 height 37
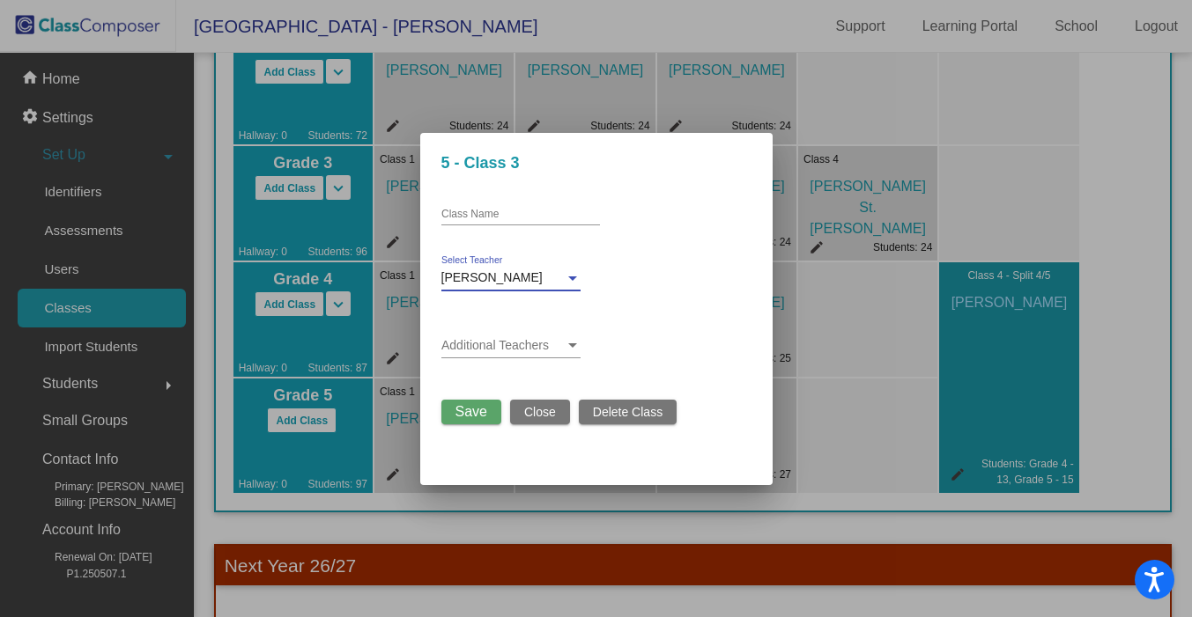
click at [480, 410] on span "Save" at bounding box center [471, 411] width 32 height 15
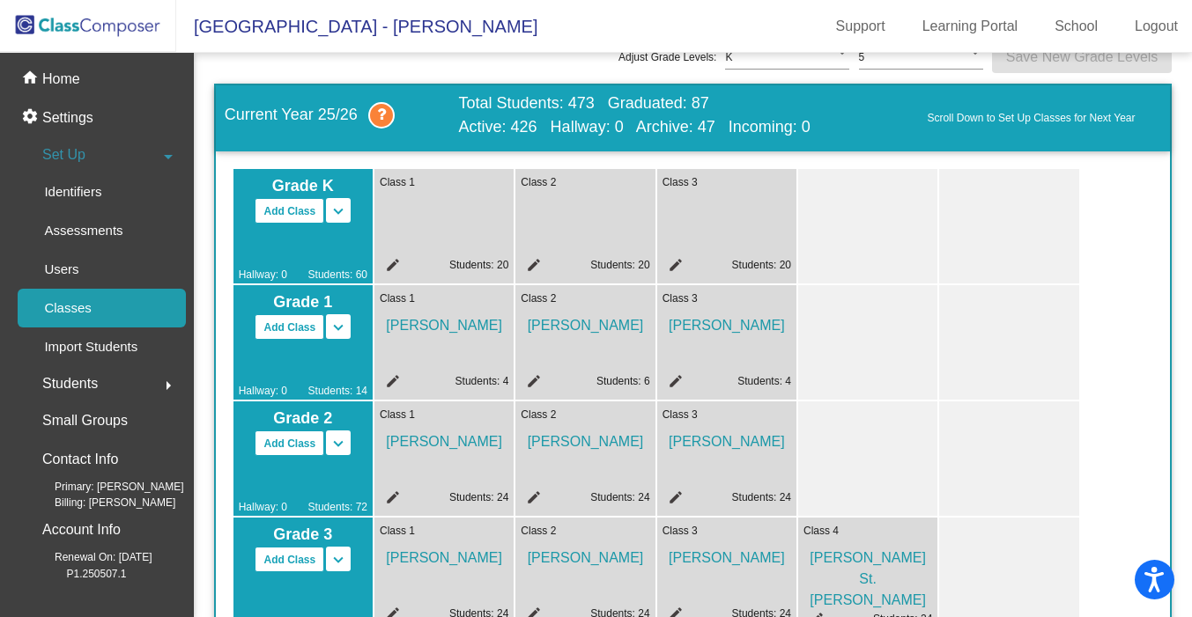
scroll to position [0, 0]
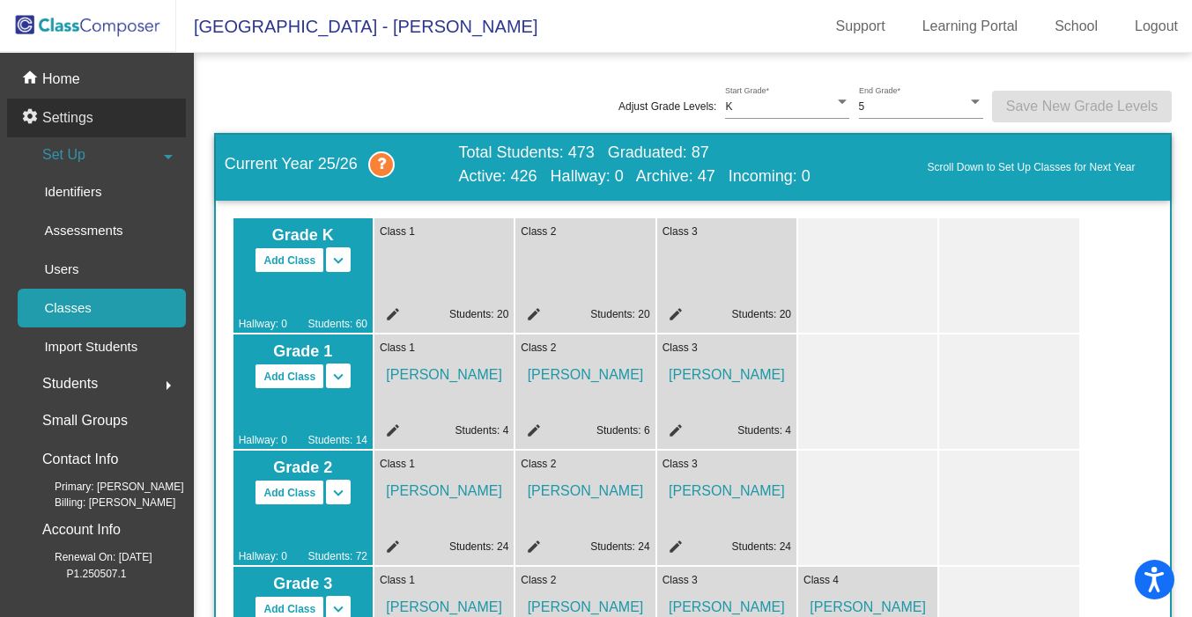
click at [63, 121] on p "Settings" at bounding box center [67, 117] width 51 height 21
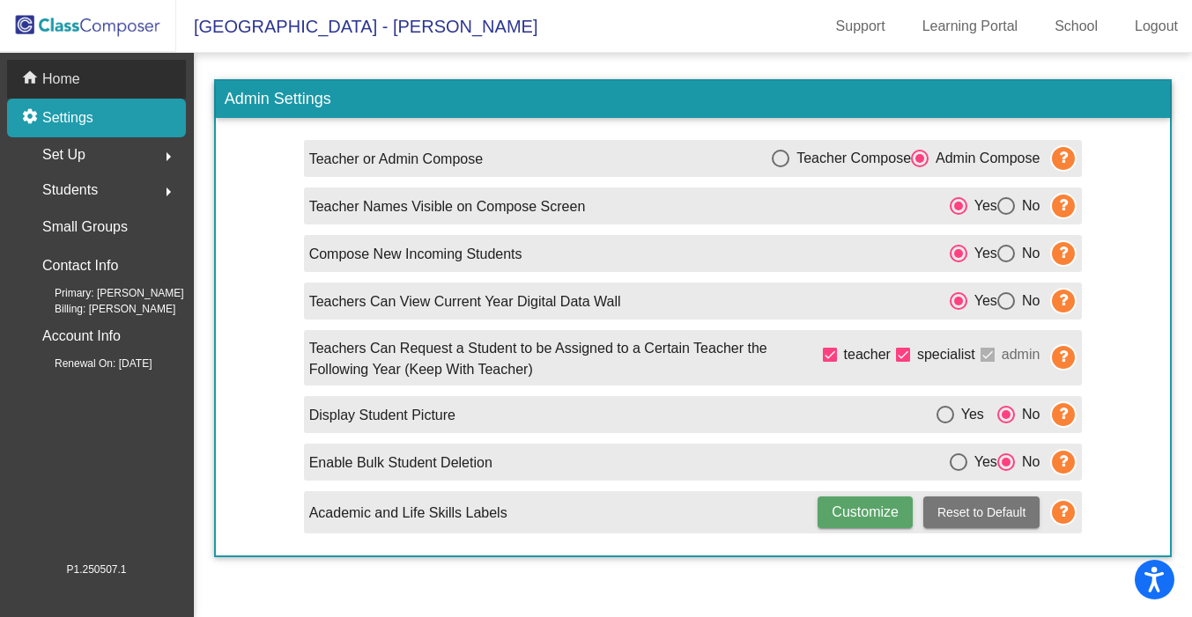
click at [64, 73] on p "Home" at bounding box center [61, 79] width 38 height 21
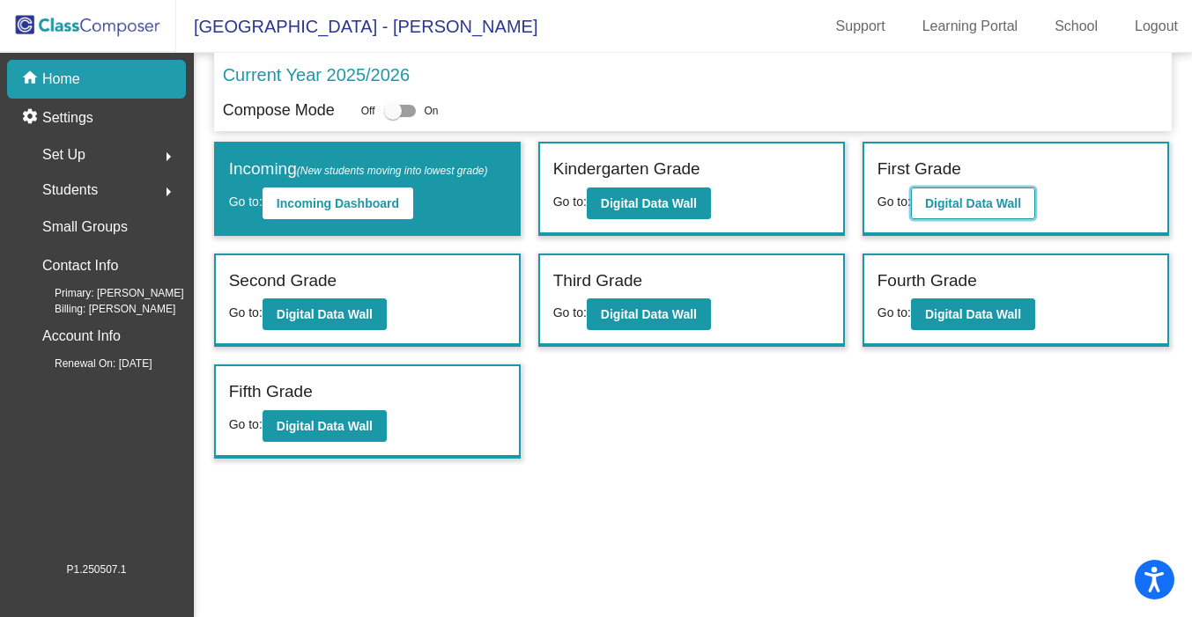
click at [990, 200] on b "Digital Data Wall" at bounding box center [973, 203] width 96 height 14
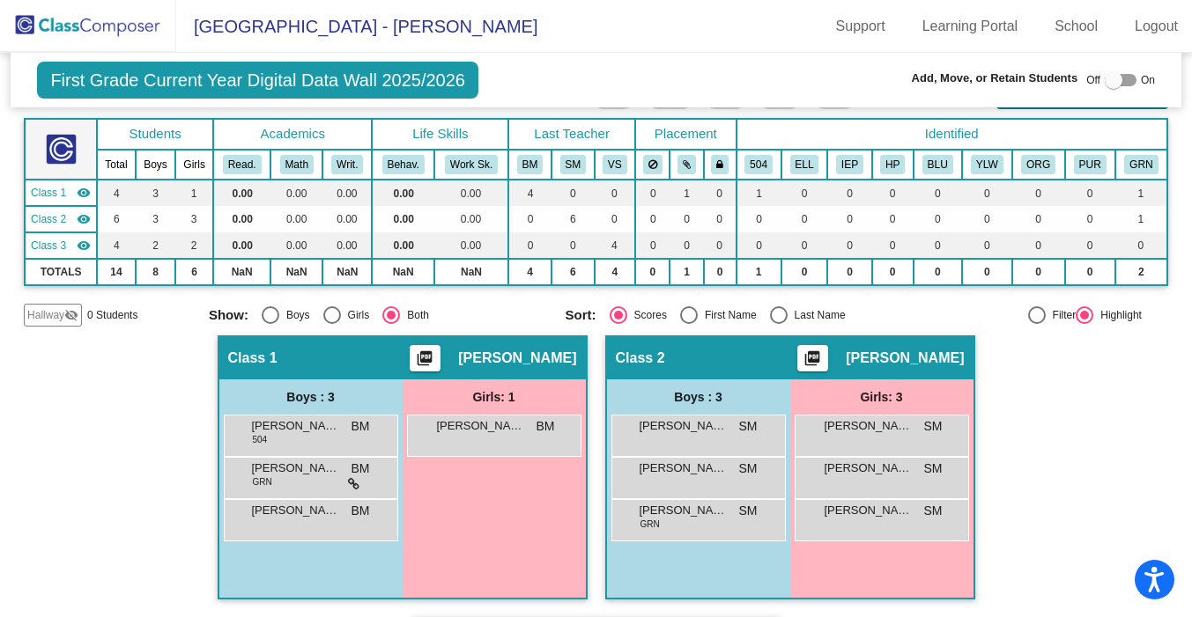
scroll to position [109, 0]
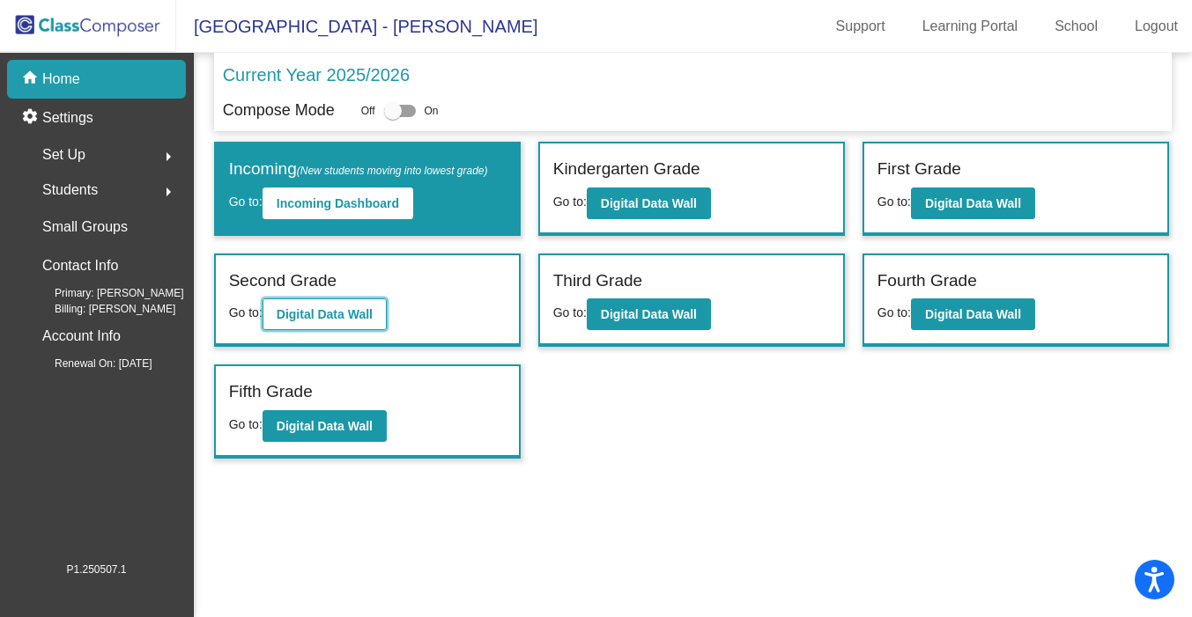
click at [321, 307] on b "Digital Data Wall" at bounding box center [325, 314] width 96 height 14
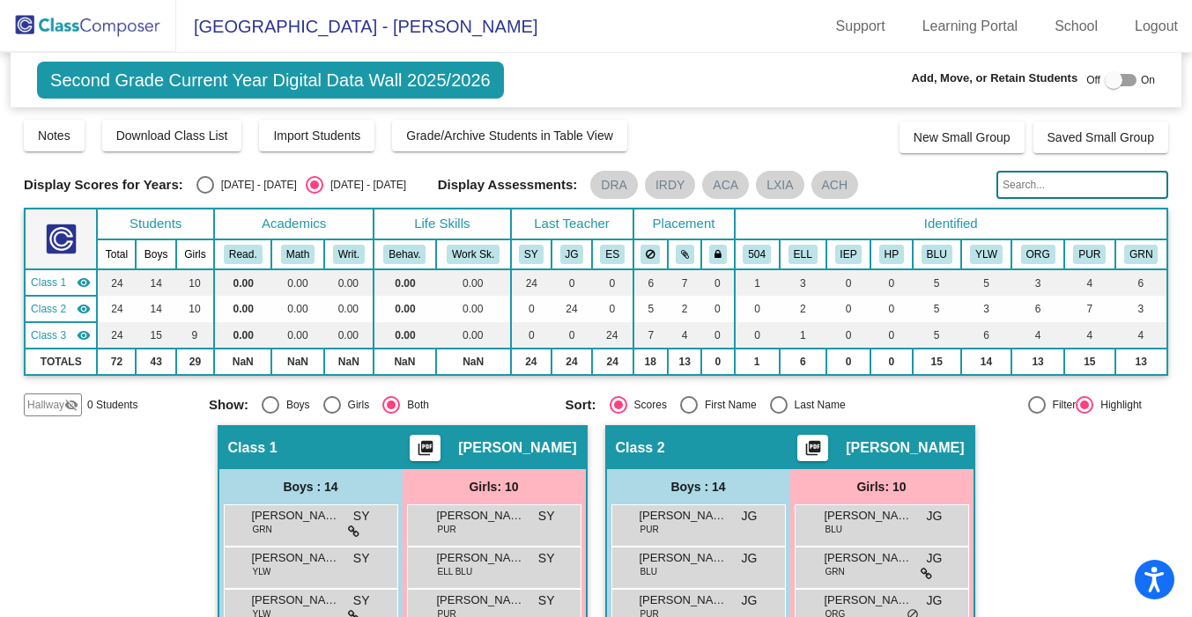
click at [86, 26] on img at bounding box center [88, 26] width 176 height 52
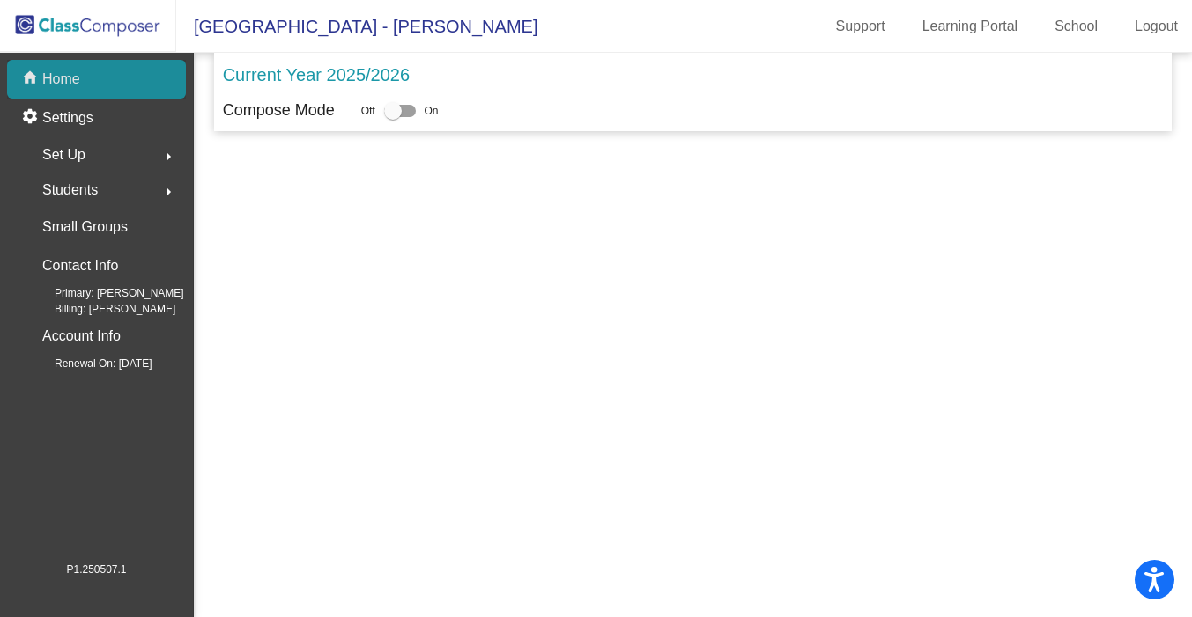
click at [71, 74] on p "Home" at bounding box center [61, 79] width 38 height 21
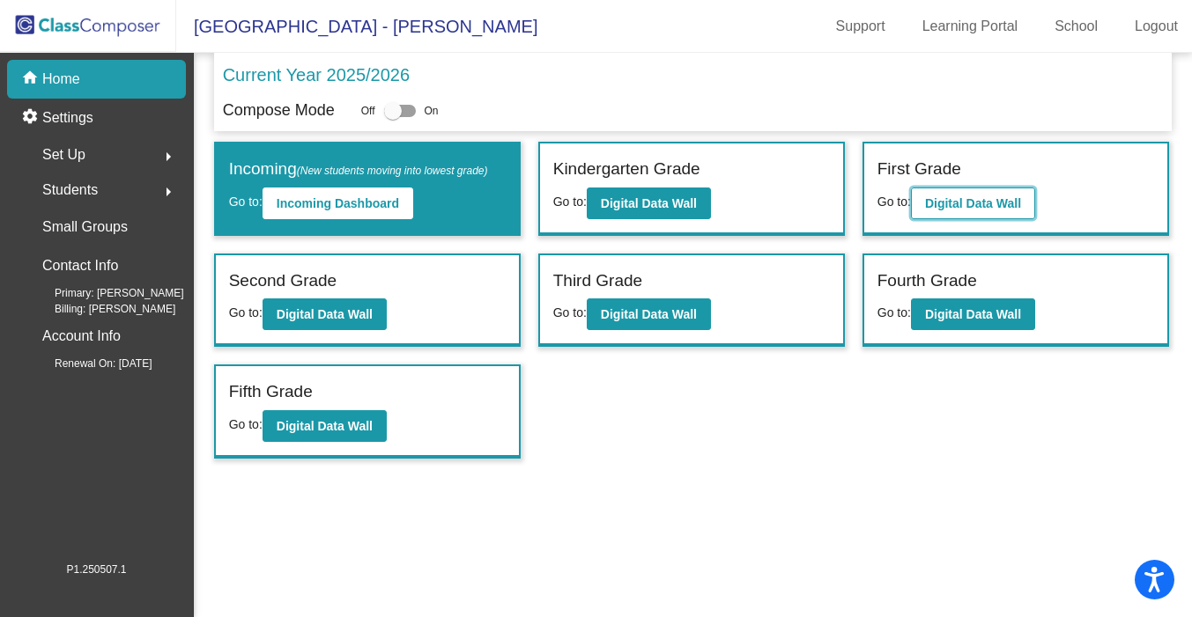
click at [997, 206] on b "Digital Data Wall" at bounding box center [973, 203] width 96 height 14
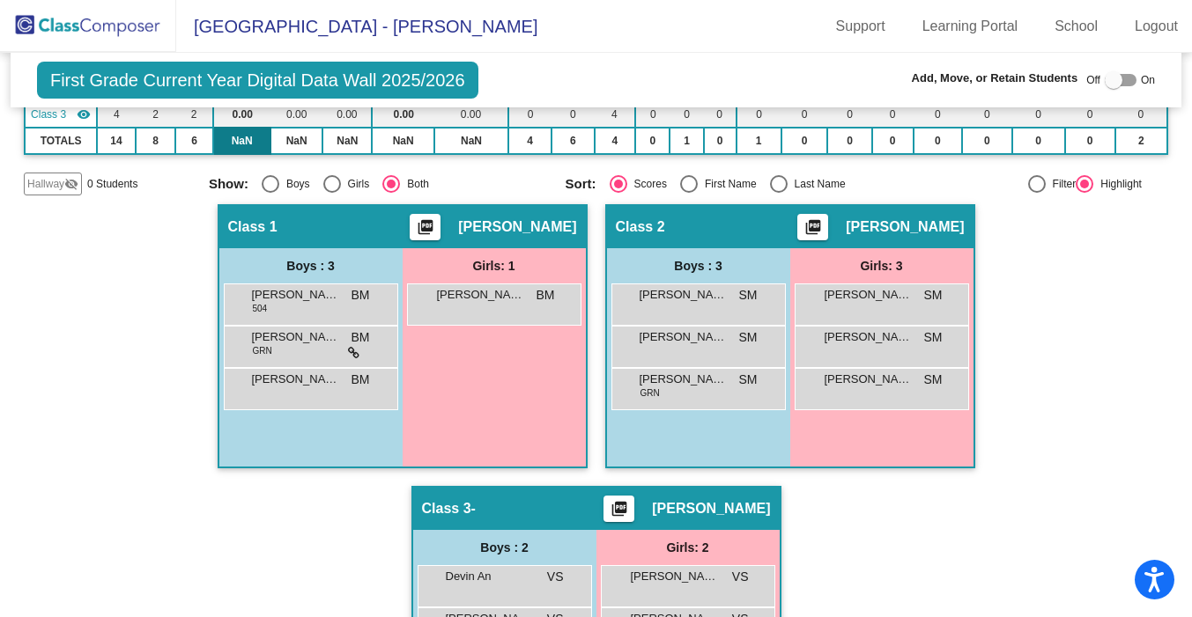
scroll to position [219, 0]
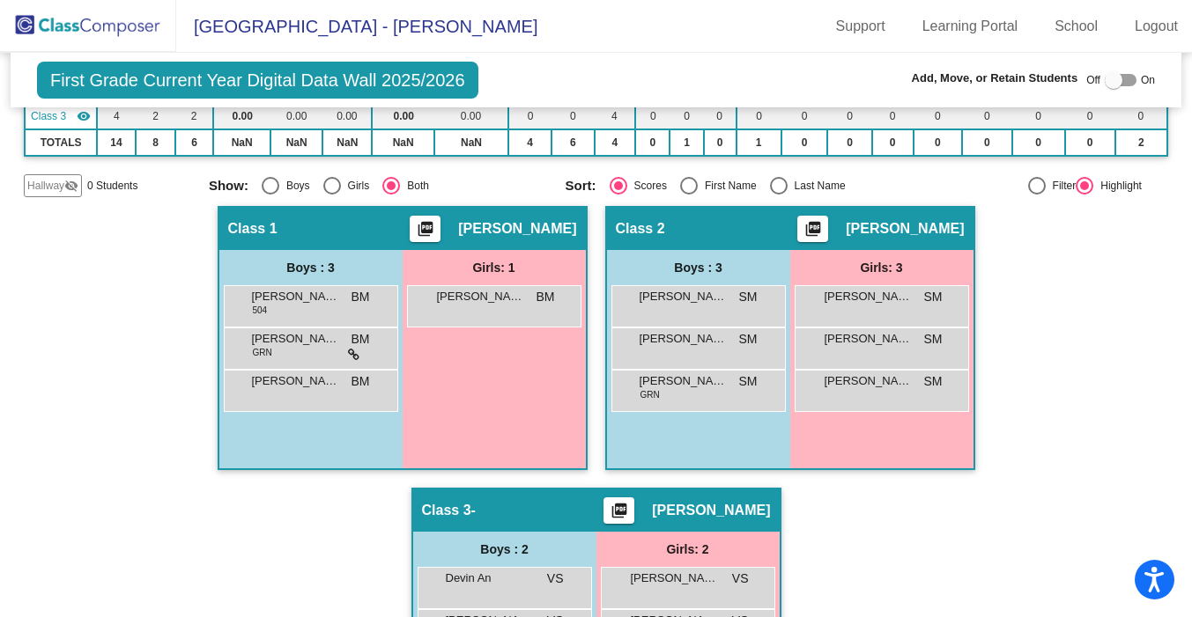
click at [136, 30] on img at bounding box center [88, 26] width 176 height 52
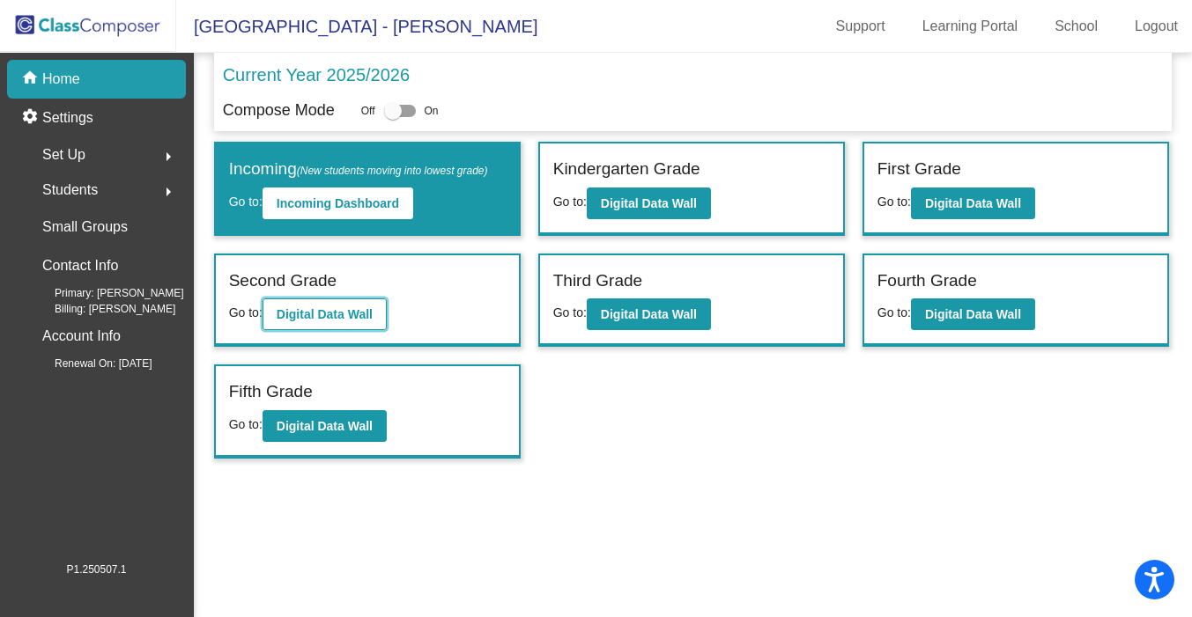
click at [328, 315] on b "Digital Data Wall" at bounding box center [325, 314] width 96 height 14
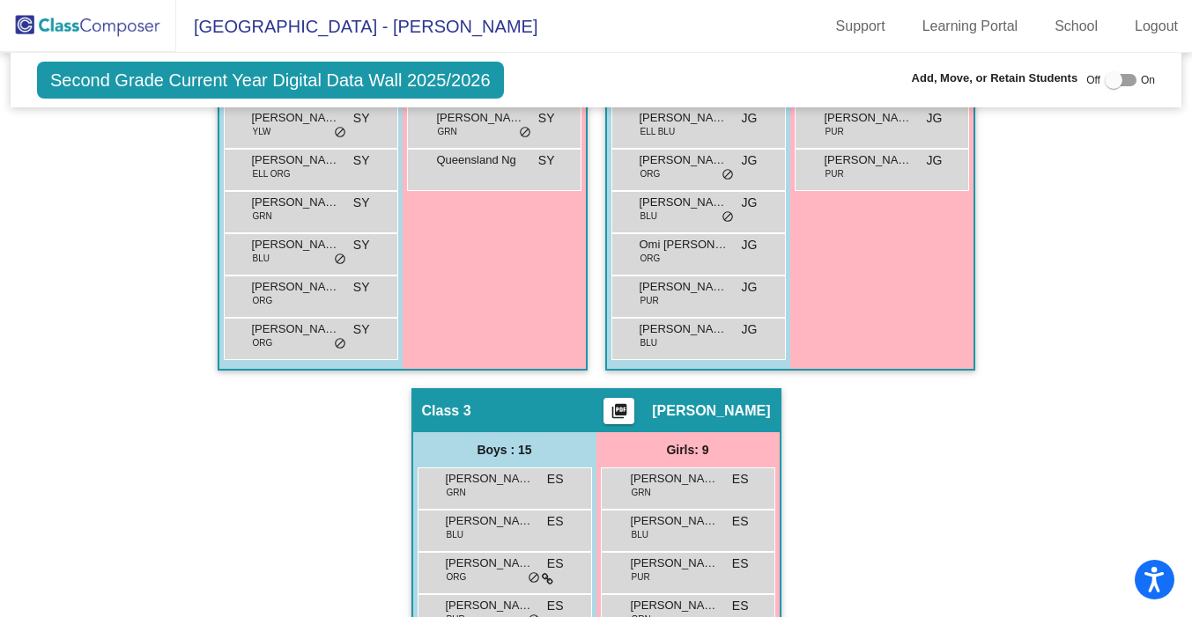
scroll to position [741, 0]
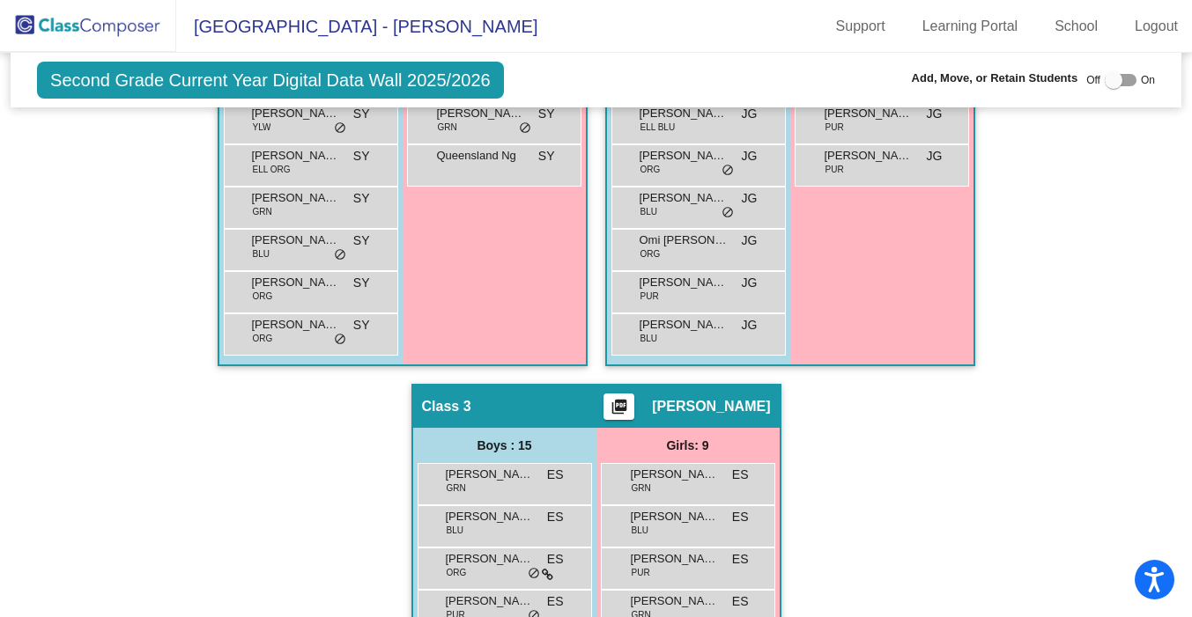
click at [99, 26] on img at bounding box center [88, 26] width 176 height 52
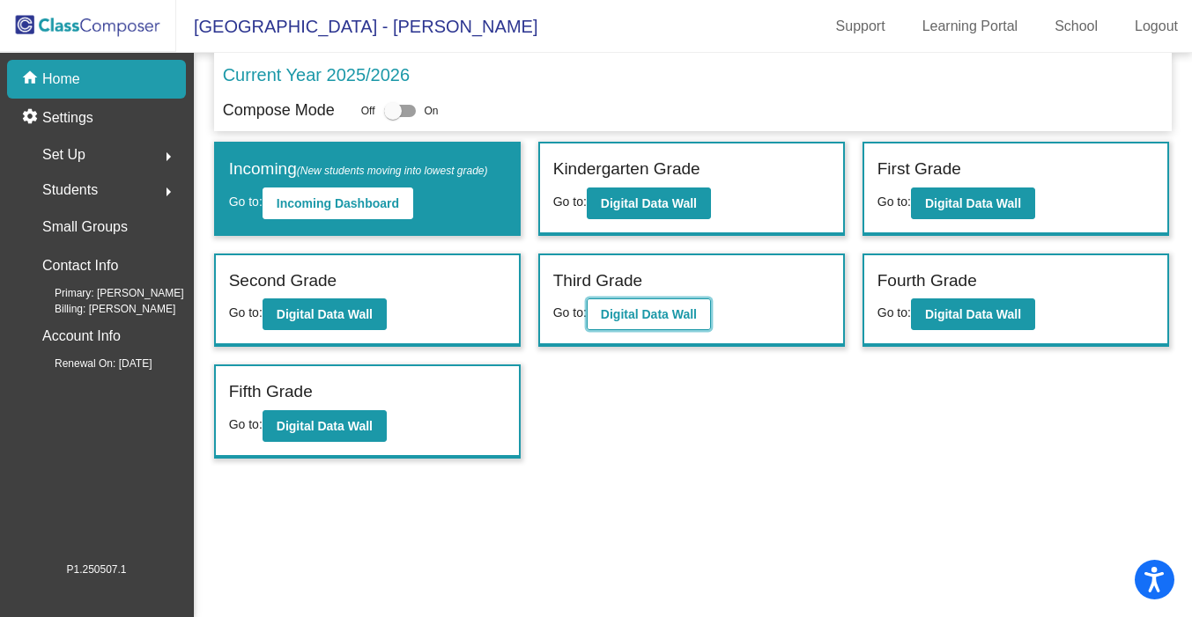
click at [661, 312] on b "Digital Data Wall" at bounding box center [649, 314] width 96 height 14
click at [963, 320] on b "Digital Data Wall" at bounding box center [973, 314] width 96 height 14
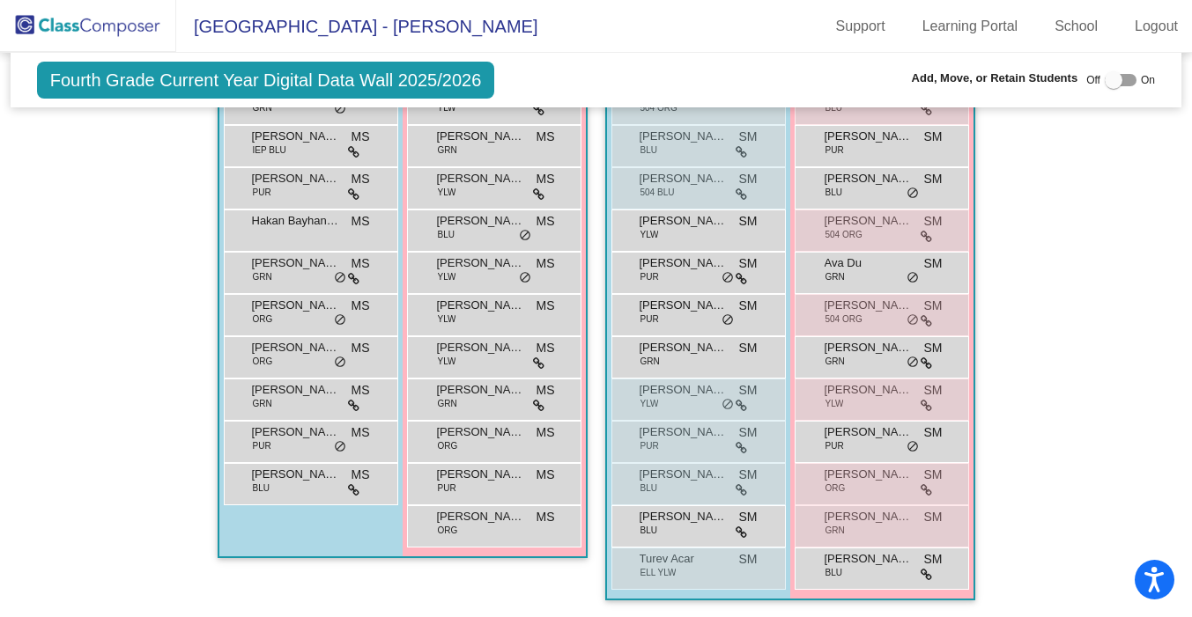
scroll to position [1233, 0]
click at [73, 19] on img at bounding box center [88, 26] width 176 height 52
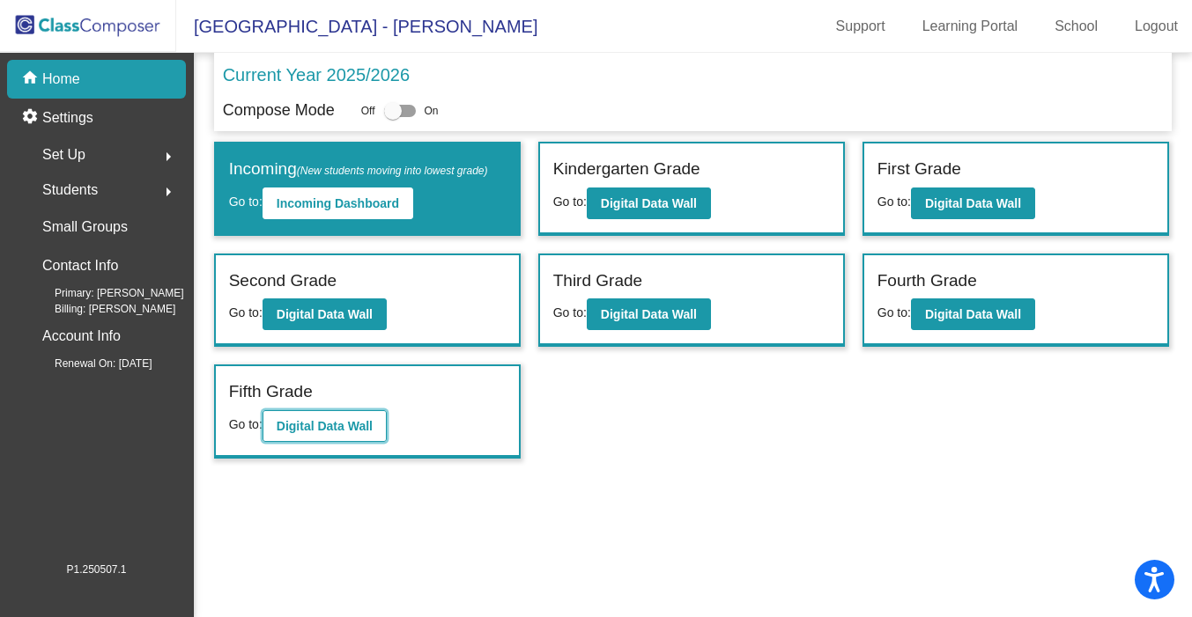
click at [323, 430] on b "Digital Data Wall" at bounding box center [325, 426] width 96 height 14
